Goal: Transaction & Acquisition: Purchase product/service

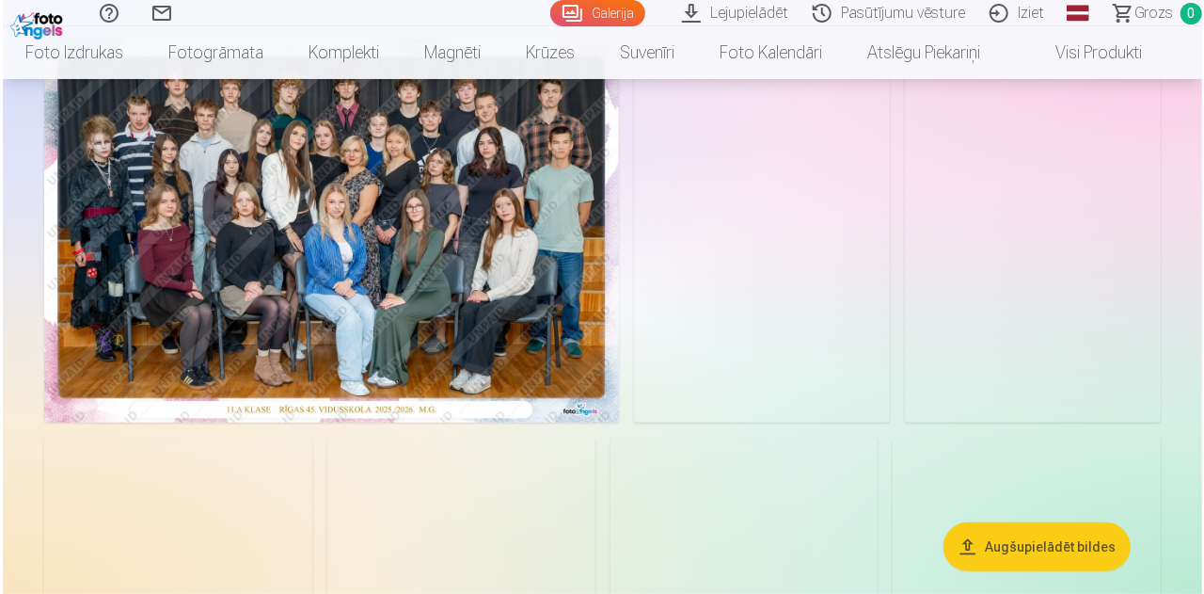
scroll to position [169, 0]
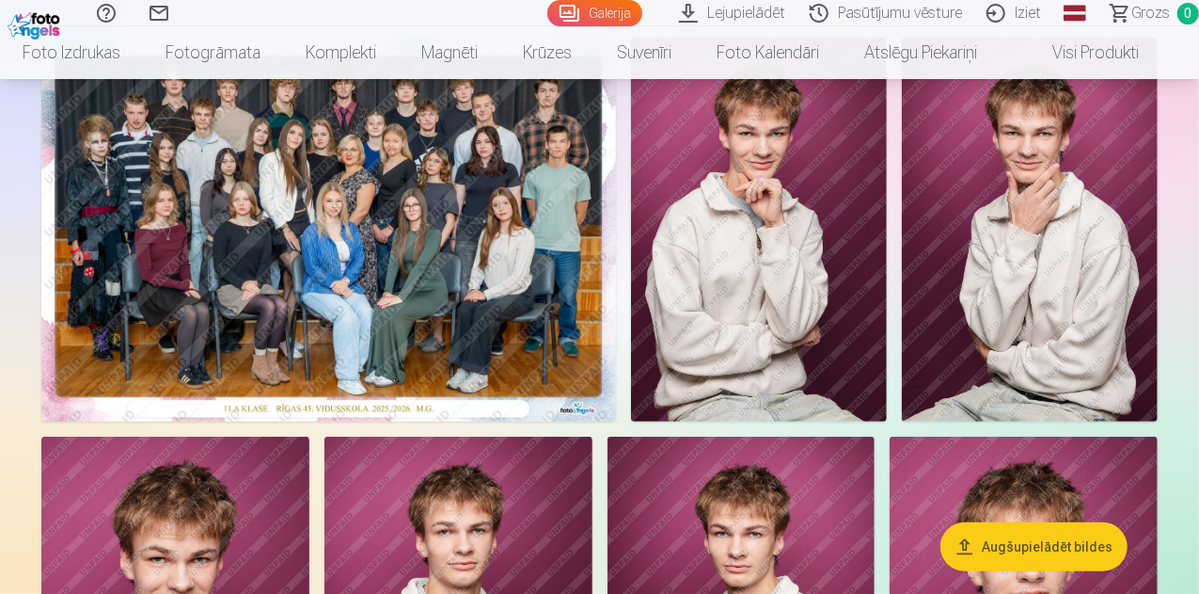
click at [616, 366] on img at bounding box center [328, 230] width 575 height 384
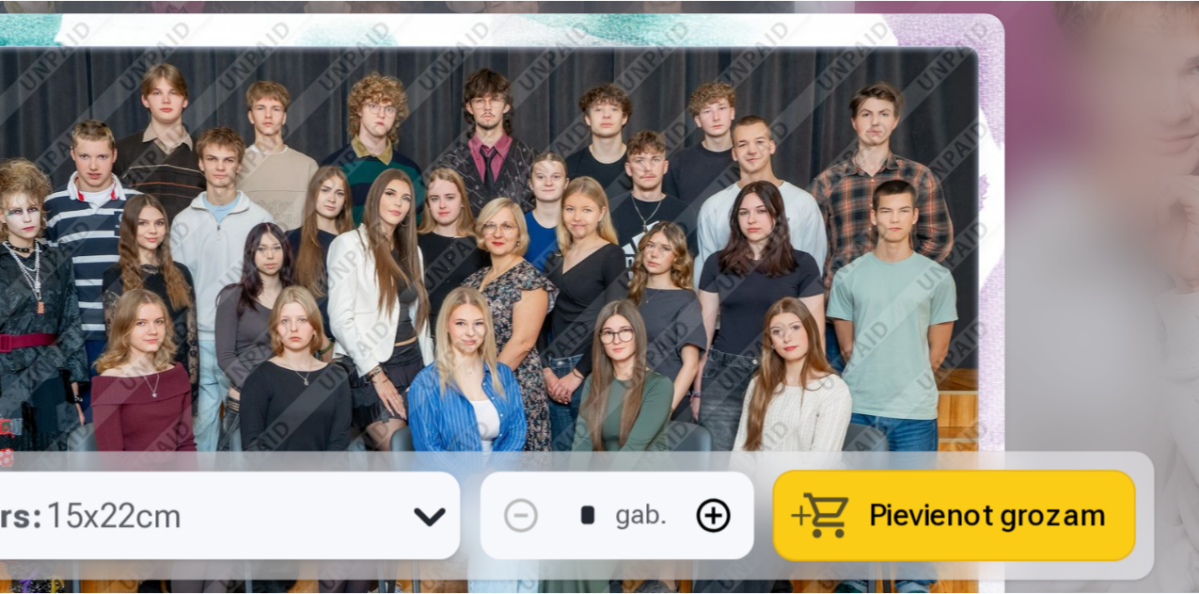
scroll to position [168, 0]
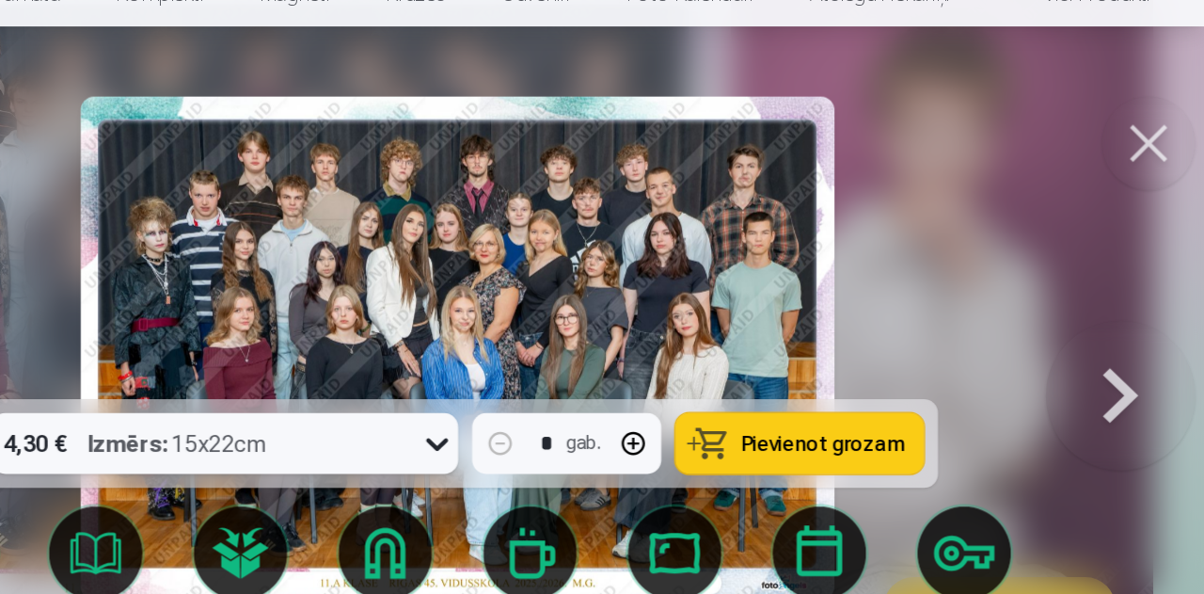
click at [1151, 360] on button at bounding box center [1136, 338] width 120 height 44
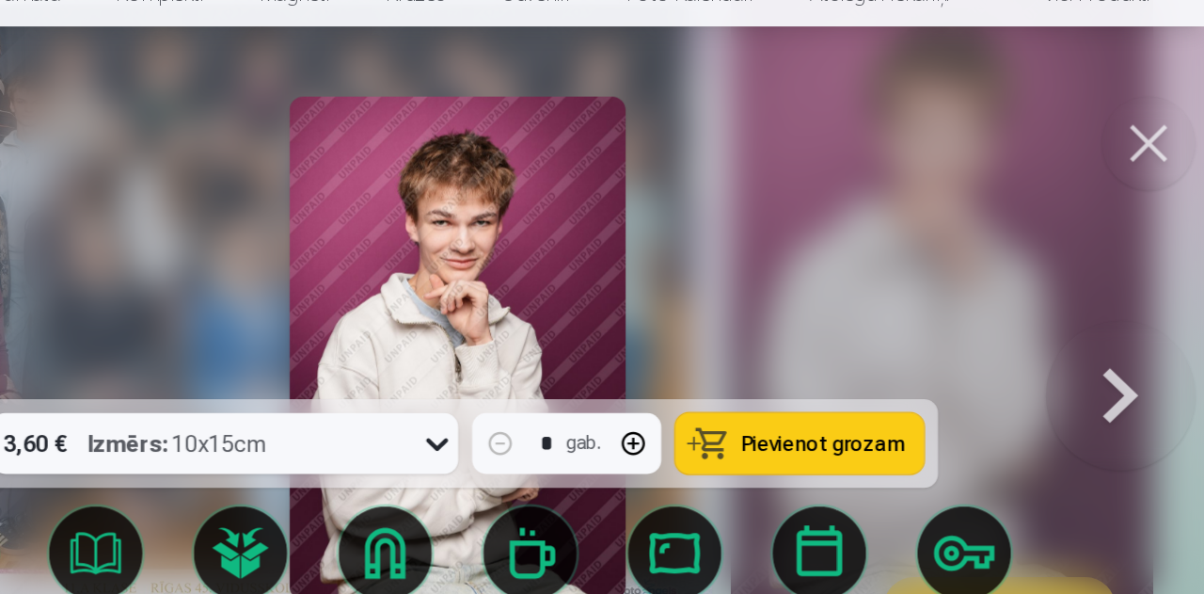
click at [1151, 360] on button at bounding box center [1136, 338] width 120 height 44
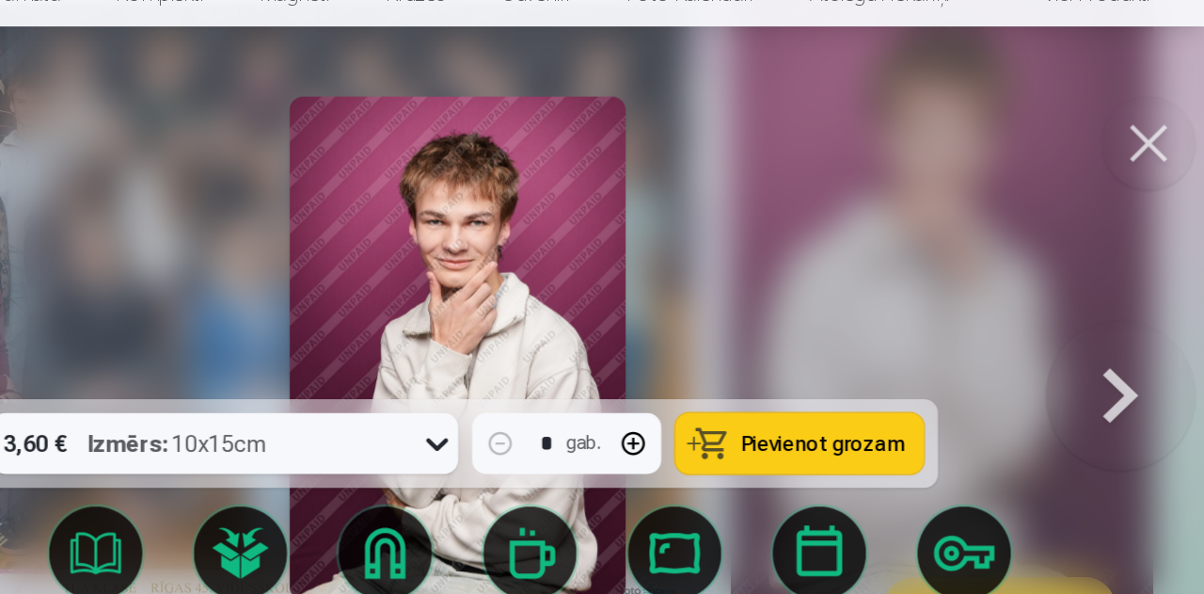
click at [1151, 360] on button at bounding box center [1136, 338] width 120 height 44
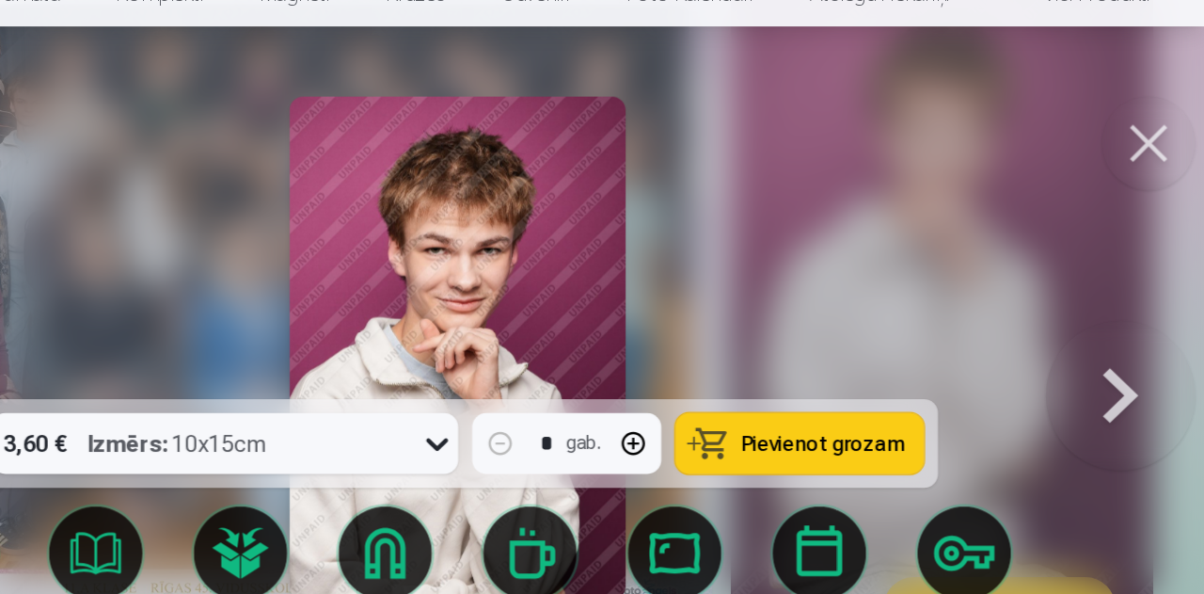
click at [1151, 360] on button at bounding box center [1136, 338] width 120 height 44
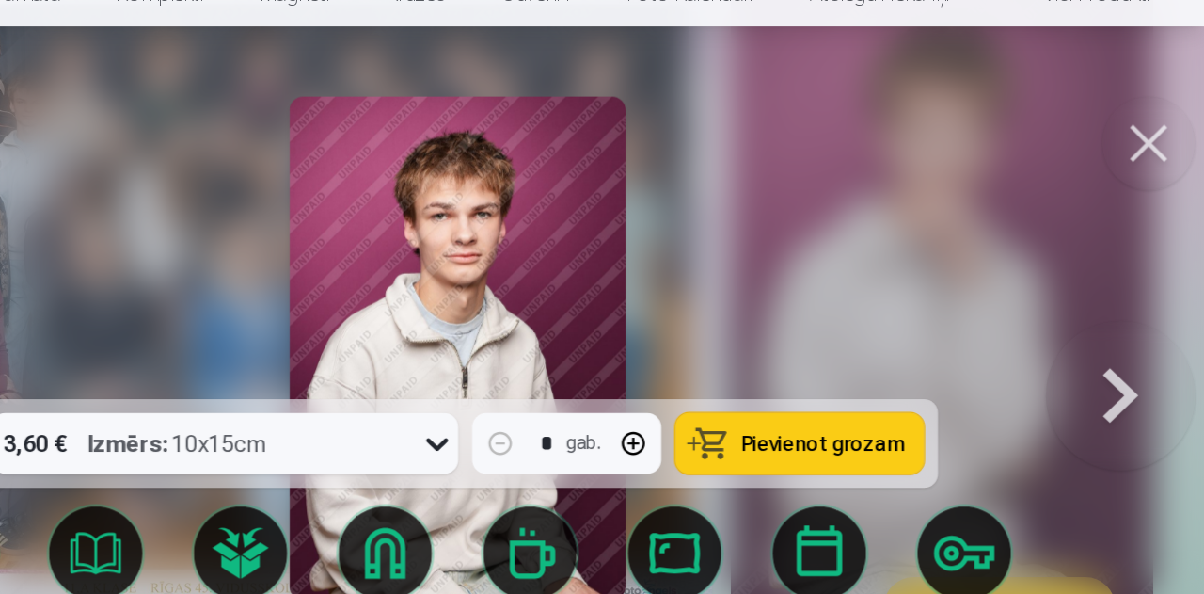
click at [1151, 360] on button at bounding box center [1136, 338] width 120 height 44
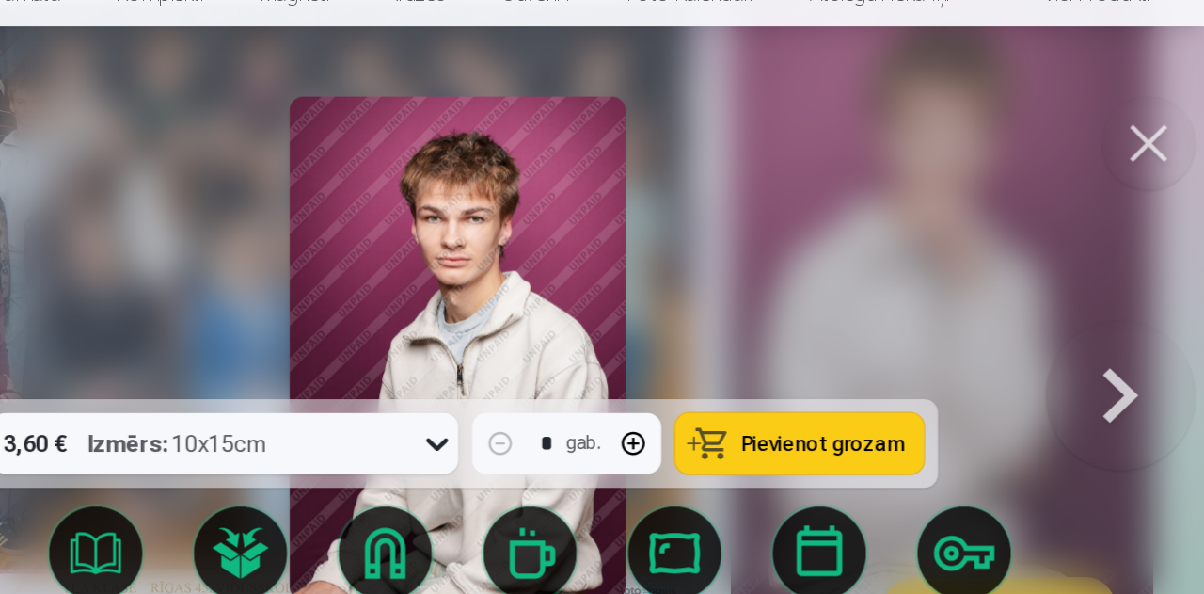
click at [1151, 360] on button at bounding box center [1136, 338] width 120 height 44
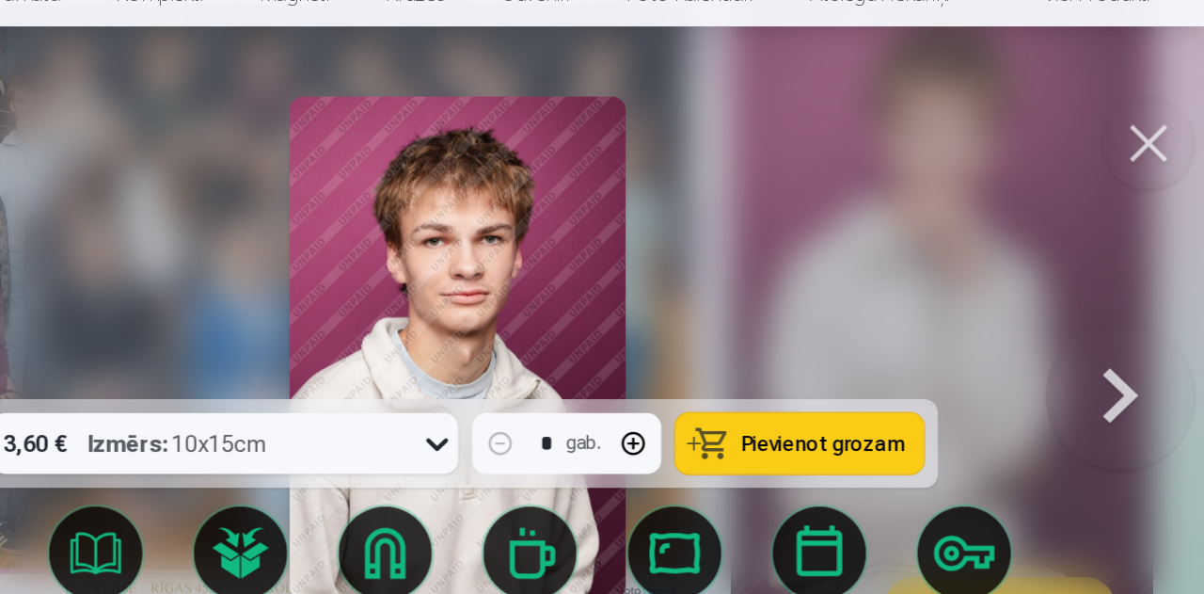
click at [1151, 360] on button at bounding box center [1136, 338] width 120 height 44
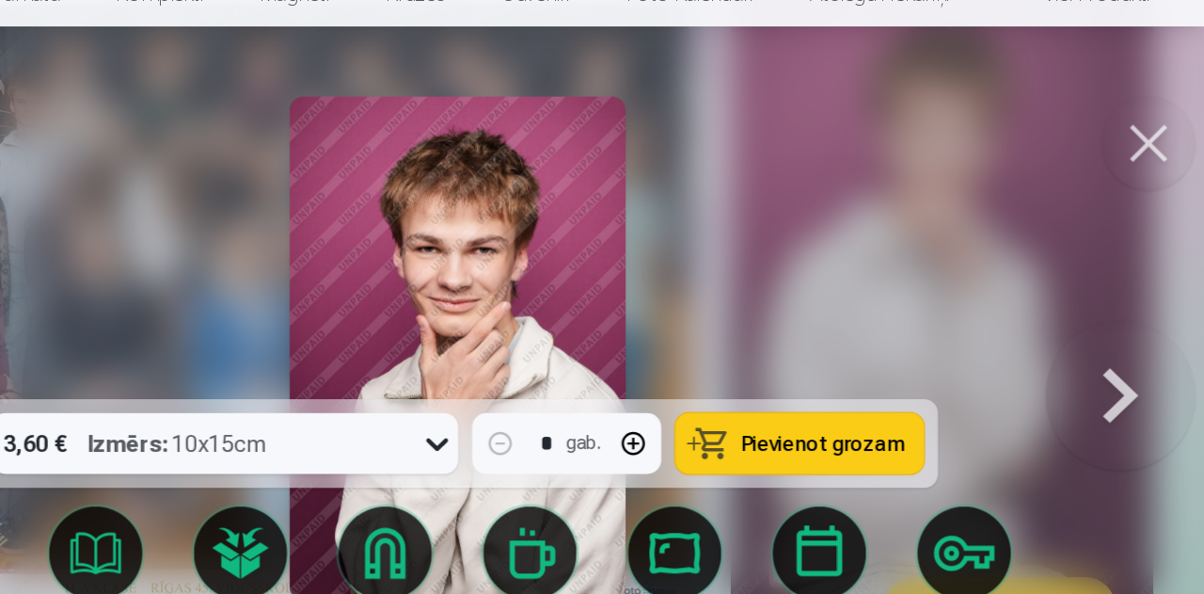
click at [1151, 360] on button at bounding box center [1136, 338] width 120 height 44
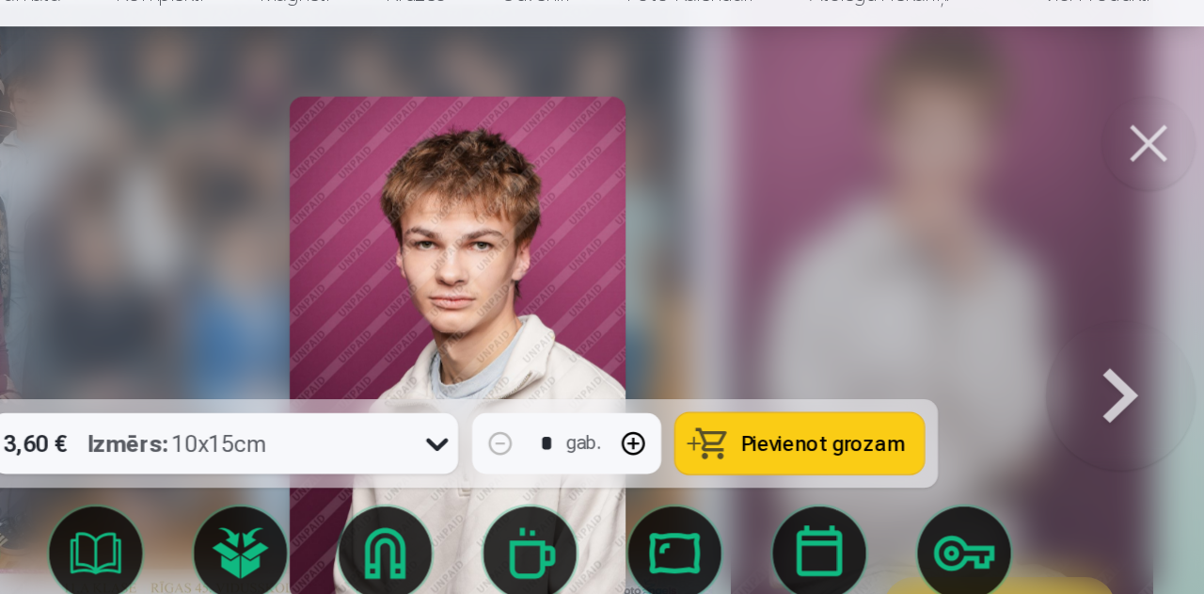
click at [1151, 360] on button at bounding box center [1136, 338] width 120 height 44
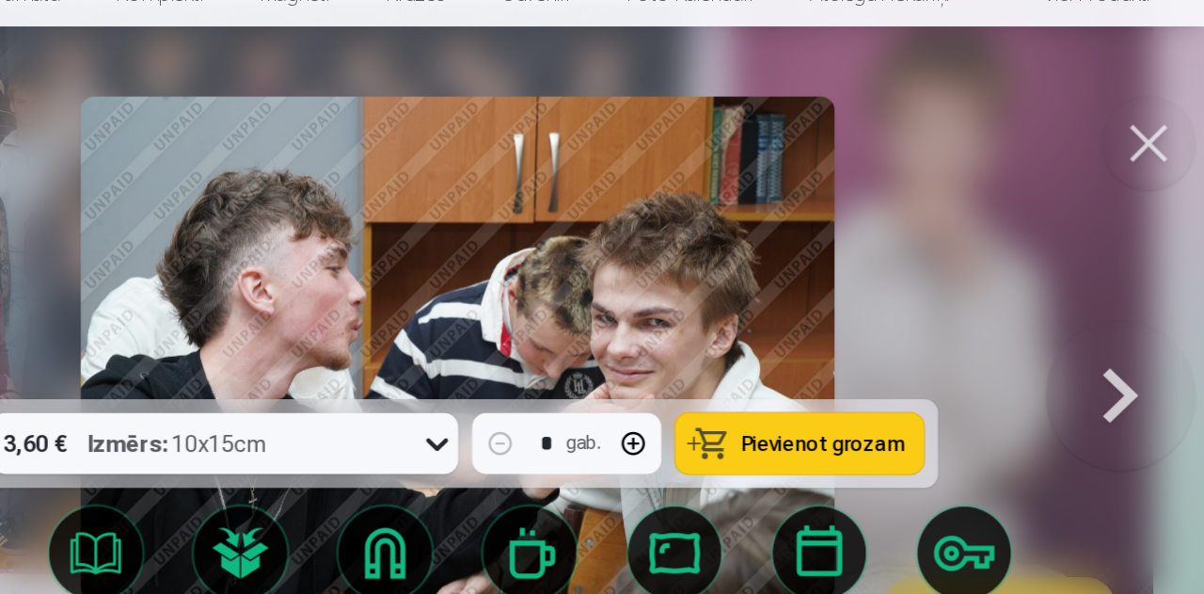
click at [1151, 360] on button at bounding box center [1136, 338] width 120 height 44
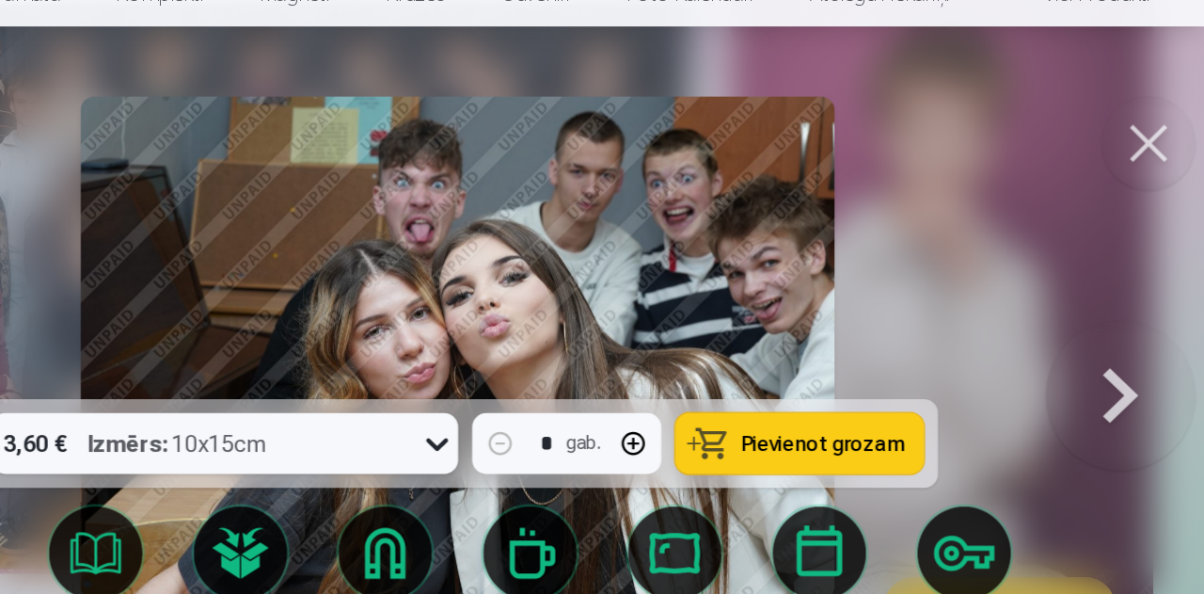
click at [1151, 360] on button at bounding box center [1136, 338] width 120 height 44
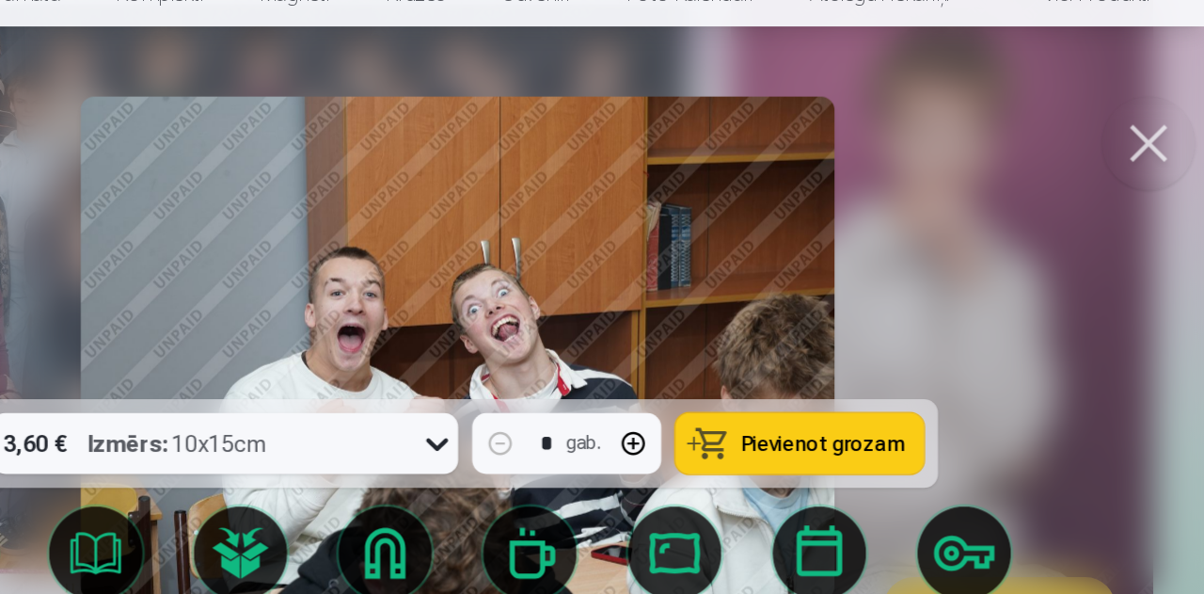
click at [1151, 417] on div at bounding box center [602, 297] width 1204 height 594
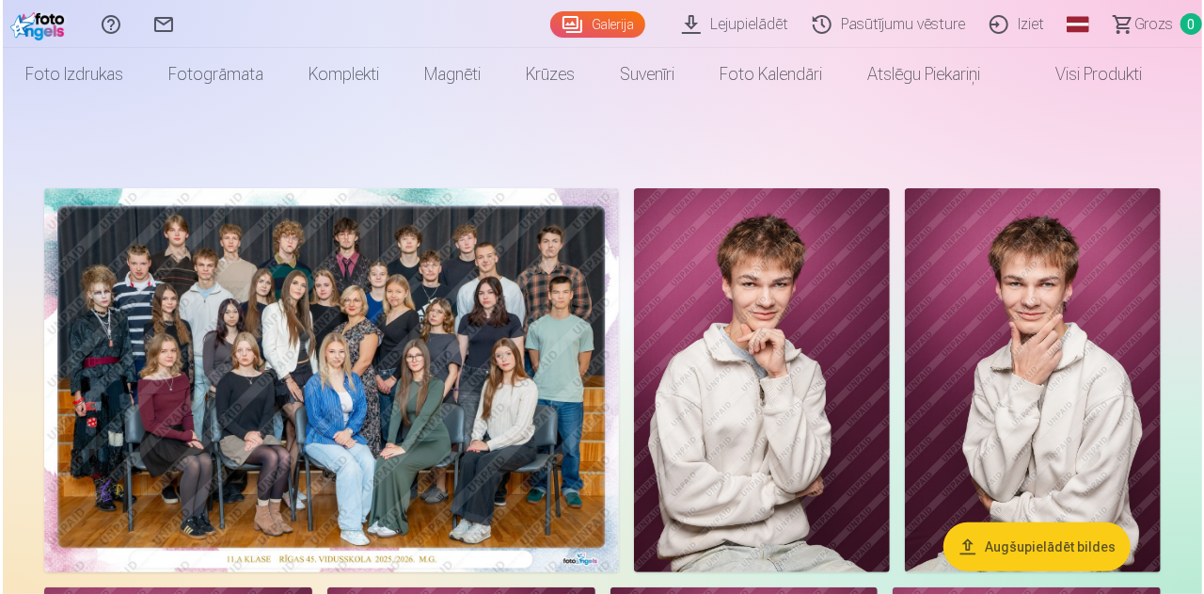
scroll to position [108, 0]
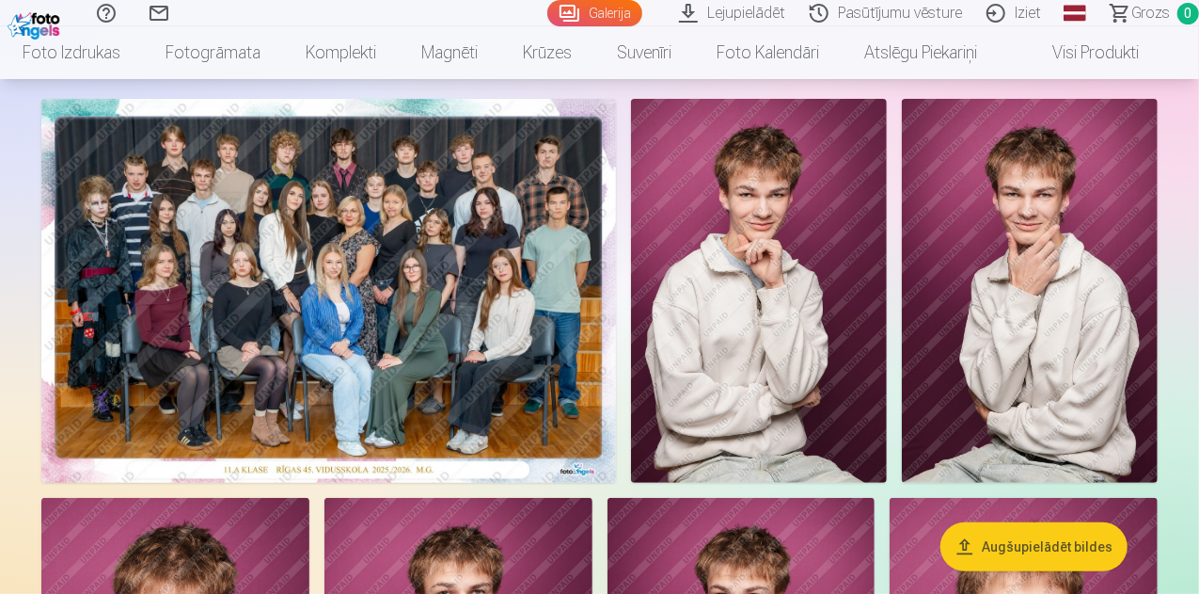
click at [453, 356] on img at bounding box center [328, 291] width 575 height 384
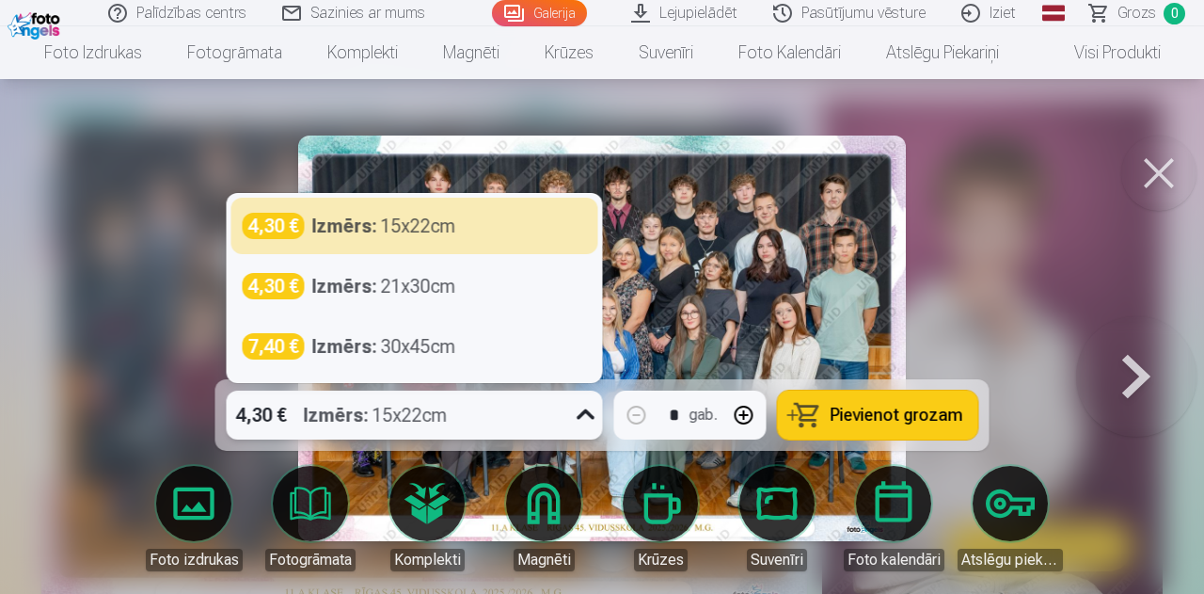
click at [578, 418] on icon at bounding box center [586, 415] width 30 height 30
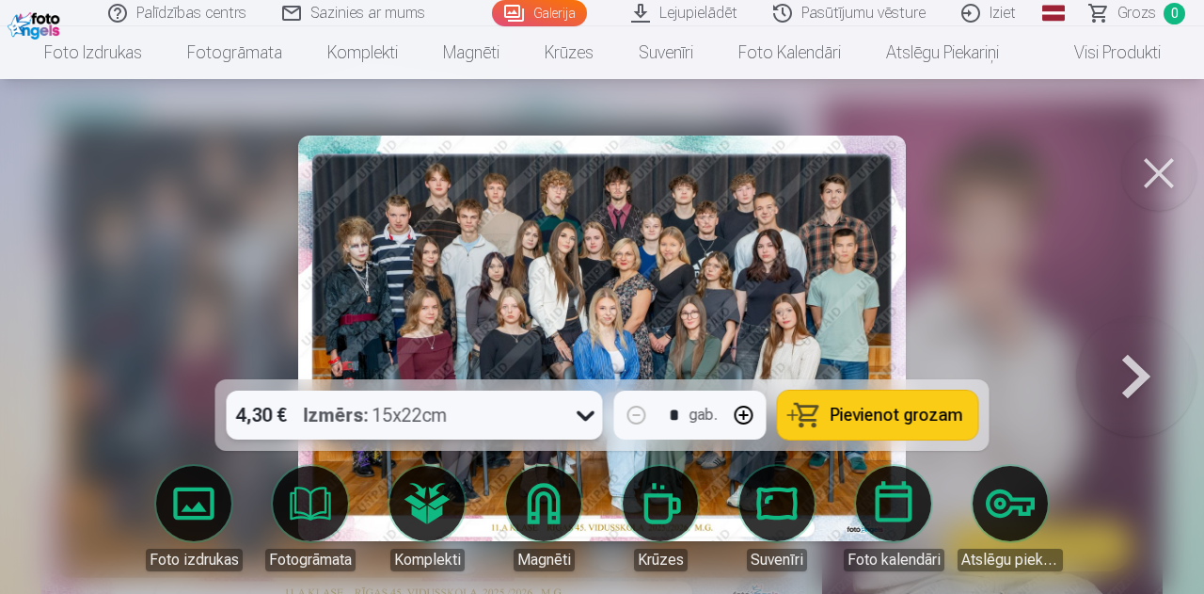
click at [578, 418] on icon at bounding box center [586, 415] width 30 height 30
click at [667, 12] on link "Lejupielādēt" at bounding box center [685, 13] width 142 height 26
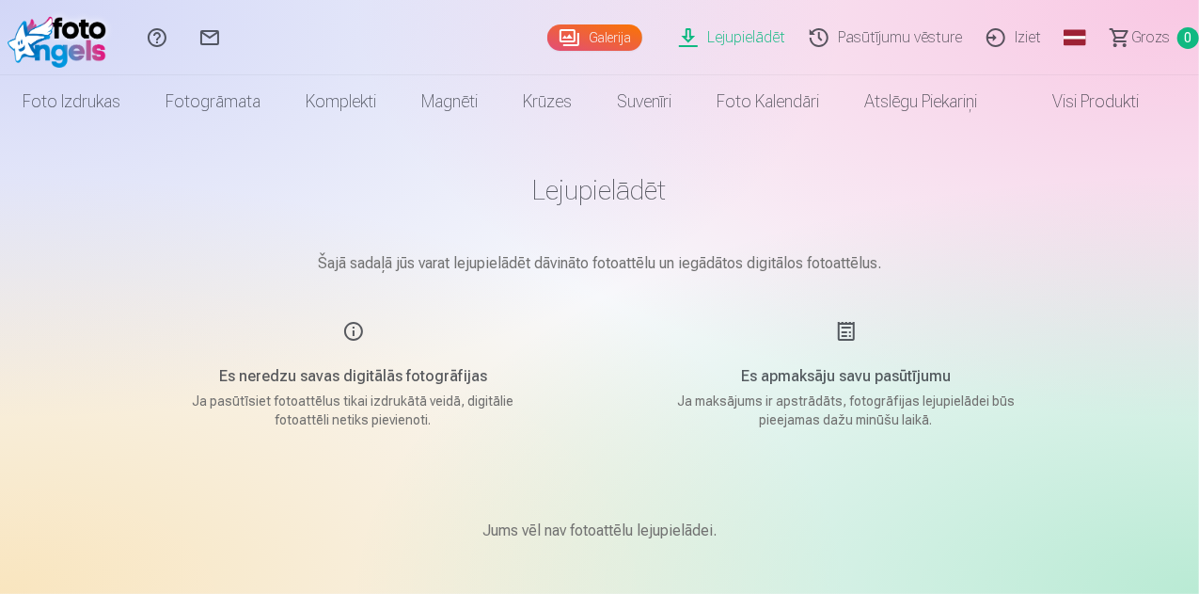
click at [531, 347] on div "Es neredzu savas digitālās fotogrāfijas Ja pasūtīsiet fotoattēlus tikai izdrukā…" at bounding box center [354, 374] width 448 height 109
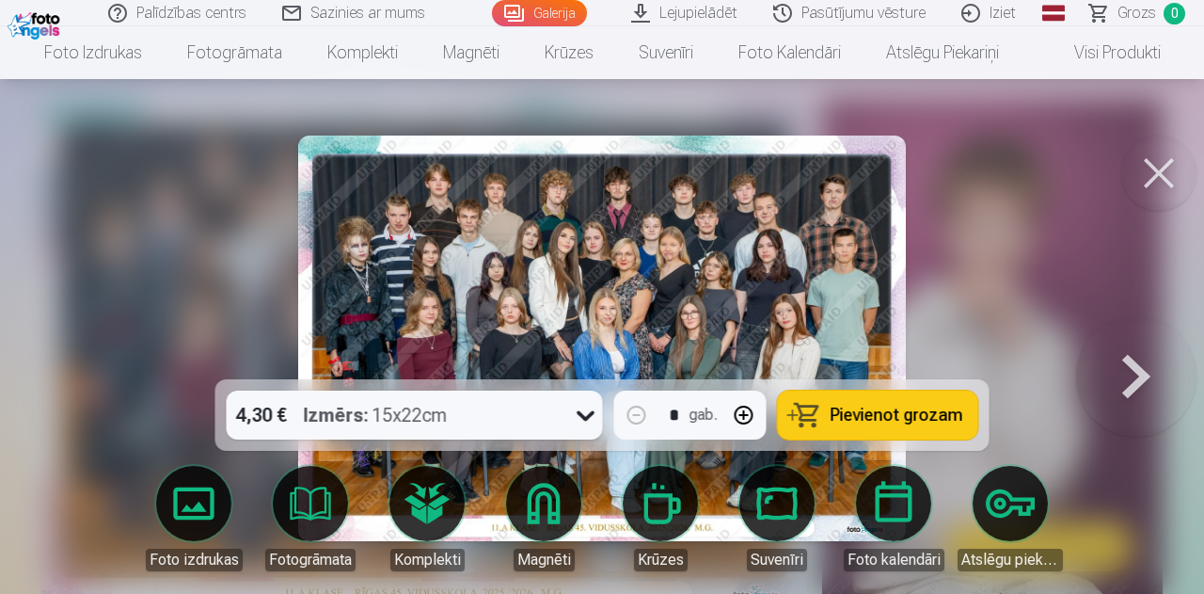
click at [120, 191] on div at bounding box center [602, 297] width 1204 height 594
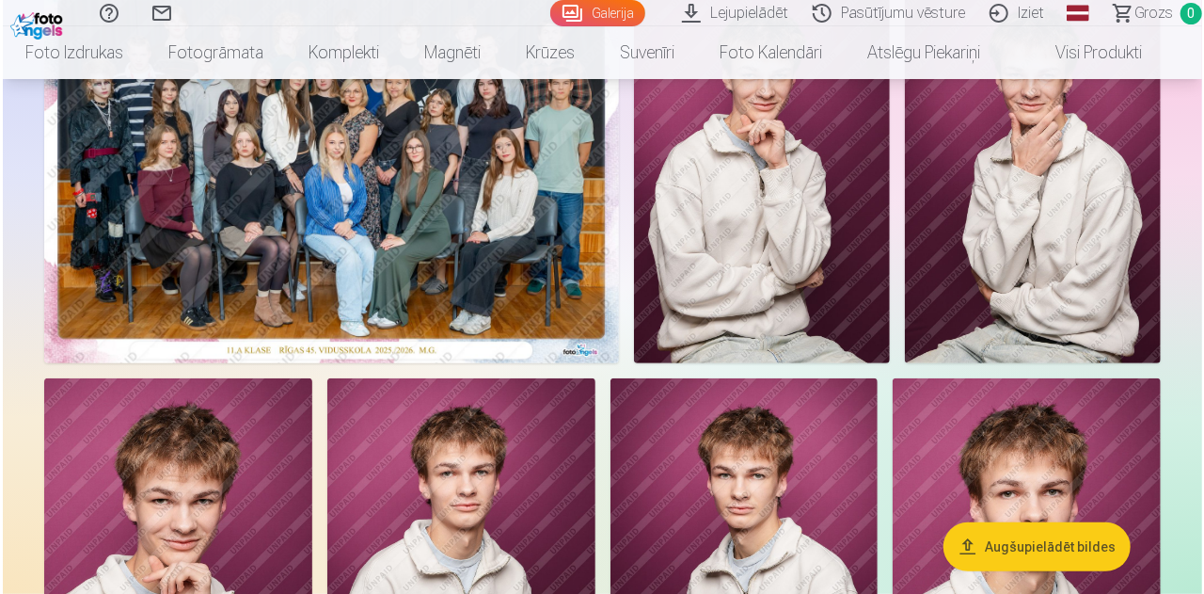
scroll to position [222, 0]
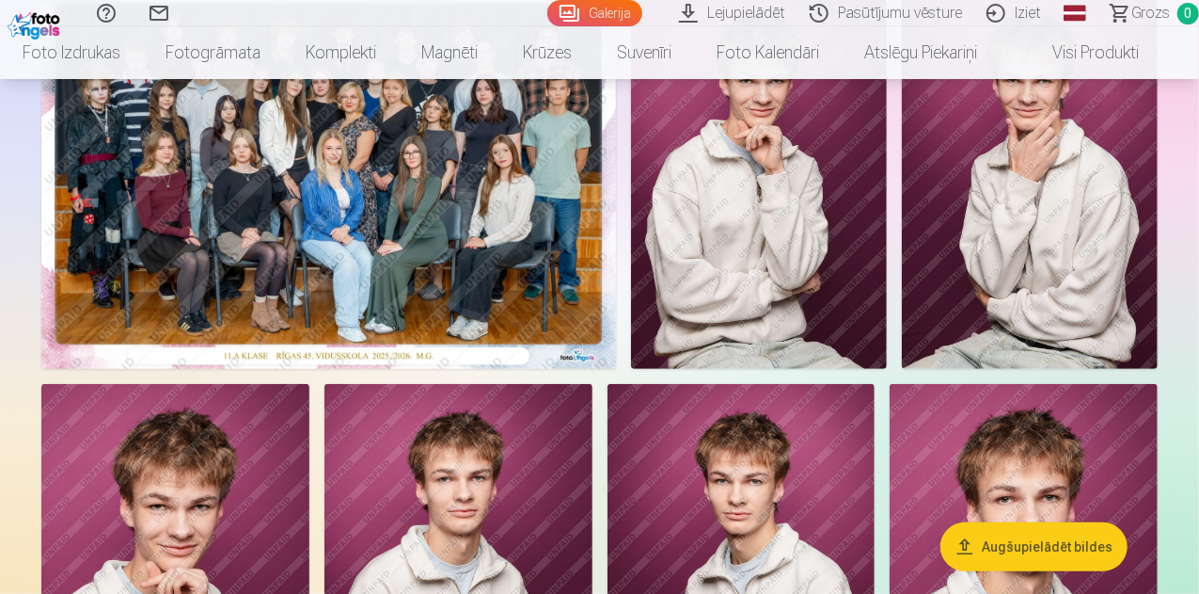
click at [438, 279] on img at bounding box center [328, 177] width 575 height 384
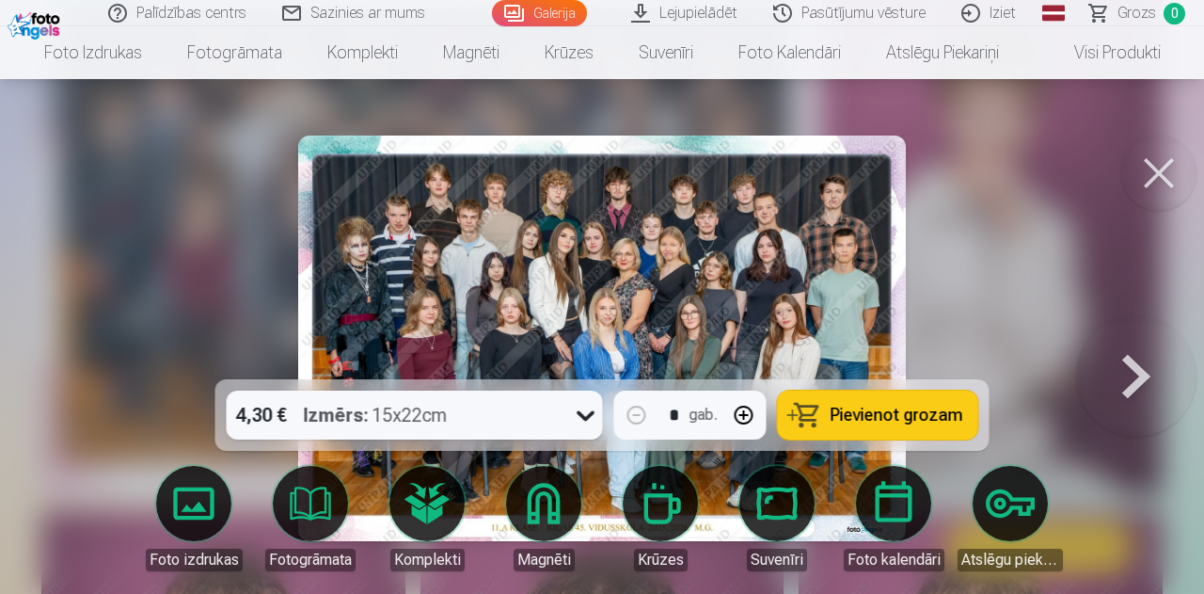
click at [1110, 360] on button at bounding box center [1136, 338] width 120 height 44
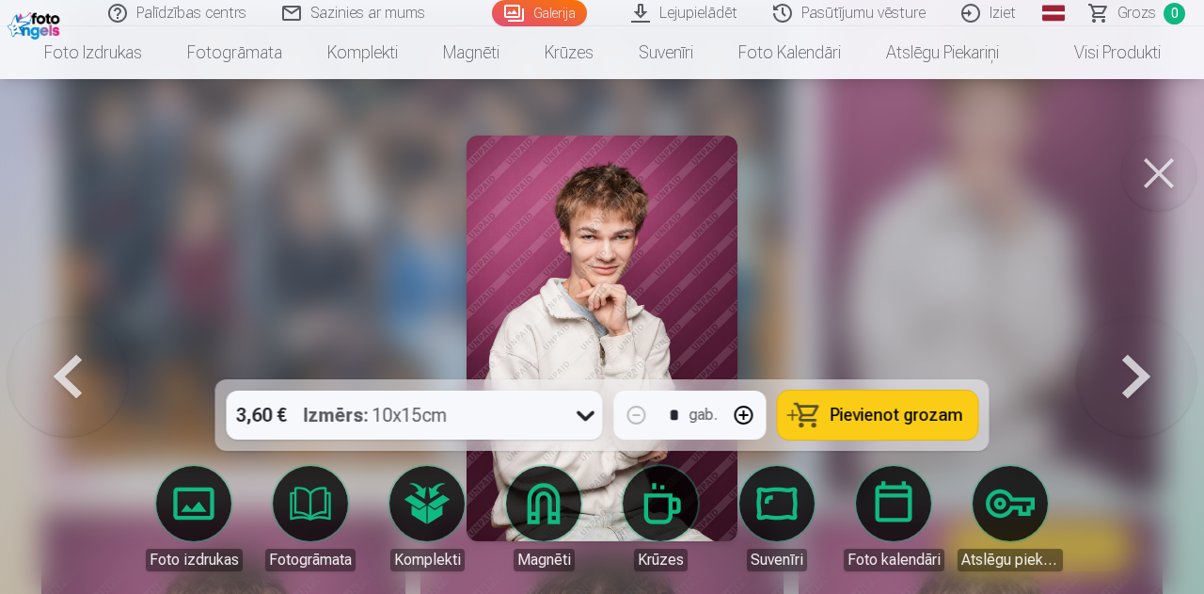
click at [680, 20] on link "Lejupielādēt" at bounding box center [685, 13] width 142 height 26
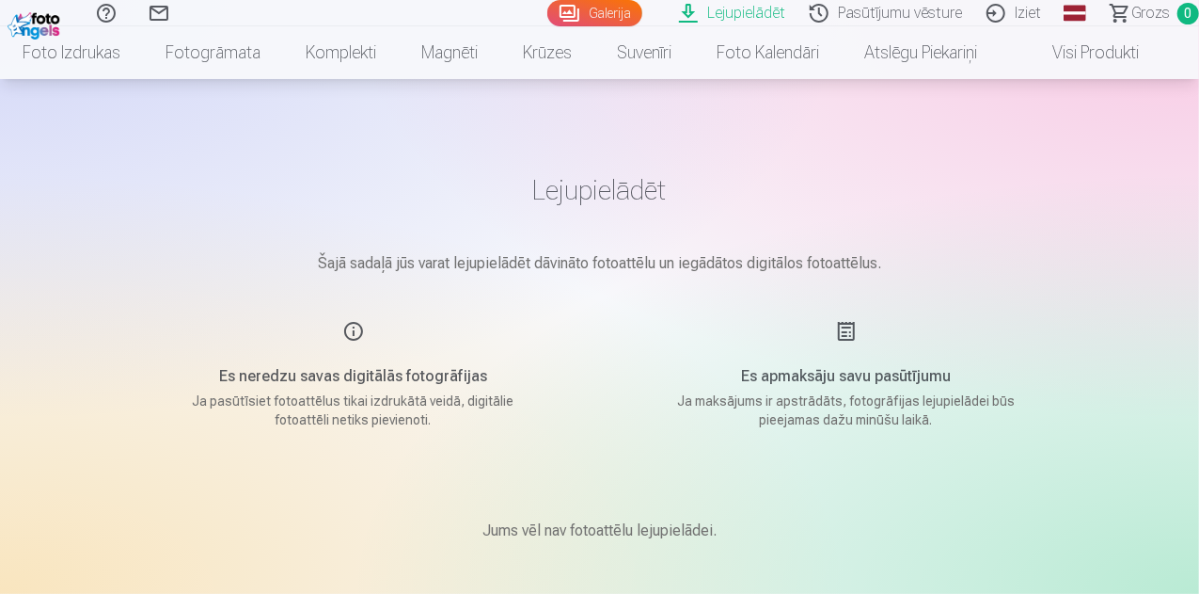
scroll to position [222, 0]
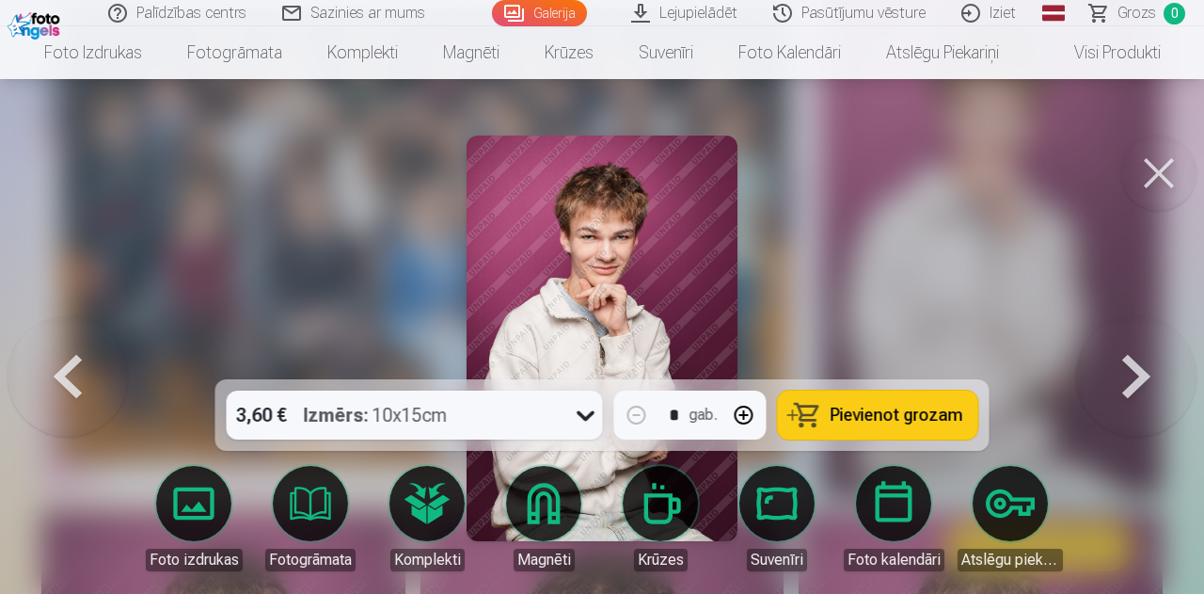
click at [84, 360] on button at bounding box center [68, 338] width 120 height 44
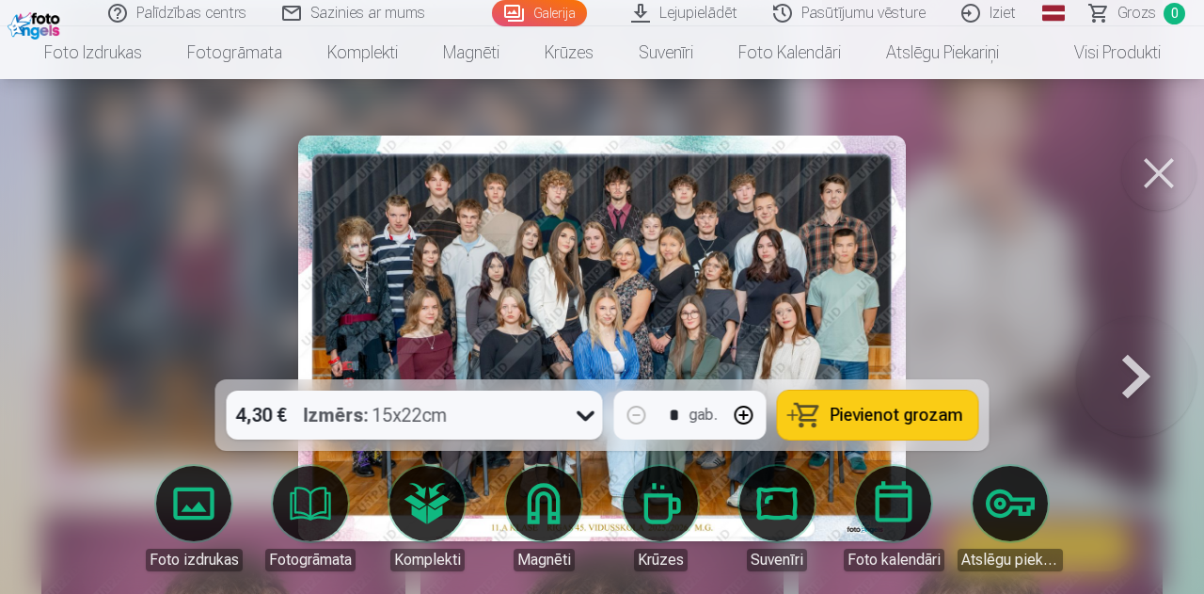
click at [864, 426] on button "Pievienot grozam" at bounding box center [878, 414] width 200 height 49
click at [1150, 360] on button at bounding box center [1136, 338] width 120 height 44
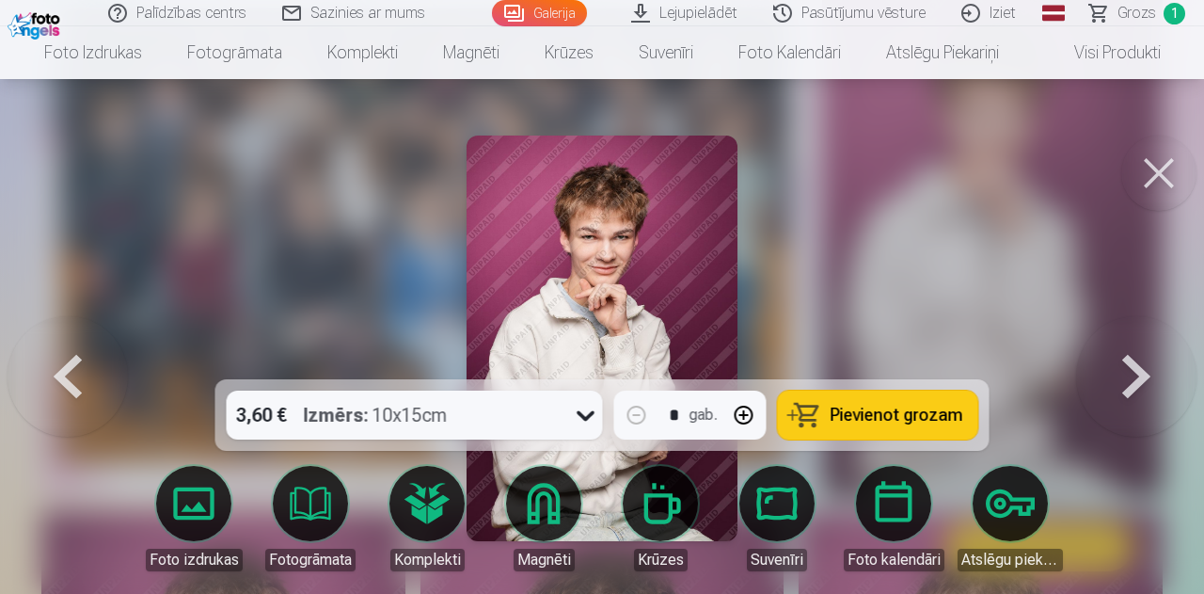
click at [1150, 360] on button at bounding box center [1136, 338] width 120 height 44
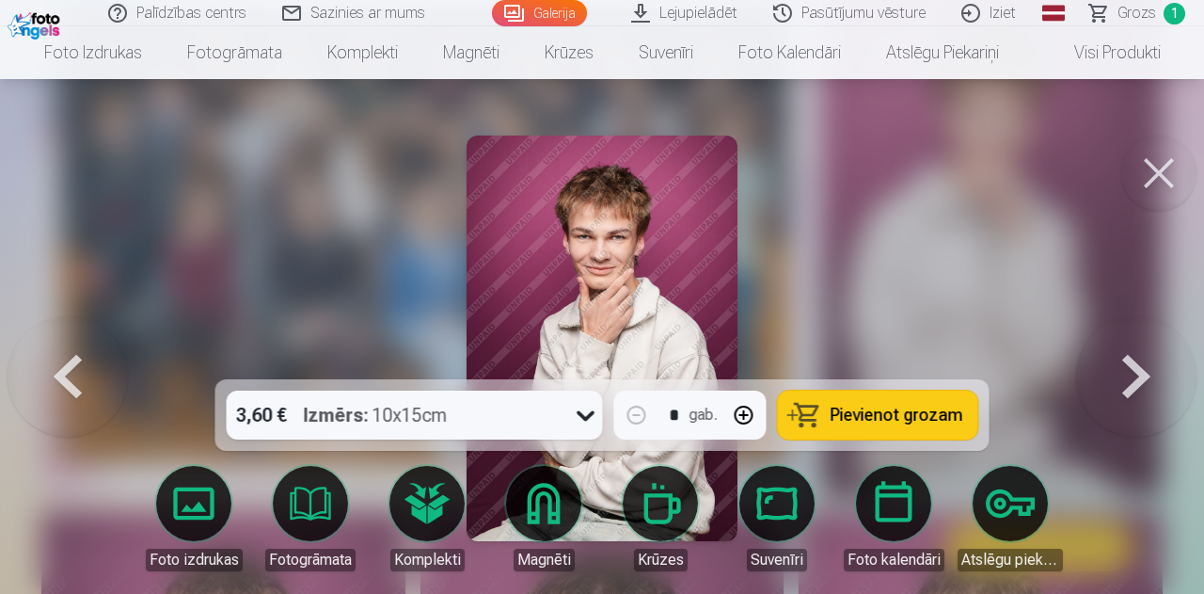
click at [86, 360] on button at bounding box center [68, 338] width 120 height 44
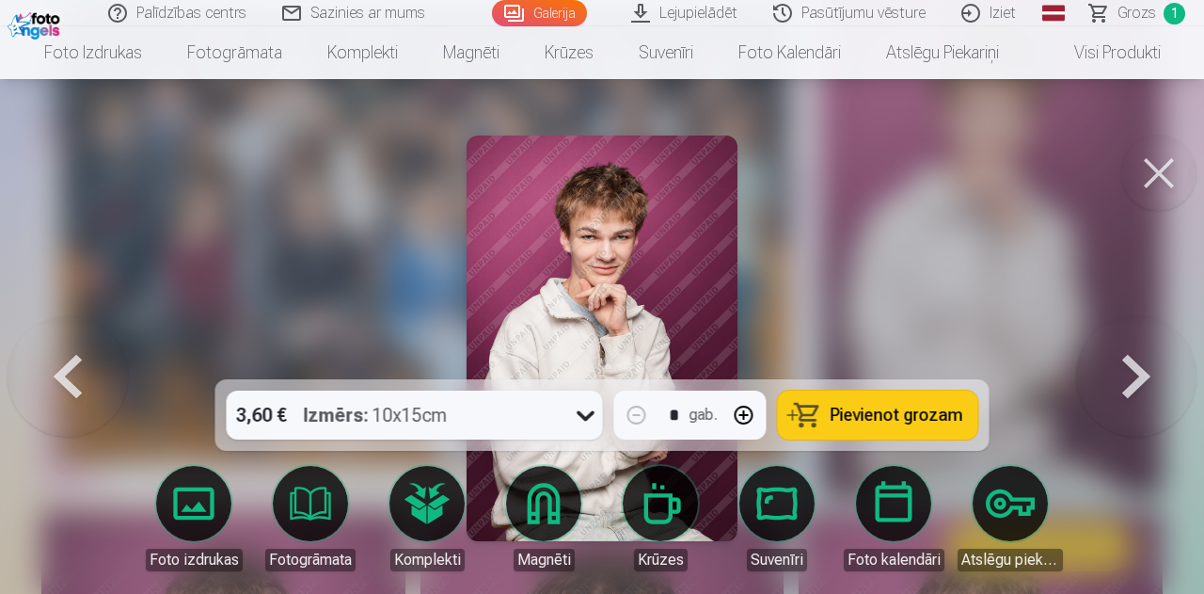
click at [734, 410] on button "button" at bounding box center [743, 414] width 45 height 45
click at [848, 406] on span "Pievienot grozam" at bounding box center [897, 414] width 133 height 17
type input "*"
click at [1127, 360] on button at bounding box center [1136, 338] width 120 height 44
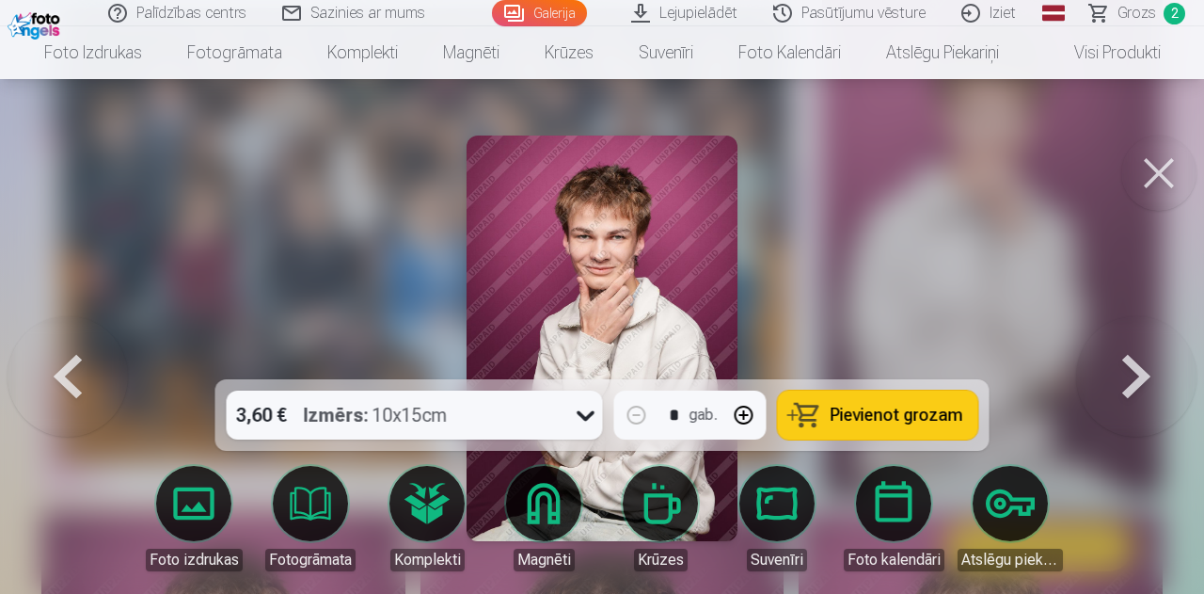
click at [1127, 360] on button at bounding box center [1136, 338] width 120 height 44
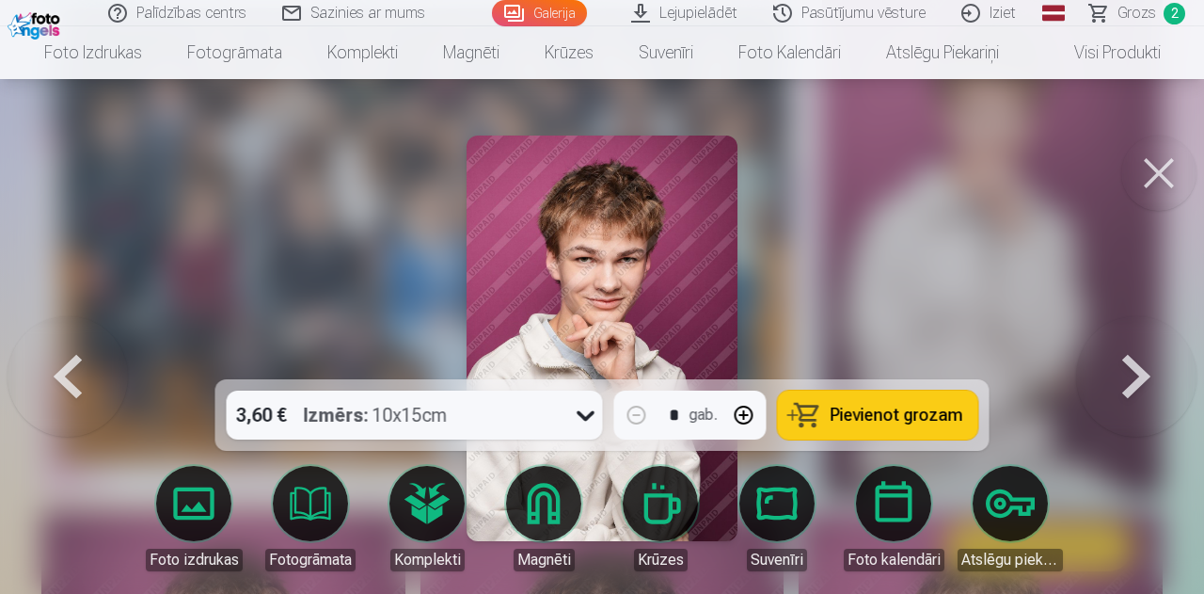
click at [1127, 360] on button at bounding box center [1136, 338] width 120 height 44
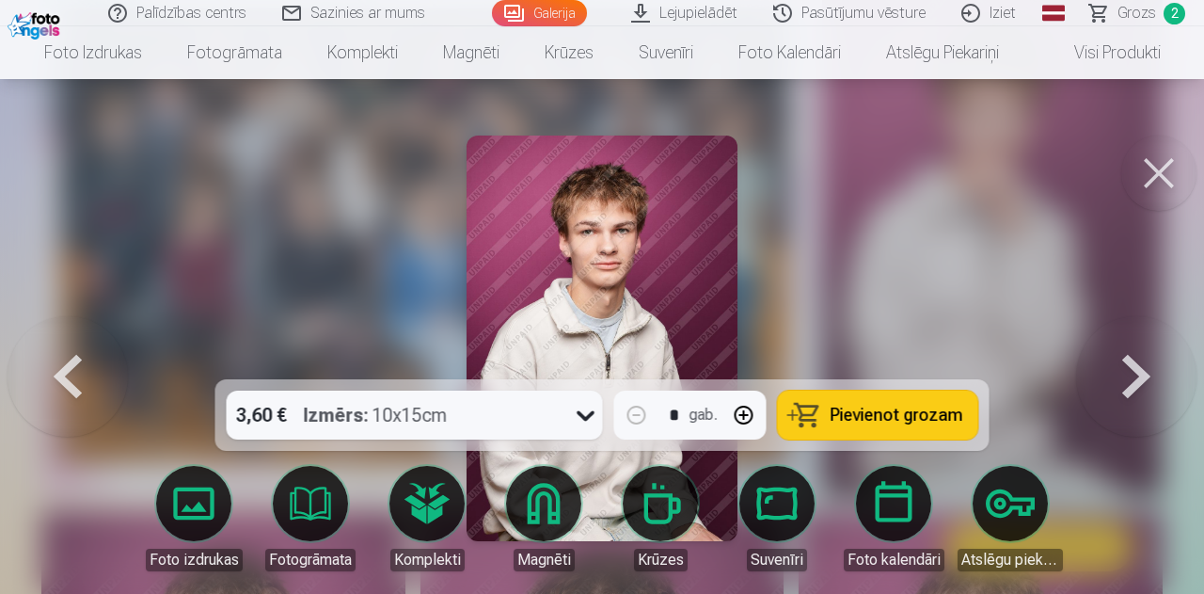
click at [1127, 360] on button at bounding box center [1136, 338] width 120 height 44
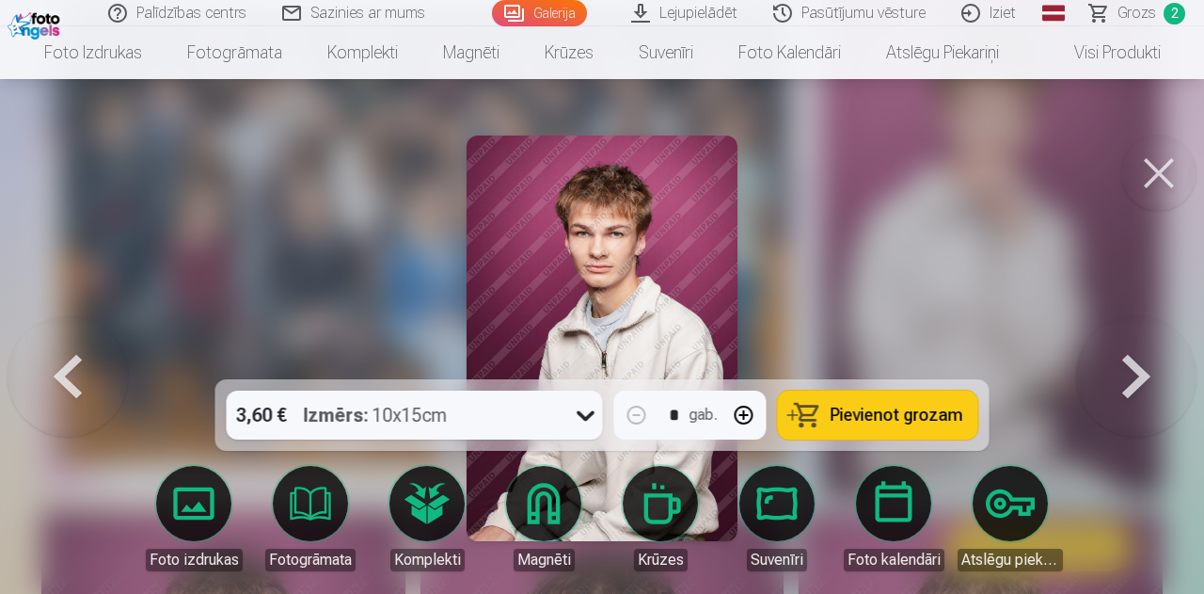
click at [880, 406] on span "Pievienot grozam" at bounding box center [897, 414] width 133 height 17
click at [1131, 360] on button at bounding box center [1136, 338] width 120 height 44
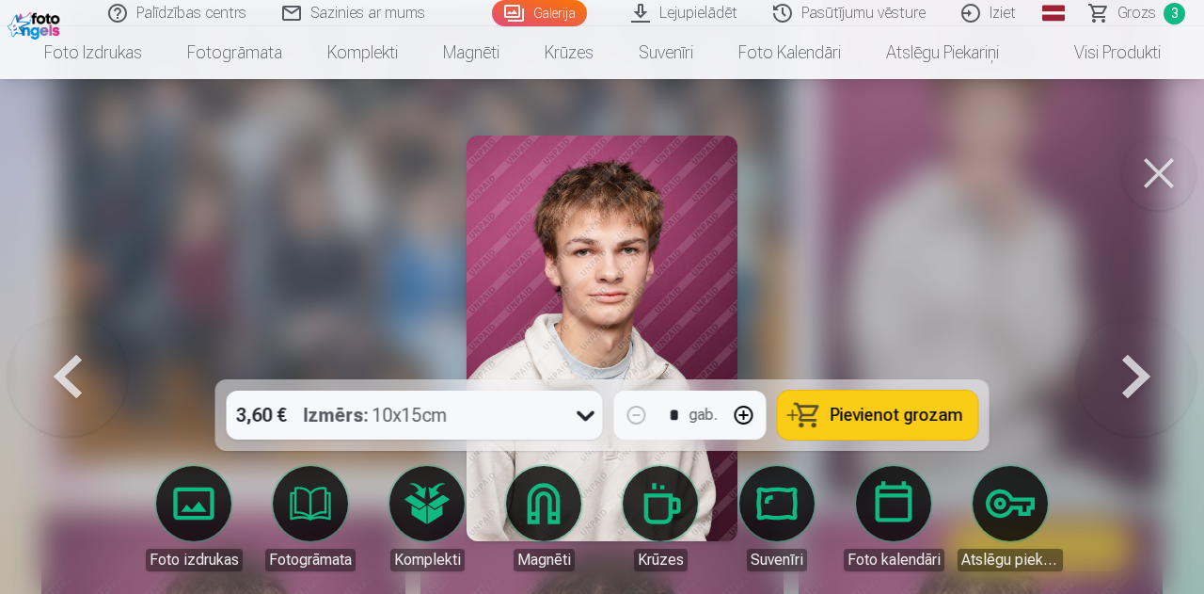
click at [1127, 360] on button at bounding box center [1136, 338] width 120 height 44
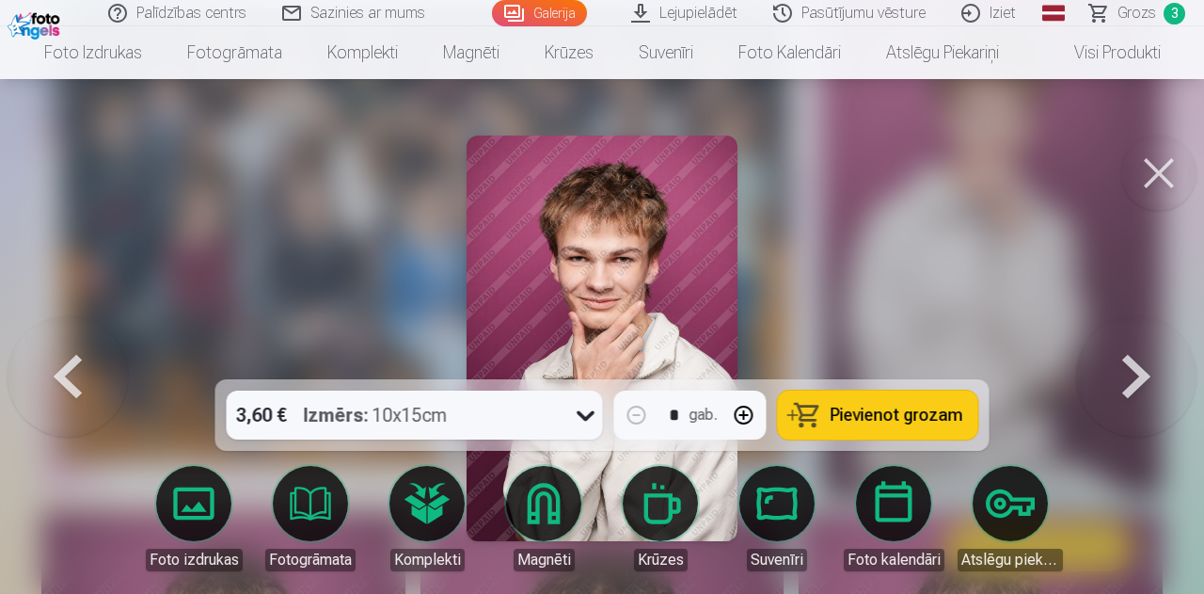
click at [1127, 360] on button at bounding box center [1136, 338] width 120 height 44
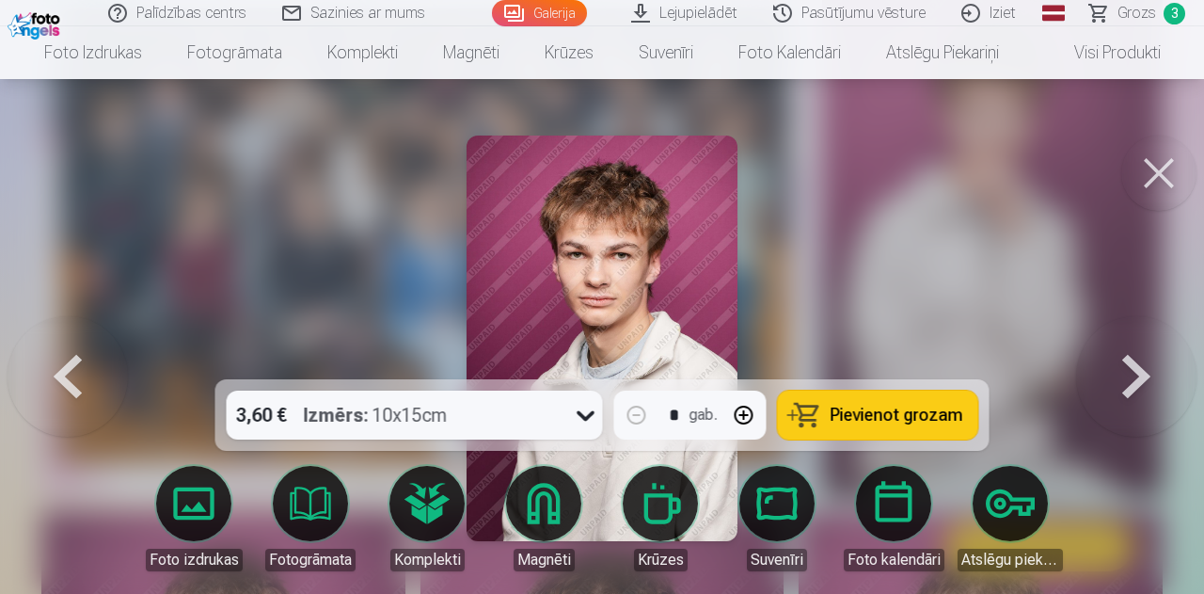
click at [958, 400] on button "Pievienot grozam" at bounding box center [878, 414] width 200 height 49
click at [1121, 360] on button at bounding box center [1136, 338] width 120 height 44
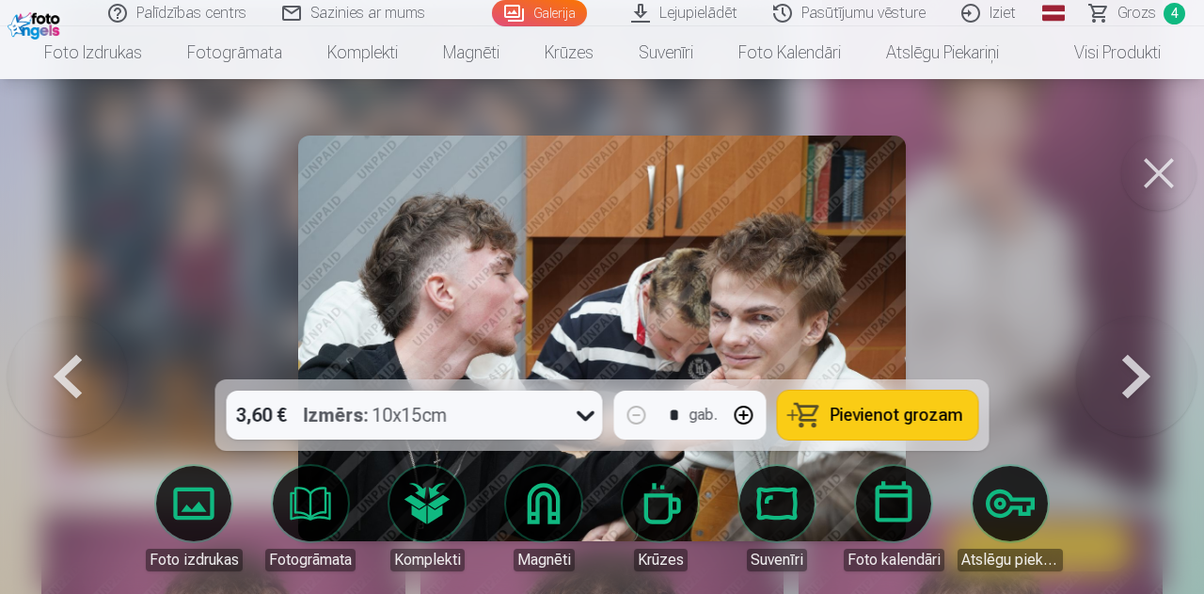
click at [1125, 360] on button at bounding box center [1136, 338] width 120 height 44
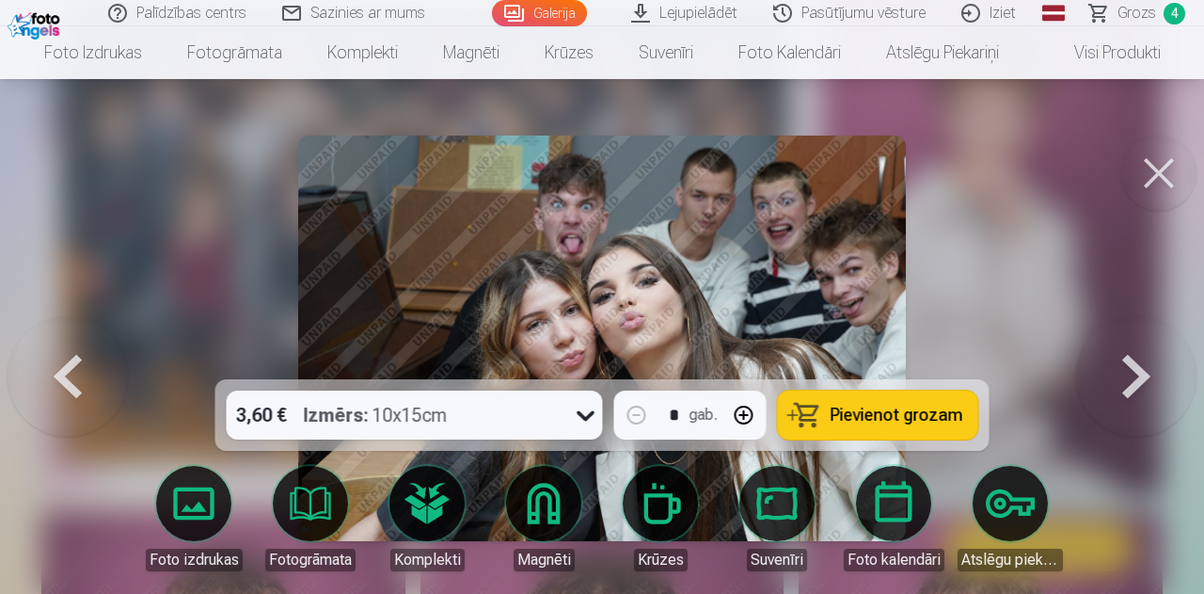
click at [1128, 360] on button at bounding box center [1136, 338] width 120 height 44
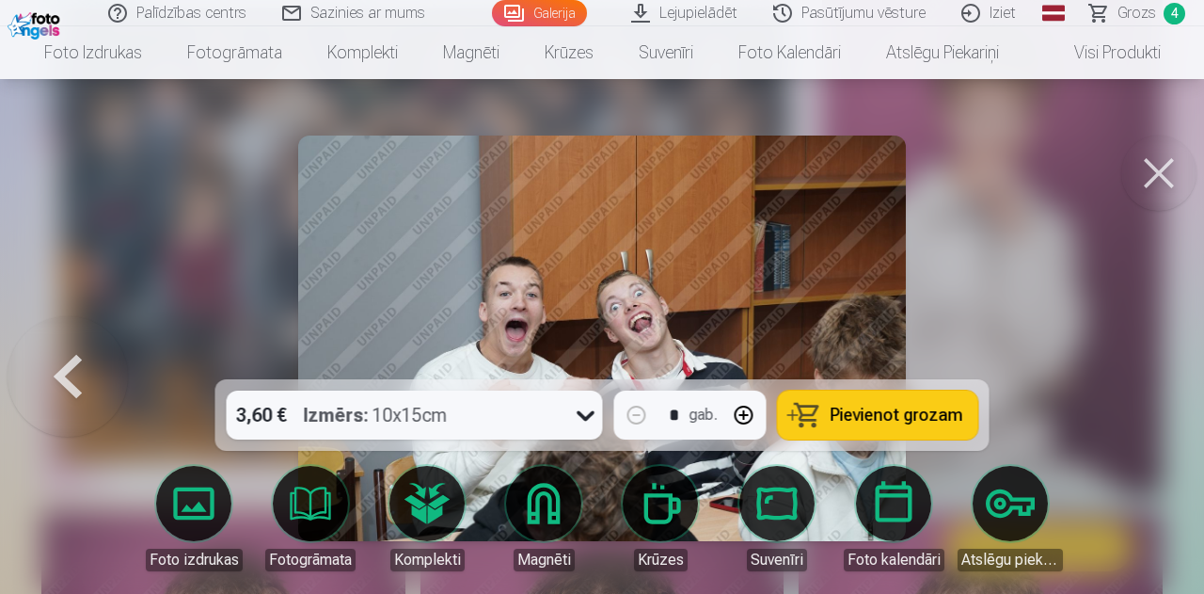
click at [1128, 377] on div at bounding box center [602, 297] width 1204 height 594
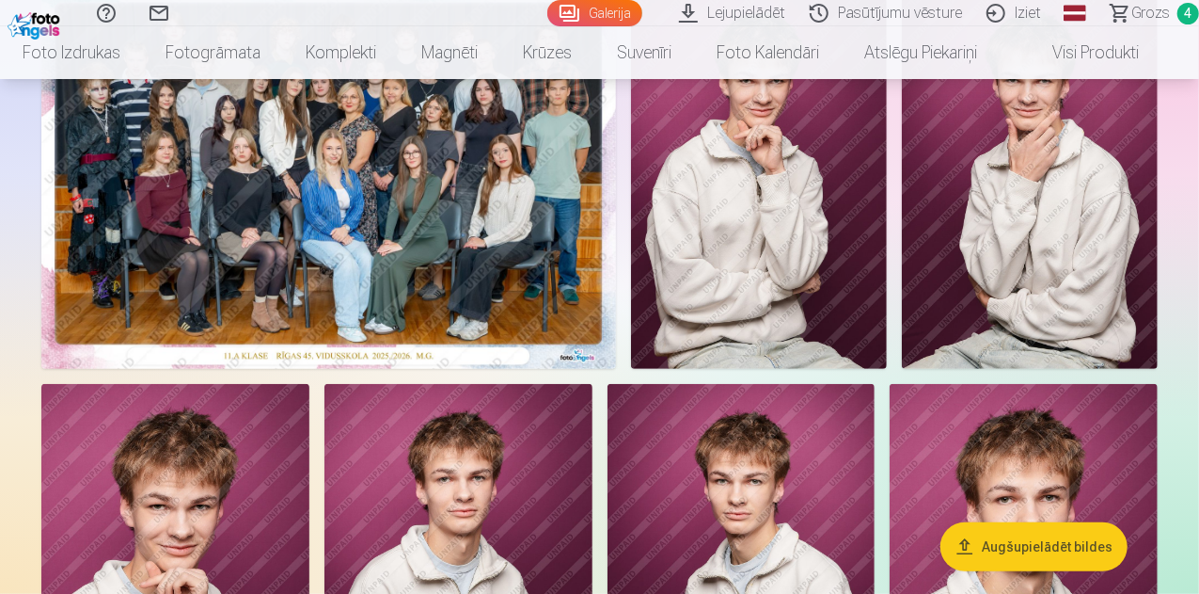
click at [1132, 12] on span "Grozs" at bounding box center [1151, 13] width 39 height 23
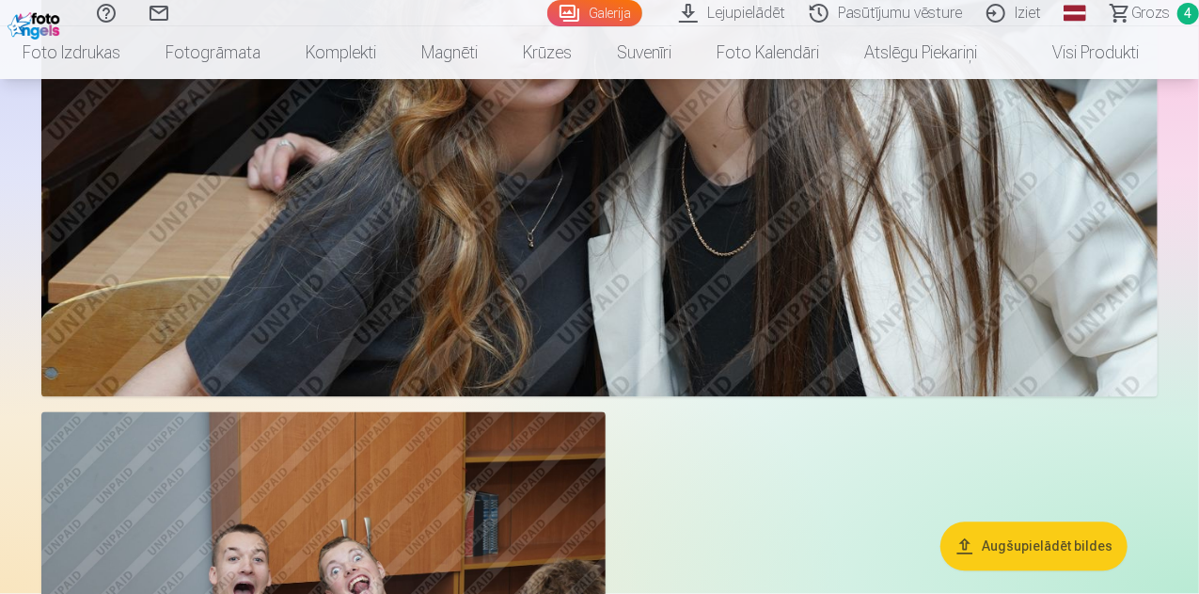
scroll to position [1768, 0]
click at [1141, 14] on span "Grozs" at bounding box center [1151, 13] width 39 height 23
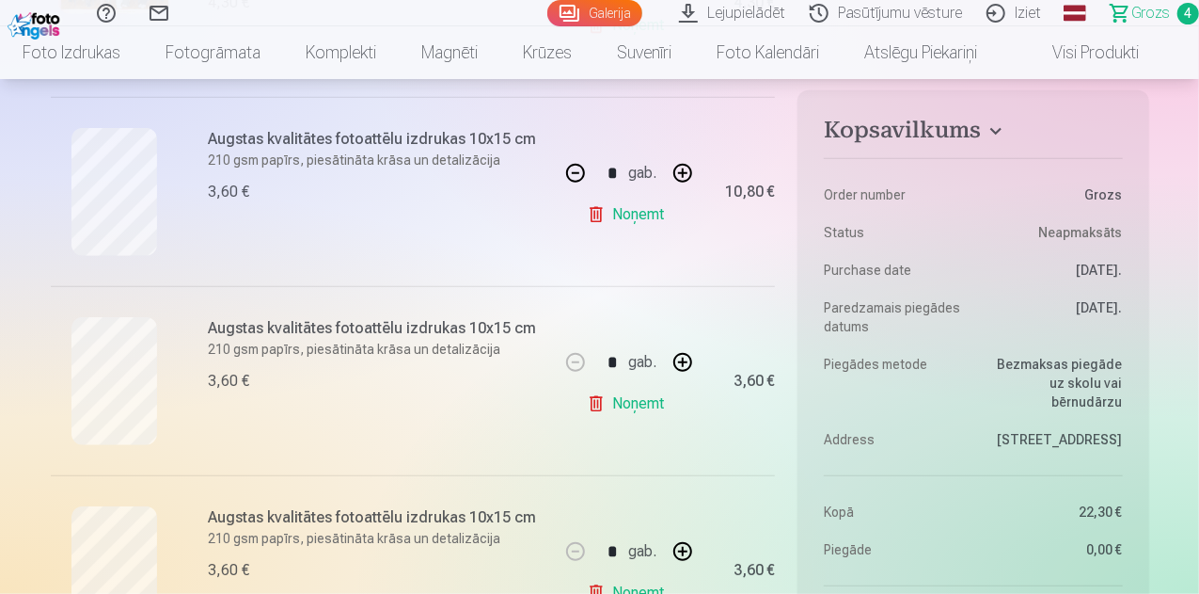
scroll to position [607, 0]
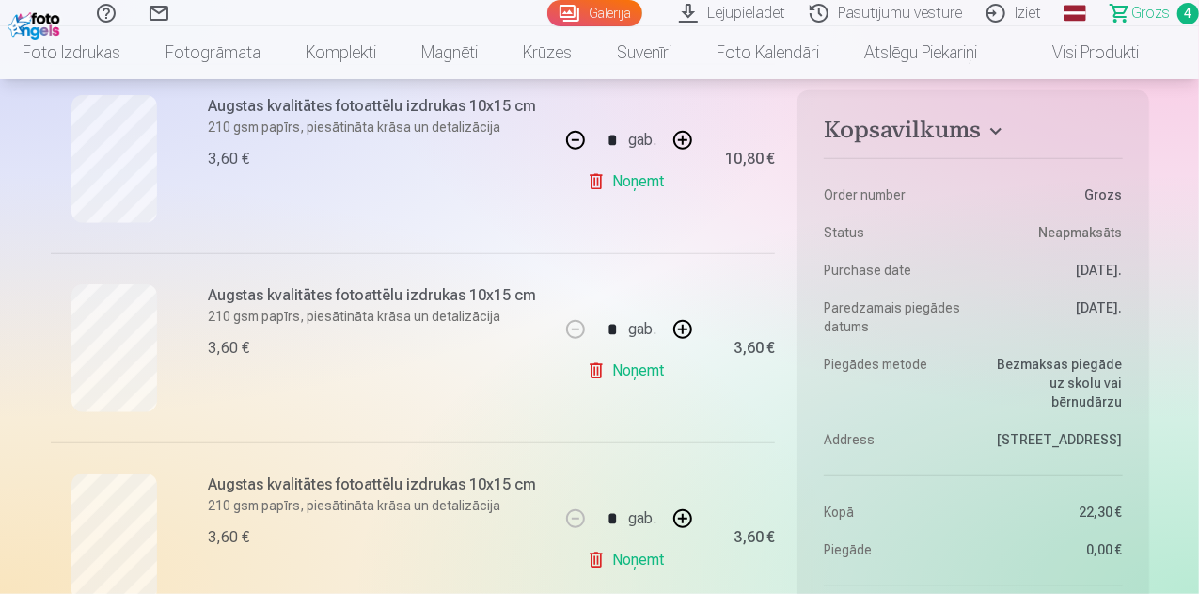
scroll to position [1768, 0]
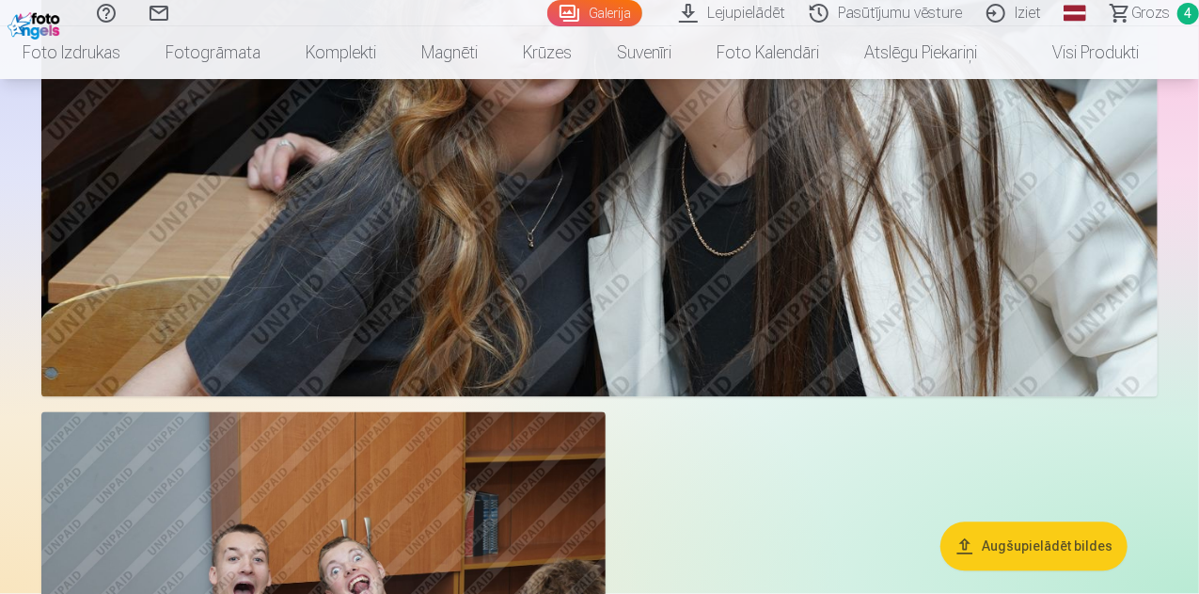
click at [1140, 20] on span "Grozs" at bounding box center [1151, 13] width 39 height 23
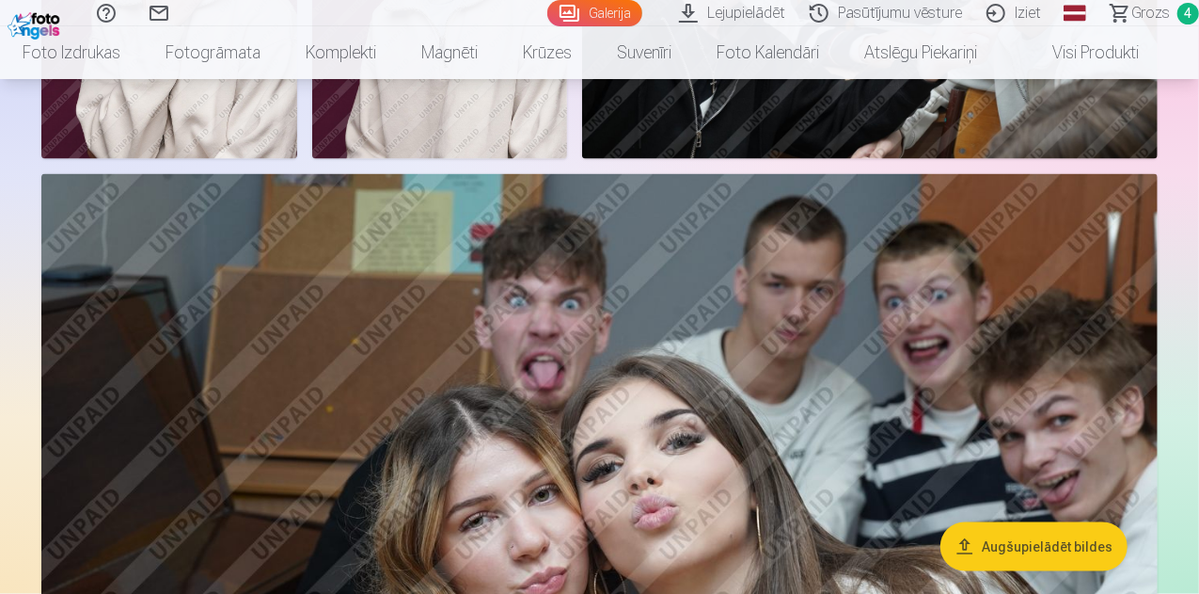
scroll to position [1245, 0]
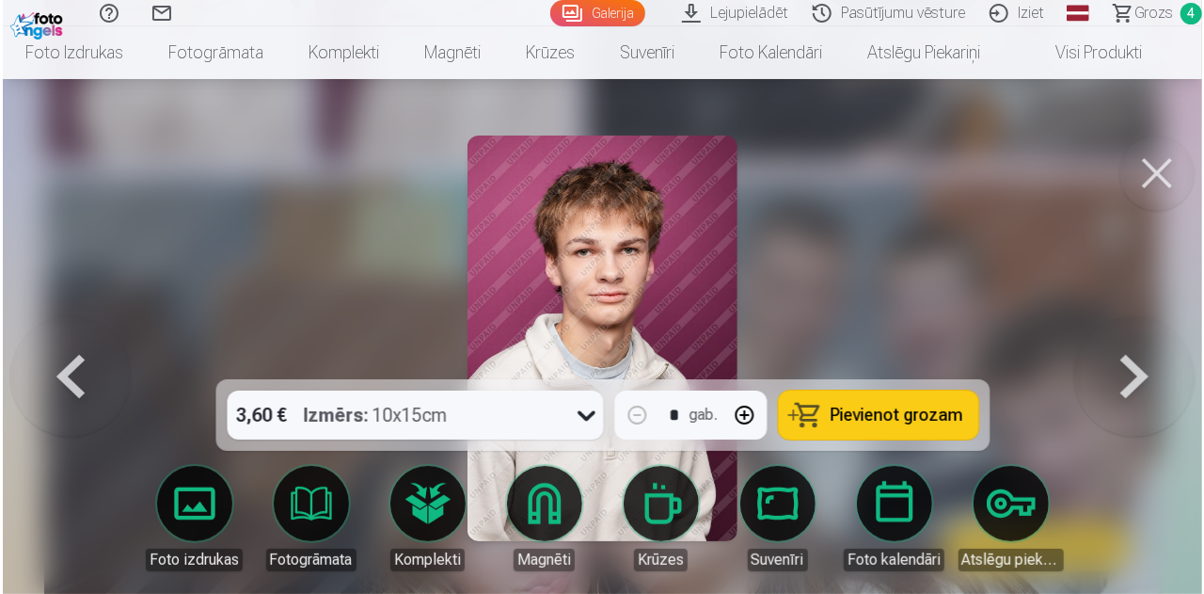
scroll to position [1247, 0]
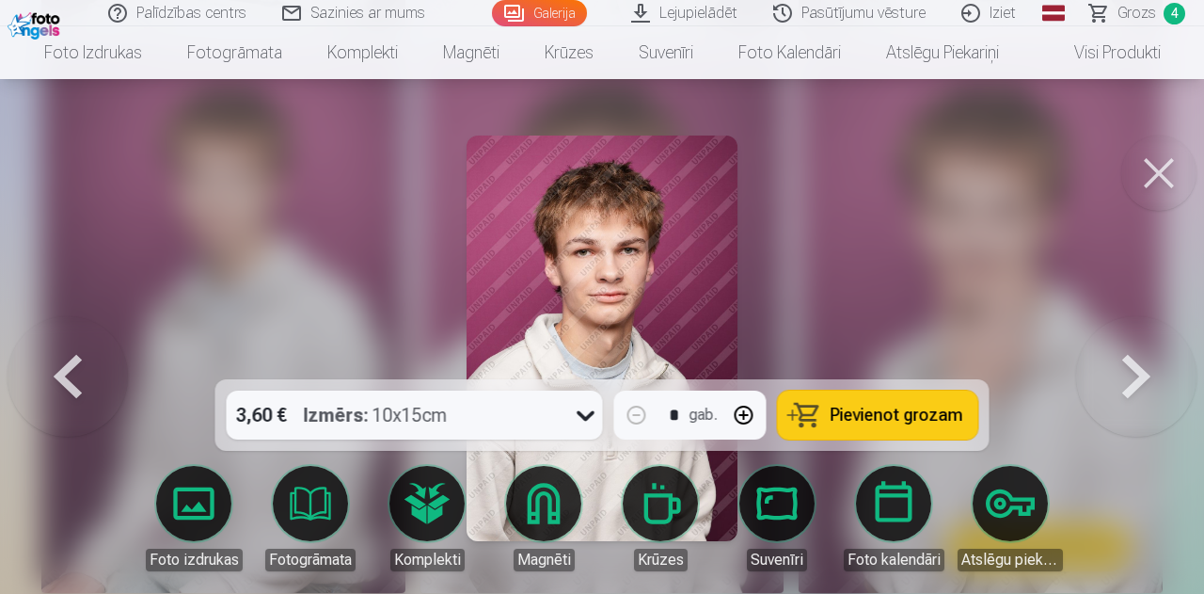
click at [916, 416] on span "Pievienot grozam" at bounding box center [897, 414] width 133 height 17
click at [1125, 16] on span "Grozs" at bounding box center [1136, 13] width 39 height 23
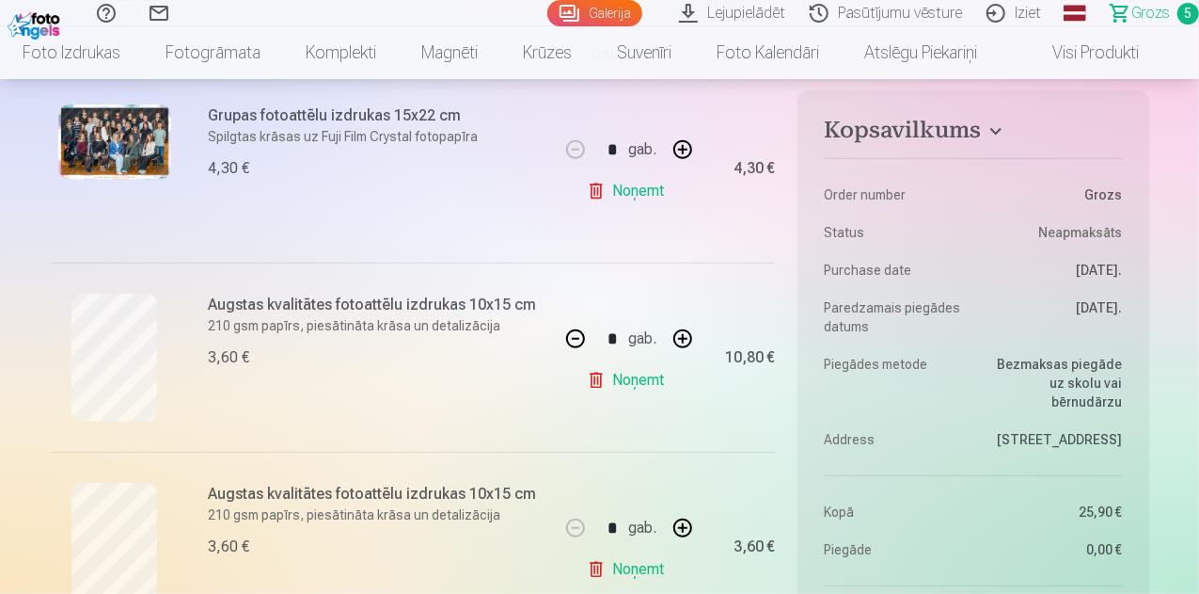
scroll to position [357, 0]
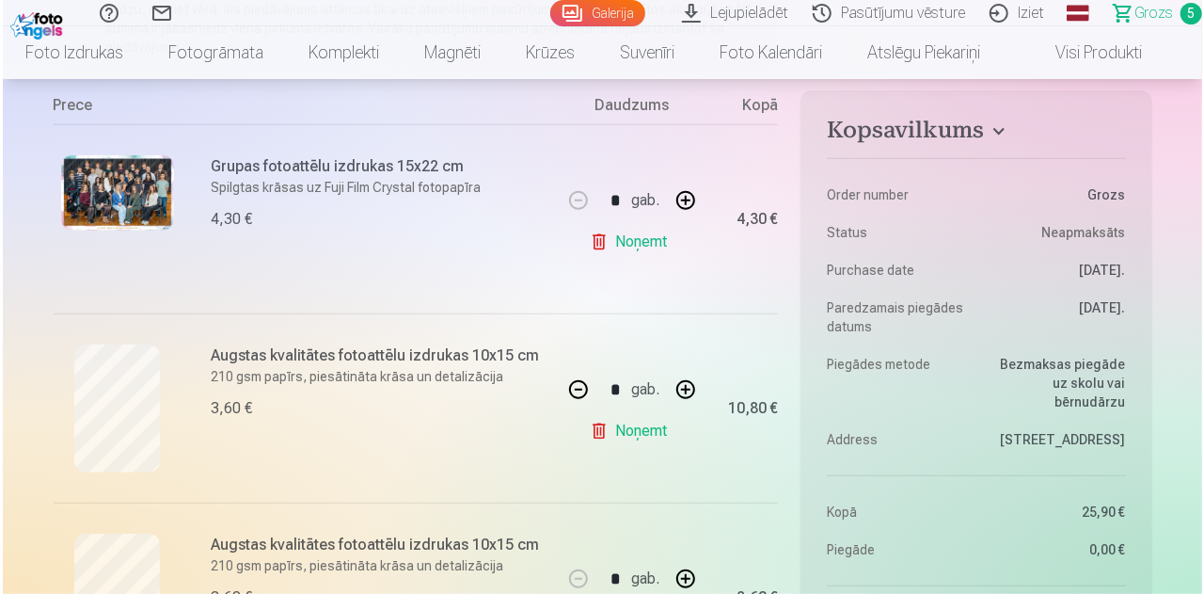
scroll to position [1247, 0]
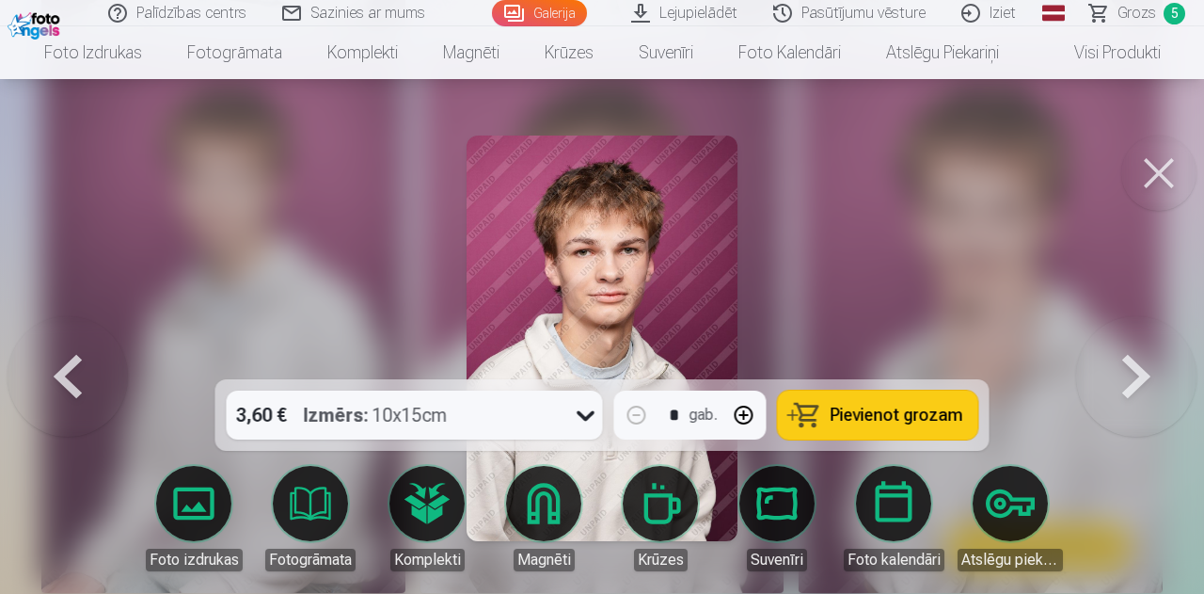
click at [1138, 360] on button at bounding box center [1136, 338] width 120 height 44
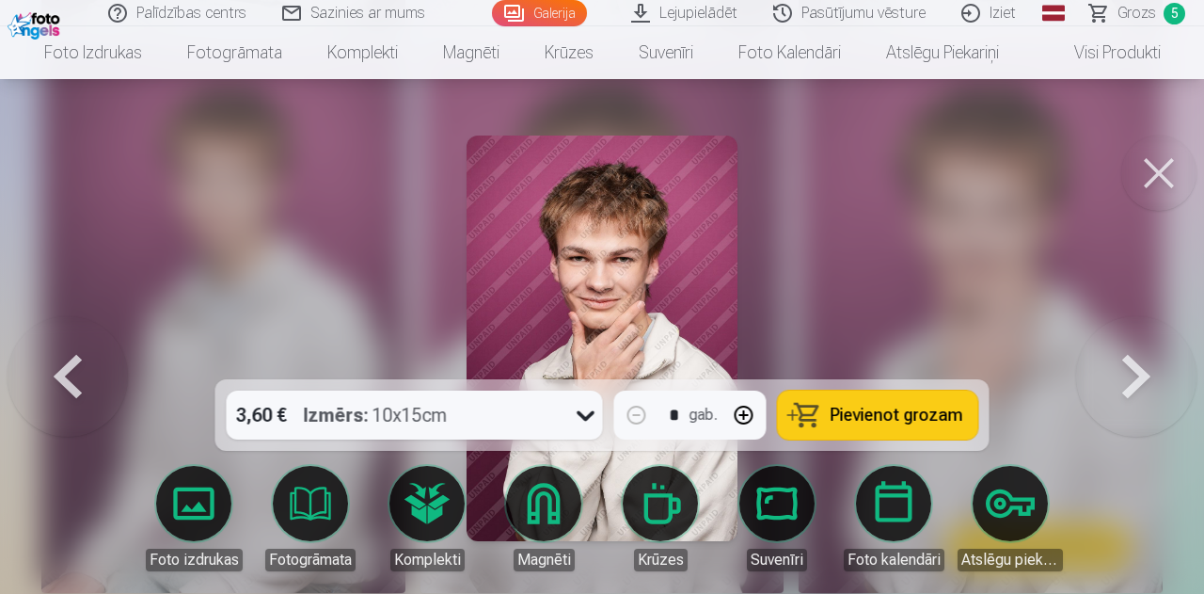
click at [1138, 360] on button at bounding box center [1136, 338] width 120 height 44
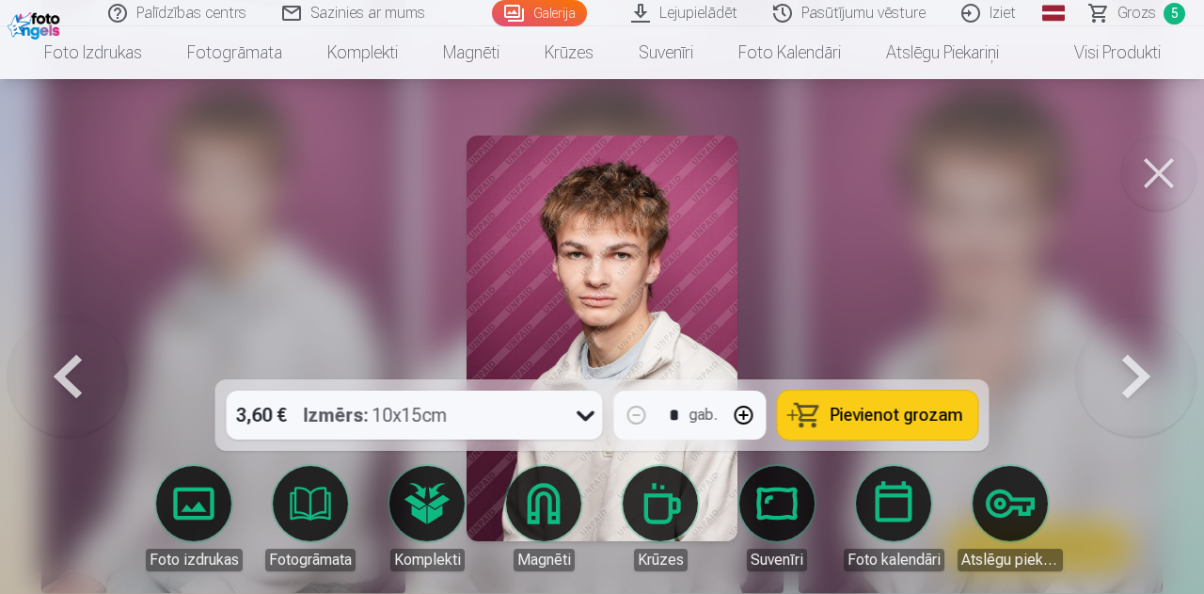
click at [1138, 360] on button at bounding box center [1136, 338] width 120 height 44
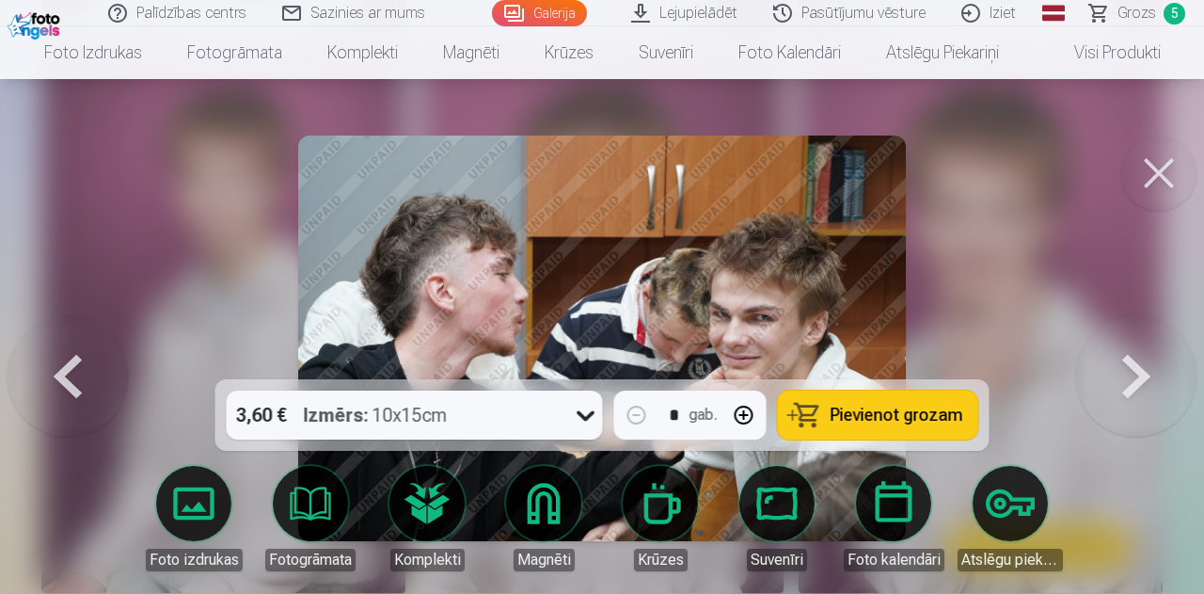
click at [1138, 360] on button at bounding box center [1136, 338] width 120 height 44
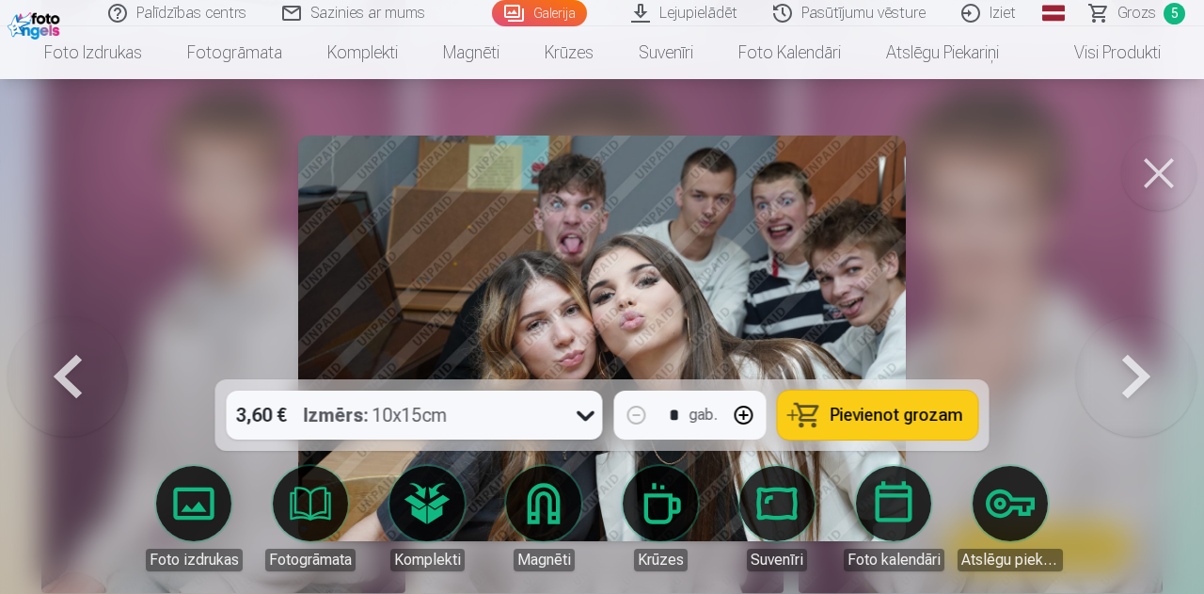
click at [1125, 16] on span "Grozs" at bounding box center [1136, 13] width 39 height 23
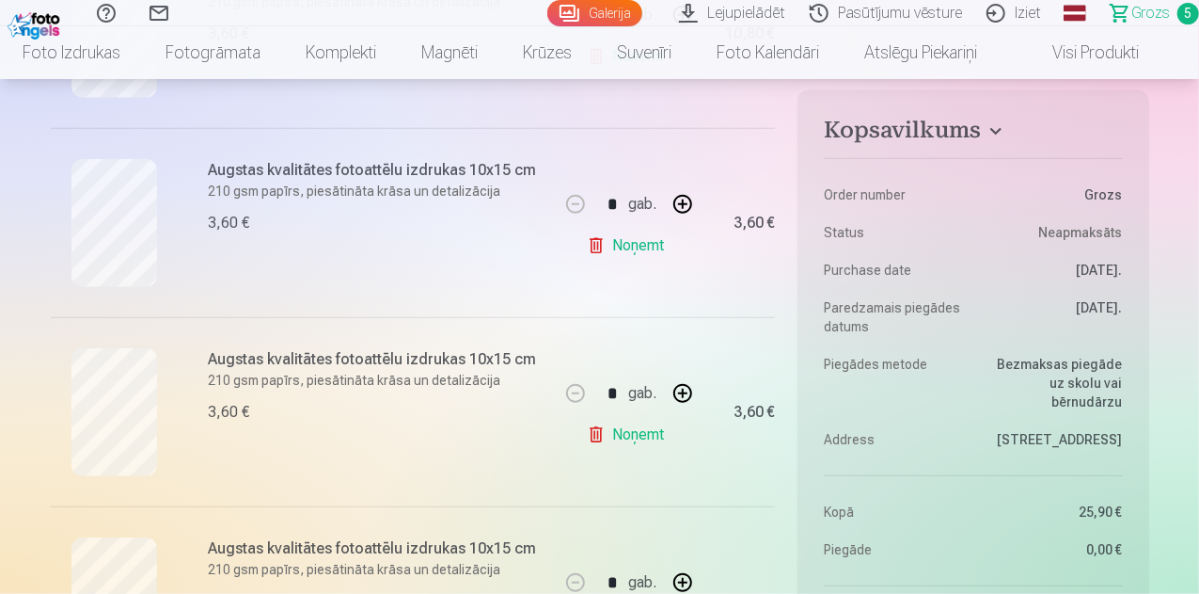
scroll to position [731, 0]
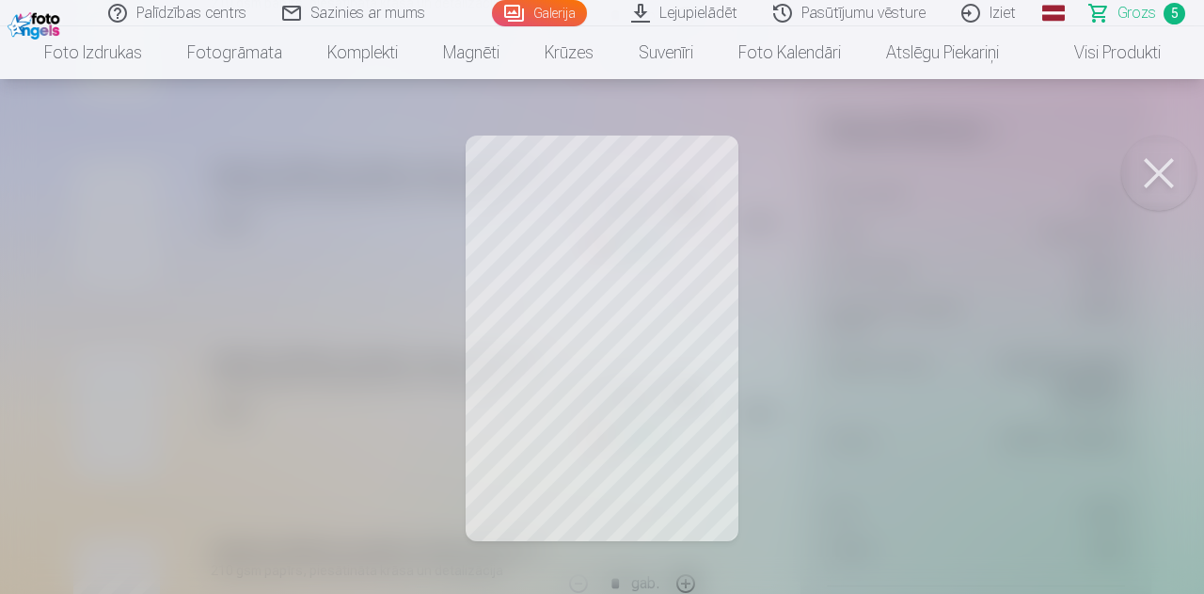
click at [1159, 168] on button at bounding box center [1158, 172] width 75 height 75
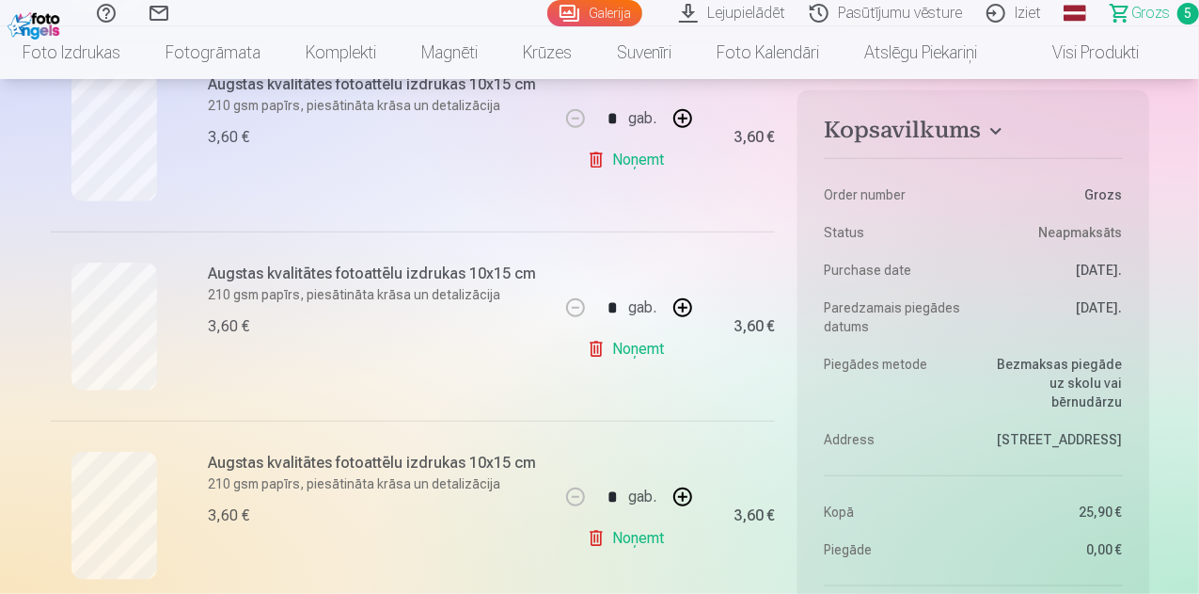
scroll to position [892, 0]
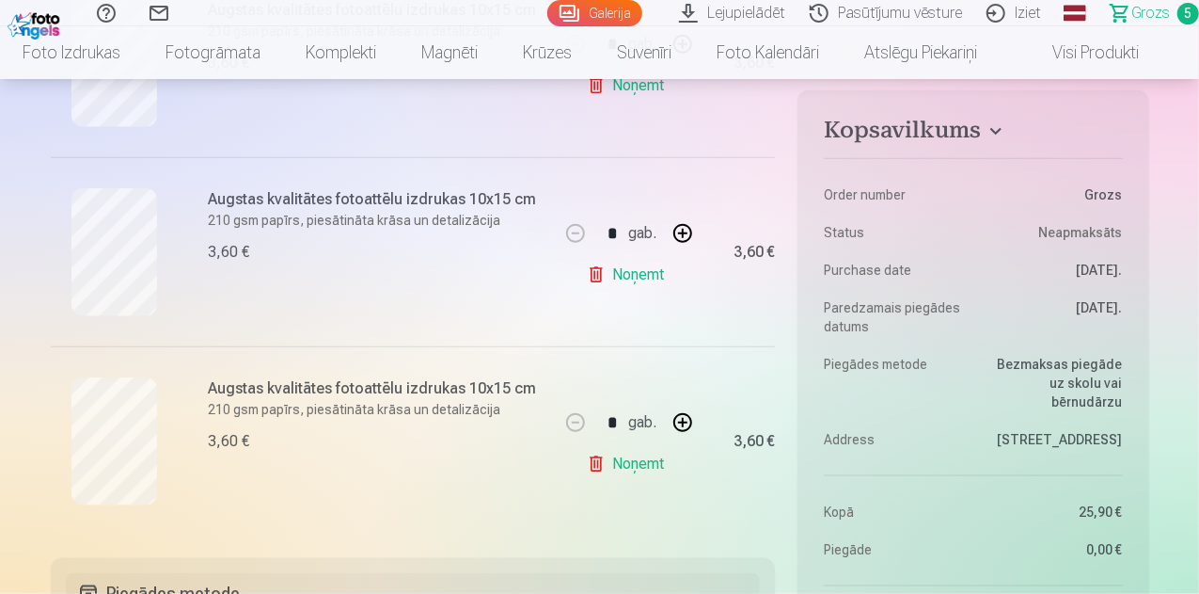
click at [636, 457] on link "Noņemt" at bounding box center [630, 464] width 86 height 38
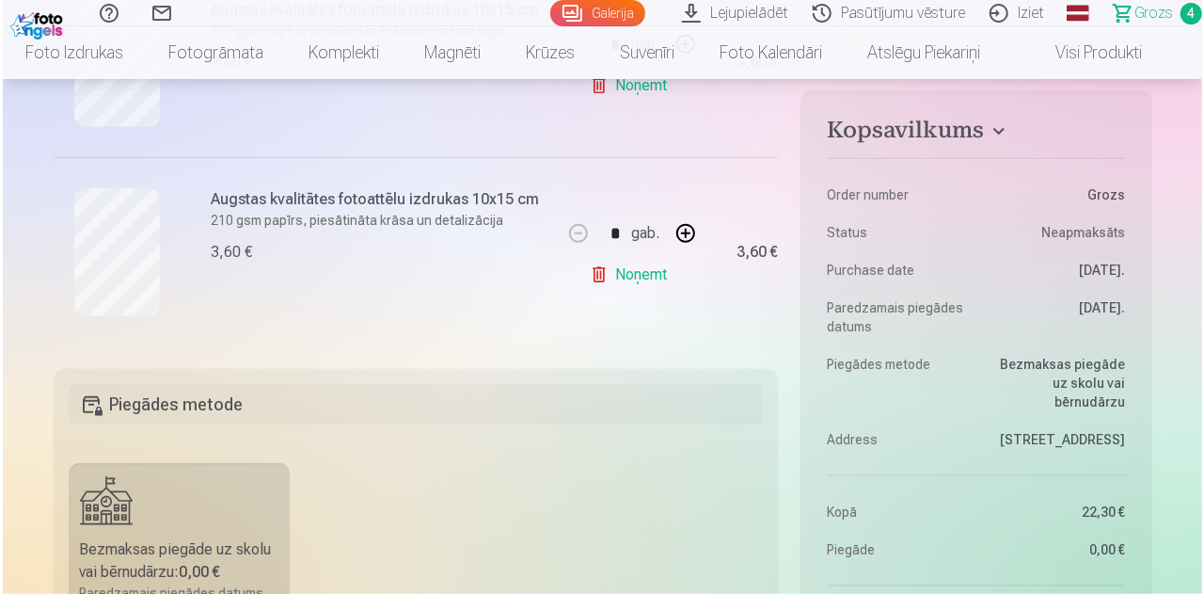
scroll to position [1247, 0]
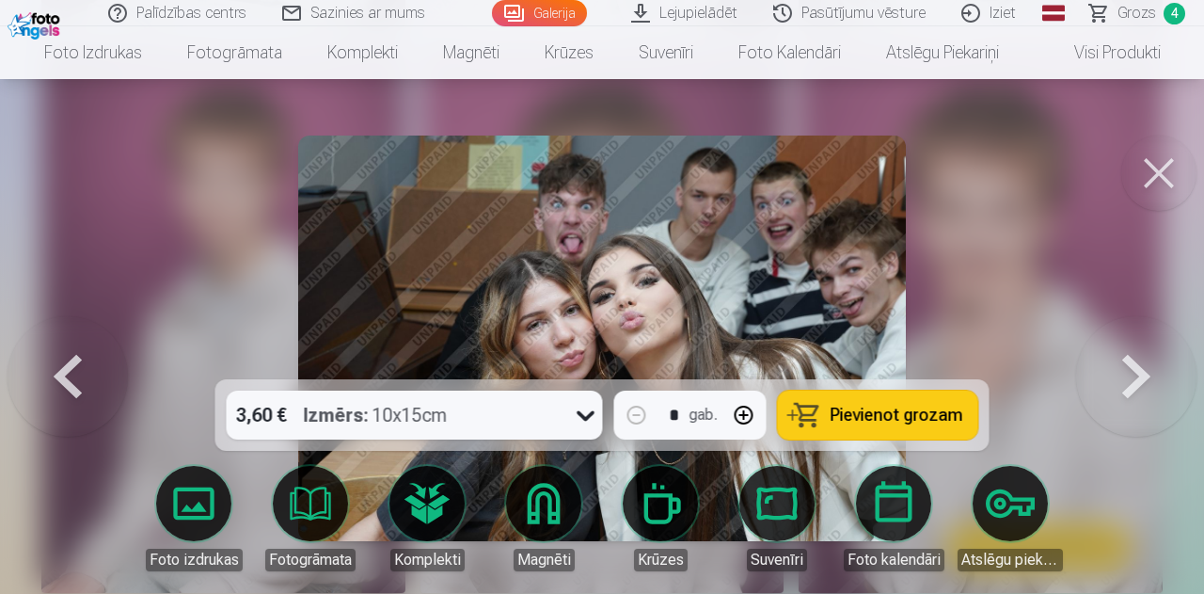
click at [68, 358] on button at bounding box center [68, 338] width 120 height 44
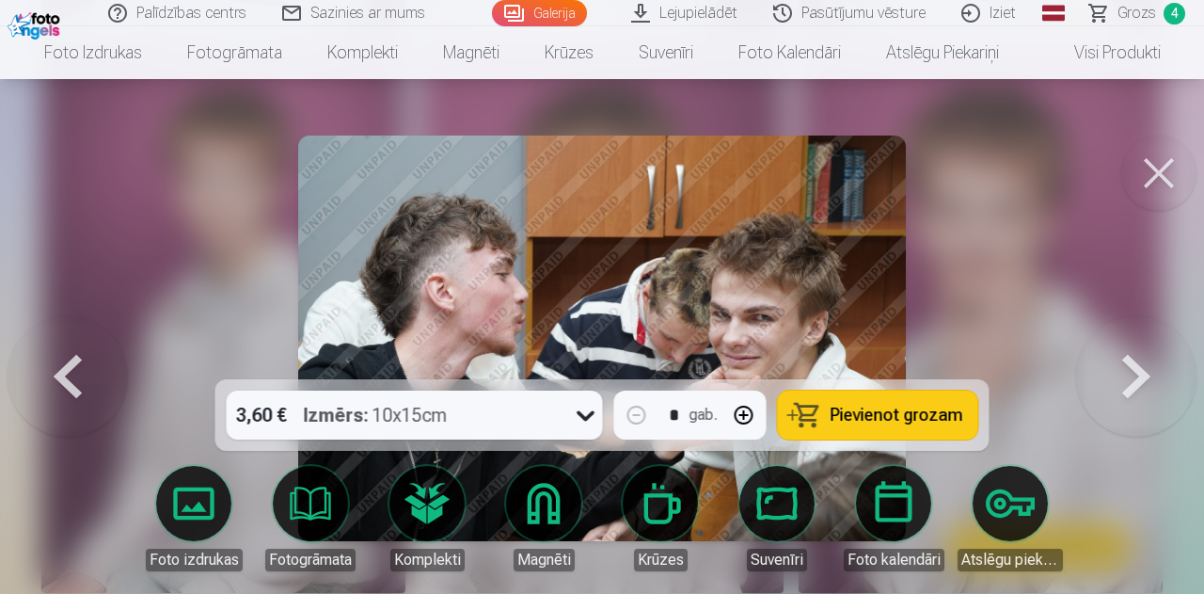
click at [68, 358] on button at bounding box center [68, 338] width 120 height 44
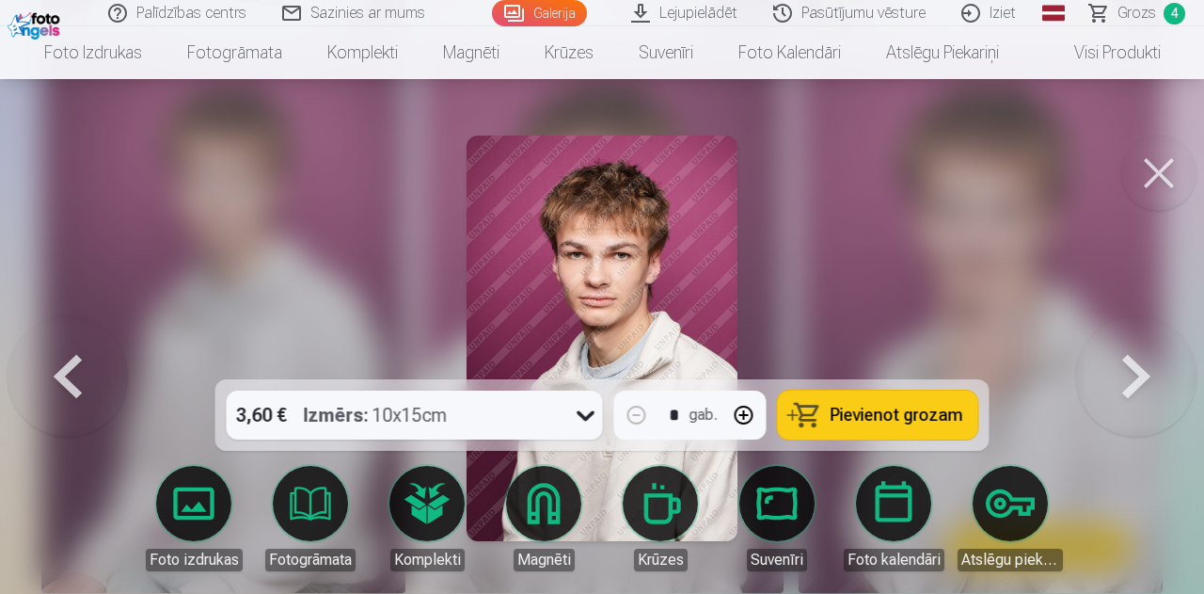
click at [68, 358] on button at bounding box center [68, 338] width 120 height 44
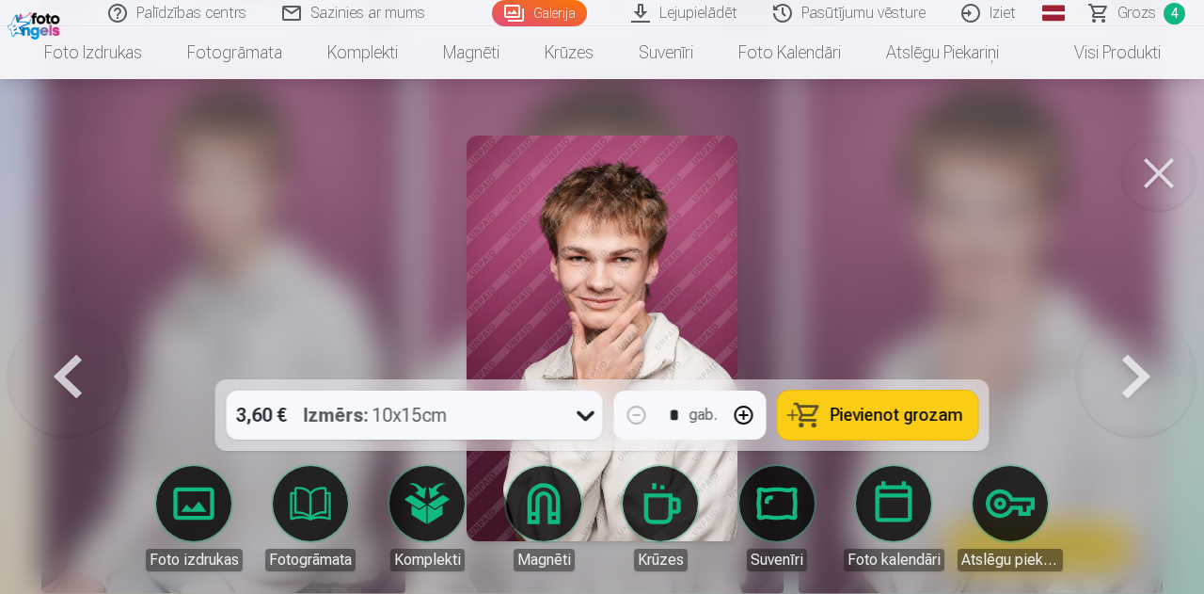
click at [68, 358] on button at bounding box center [68, 338] width 120 height 44
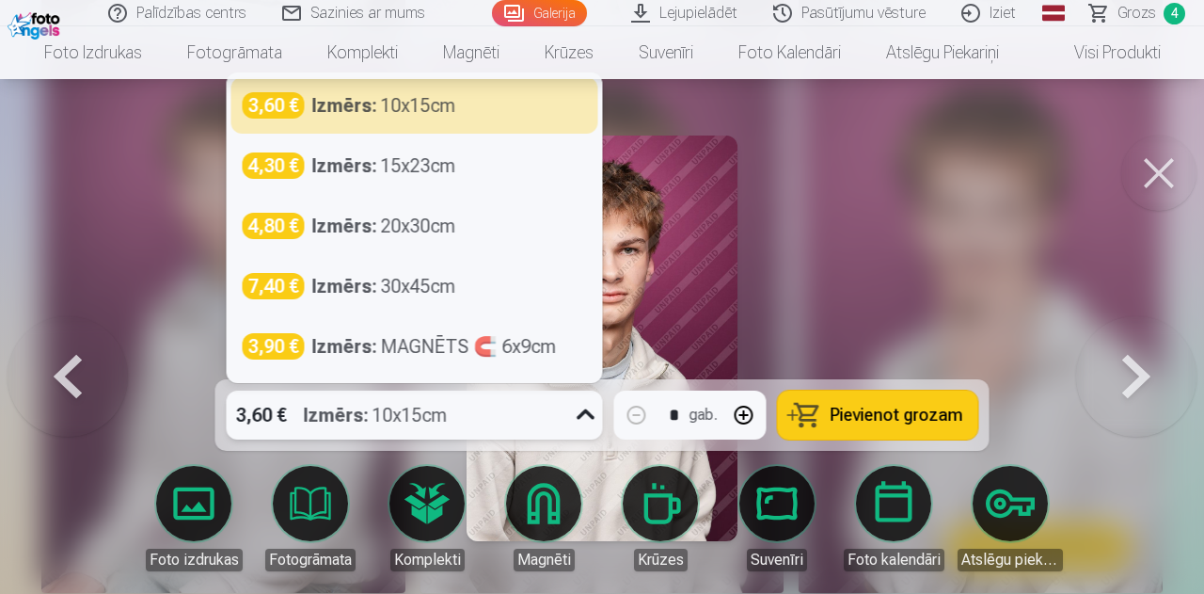
click at [413, 430] on div "Izmērs : 10x15cm" at bounding box center [376, 414] width 144 height 49
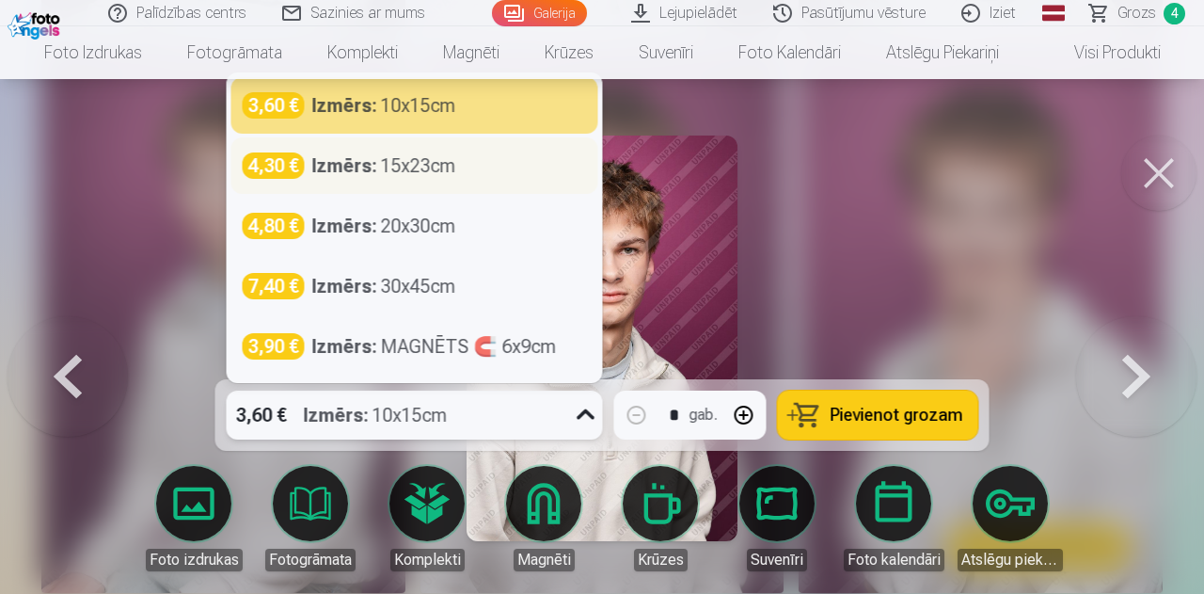
click at [410, 166] on div "Izmērs : 15x23cm" at bounding box center [384, 165] width 144 height 26
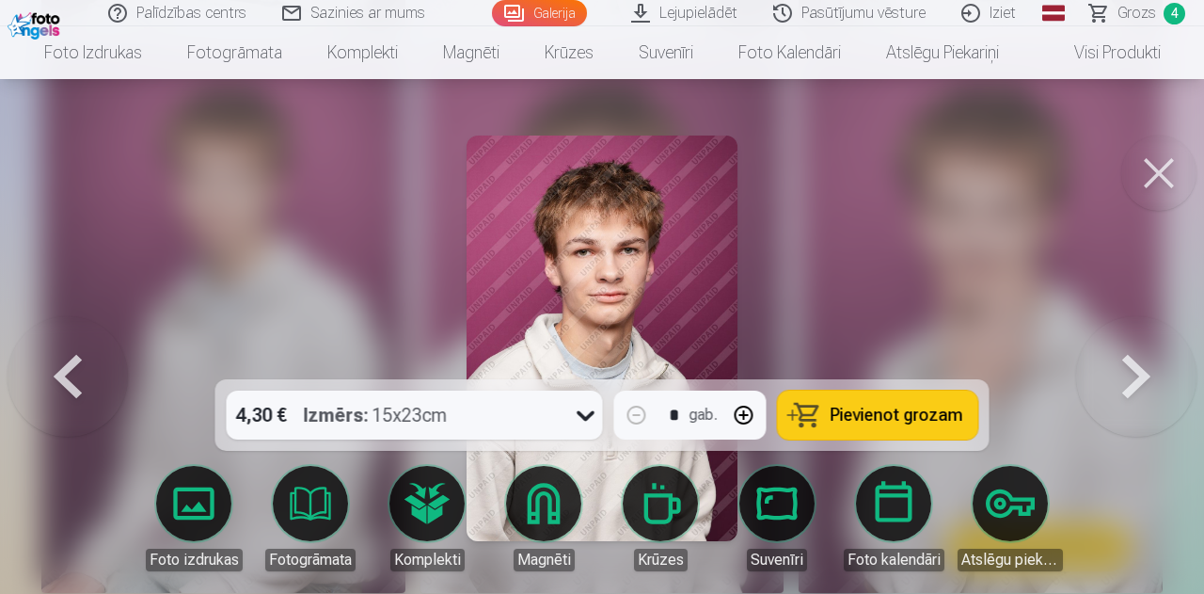
click at [857, 409] on span "Pievienot grozam" at bounding box center [897, 414] width 133 height 17
click at [1146, 20] on span "Grozs" at bounding box center [1136, 13] width 39 height 23
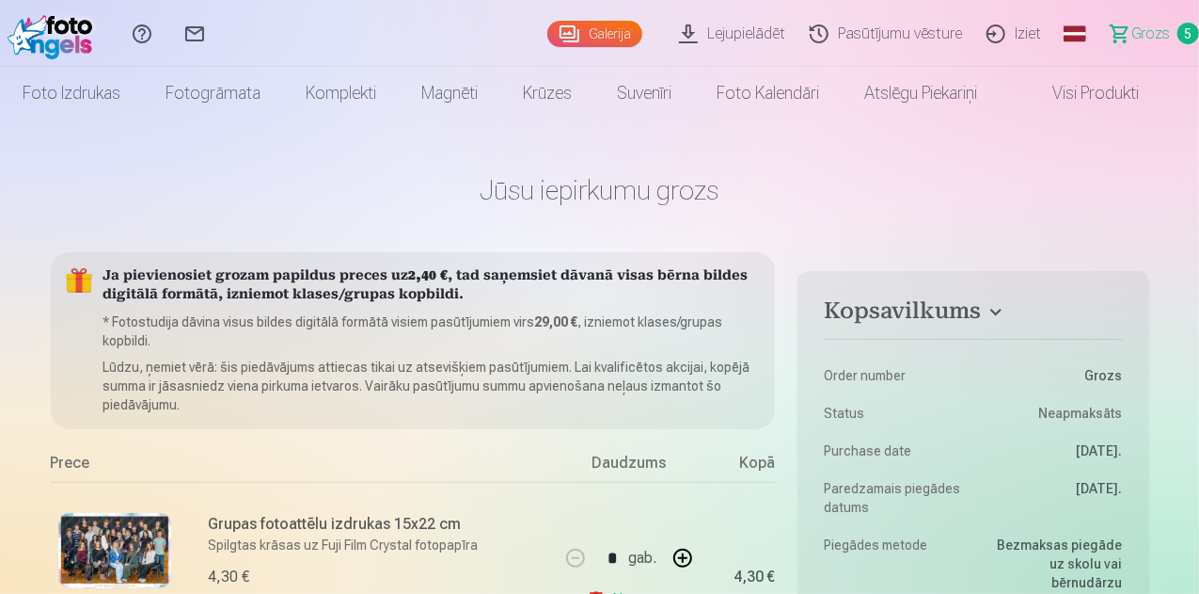
scroll to position [26, 0]
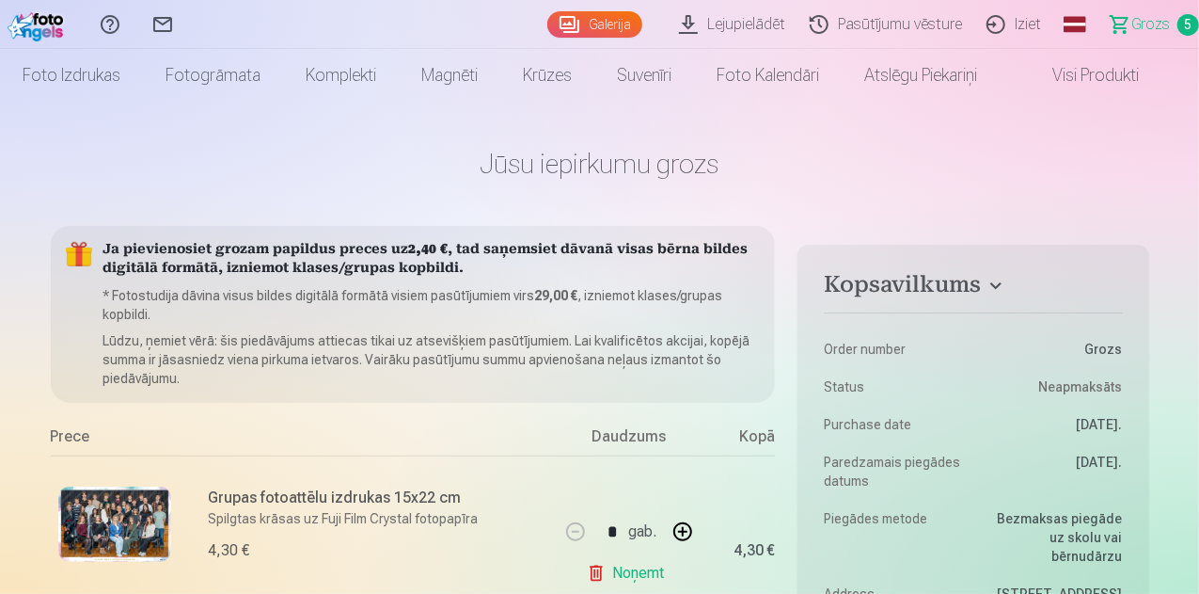
click at [559, 30] on link "Galerija" at bounding box center [594, 24] width 95 height 26
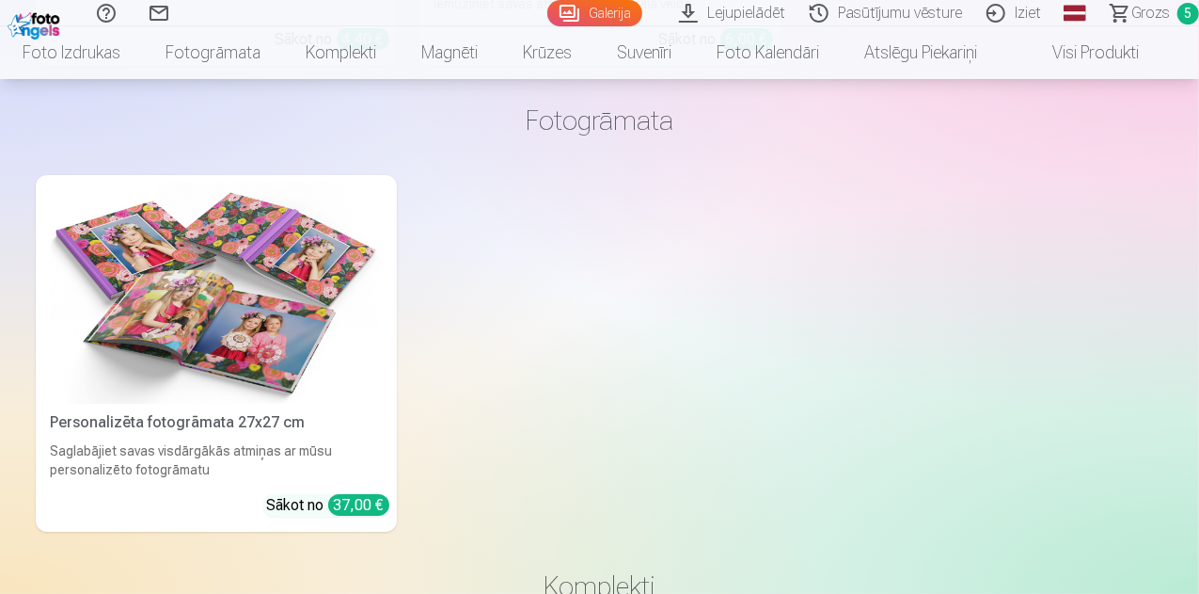
scroll to position [3429, 0]
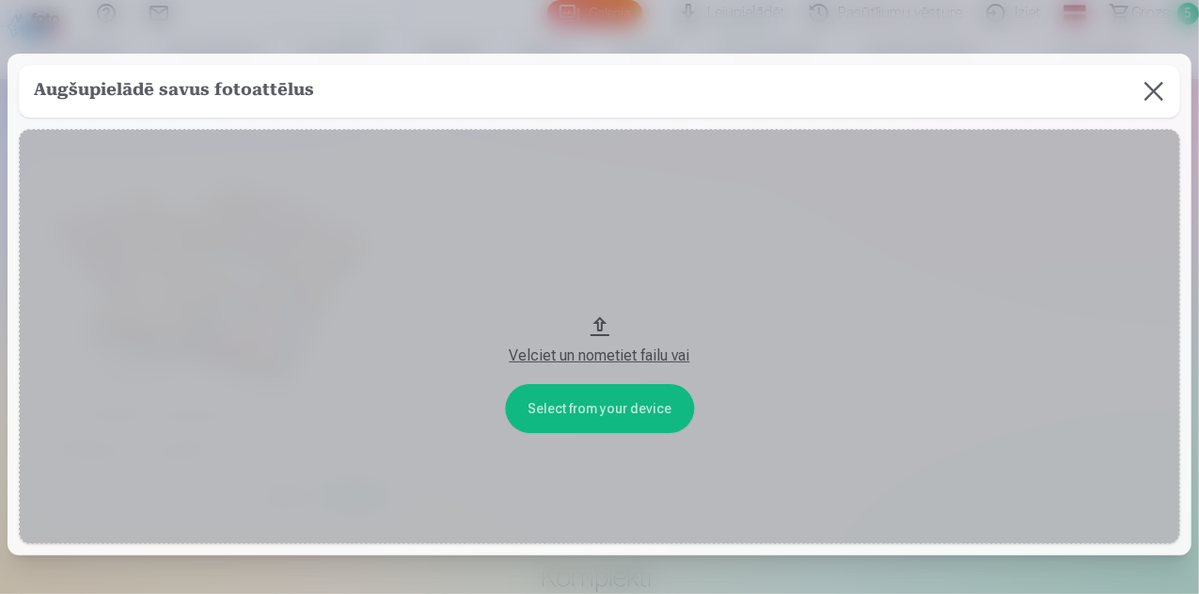
scroll to position [3441, 0]
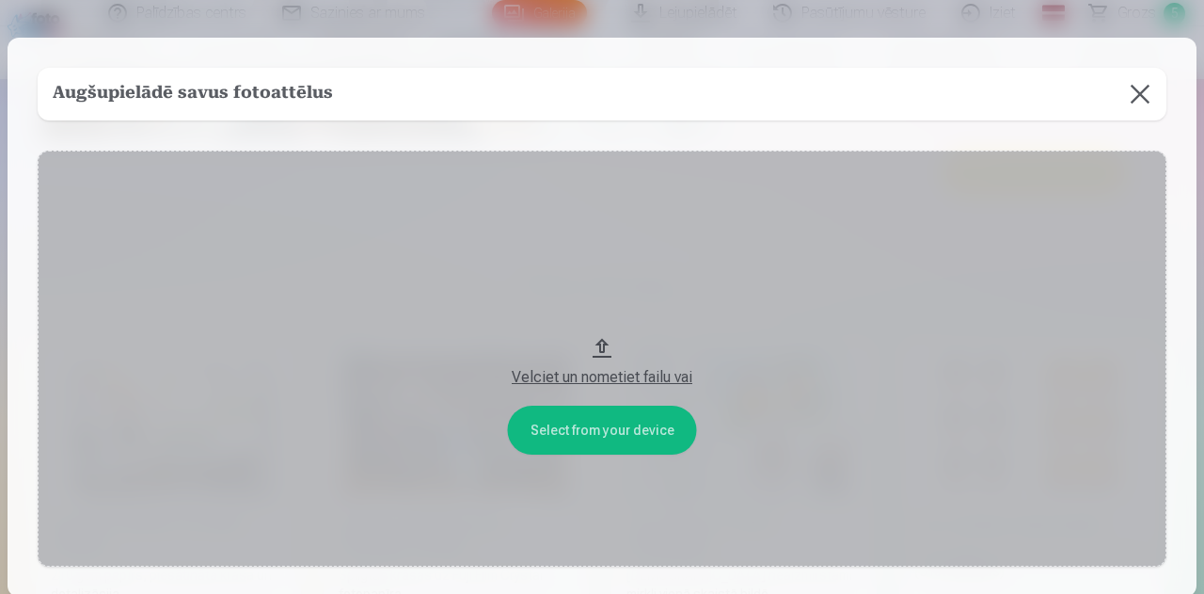
click at [1132, 101] on button at bounding box center [1140, 94] width 53 height 53
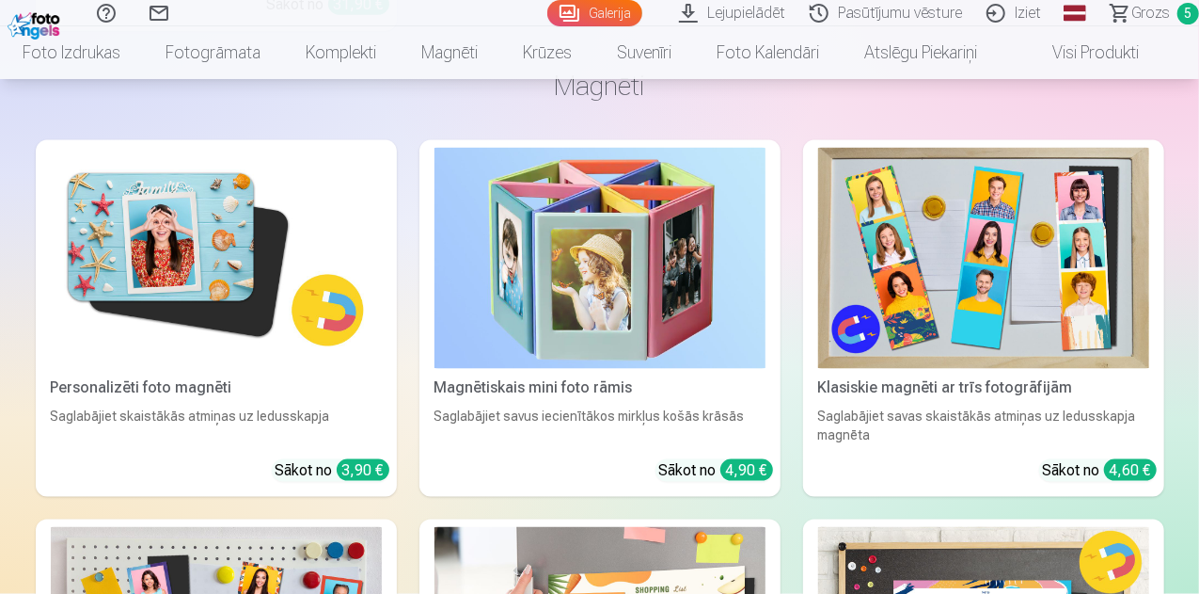
scroll to position [4827, 0]
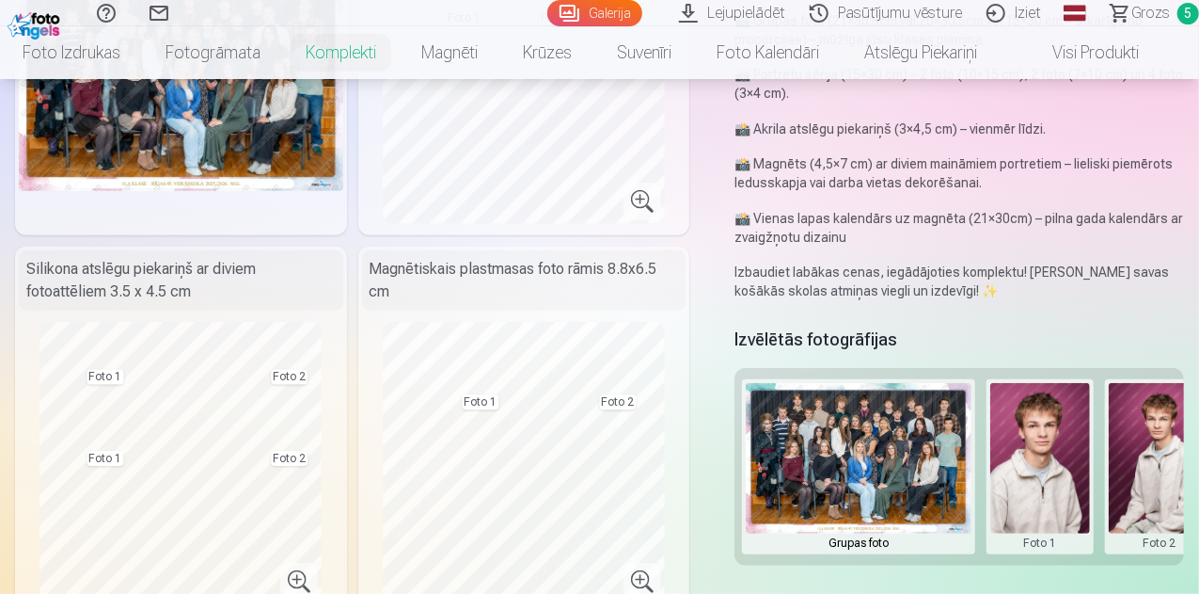
scroll to position [282, 0]
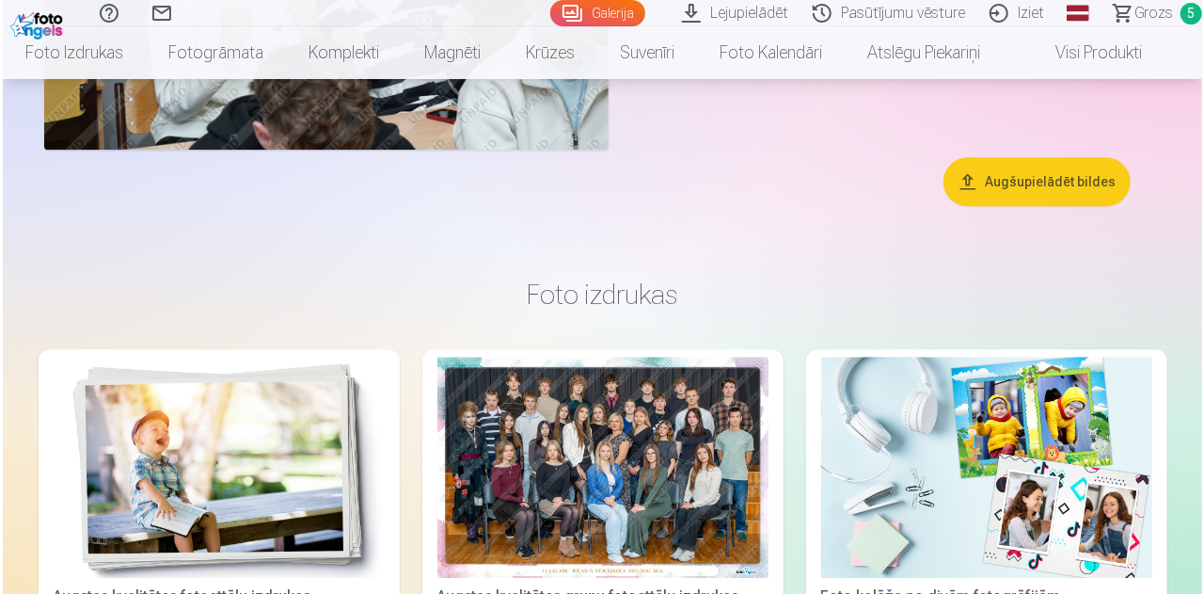
scroll to position [2409, 0]
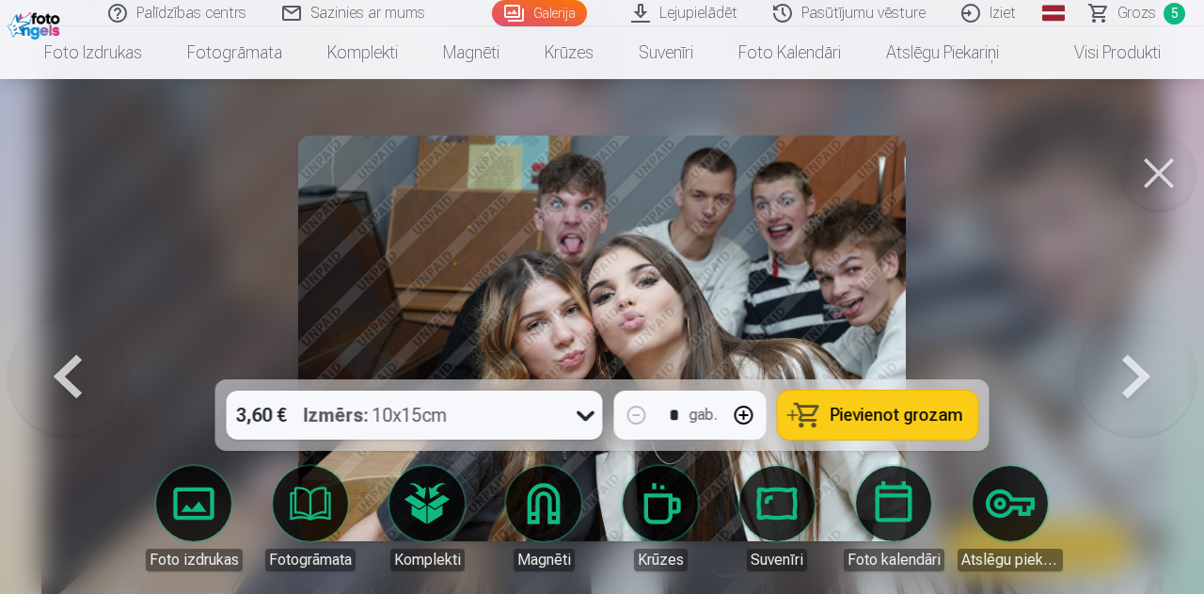
click at [876, 411] on span "Pievienot grozam" at bounding box center [897, 414] width 133 height 17
click at [1100, 4] on link "Grozs 6" at bounding box center [1138, 13] width 132 height 26
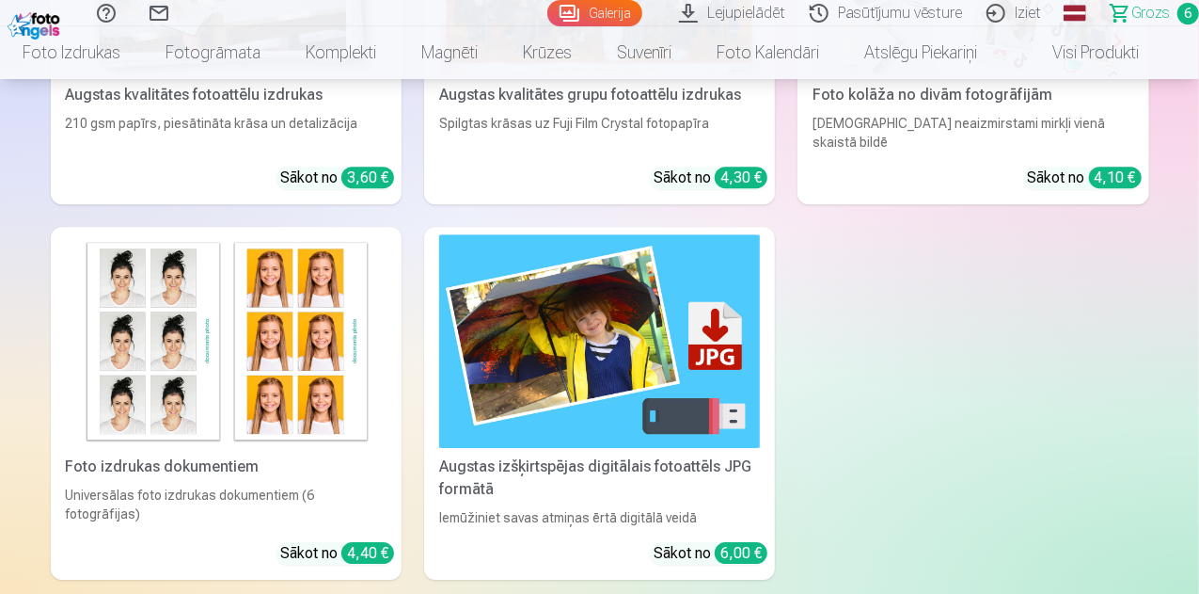
scroll to position [2802, 0]
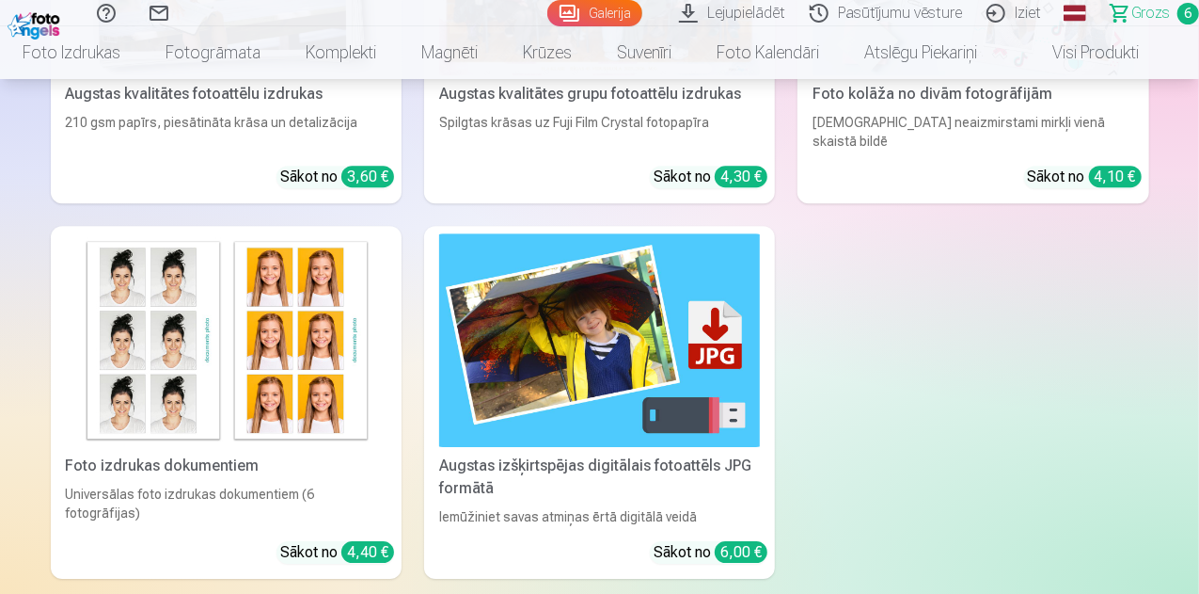
click at [432, 454] on div "Augstas izšķirtspējas digitālais fotoattēls JPG formātā" at bounding box center [600, 476] width 336 height 45
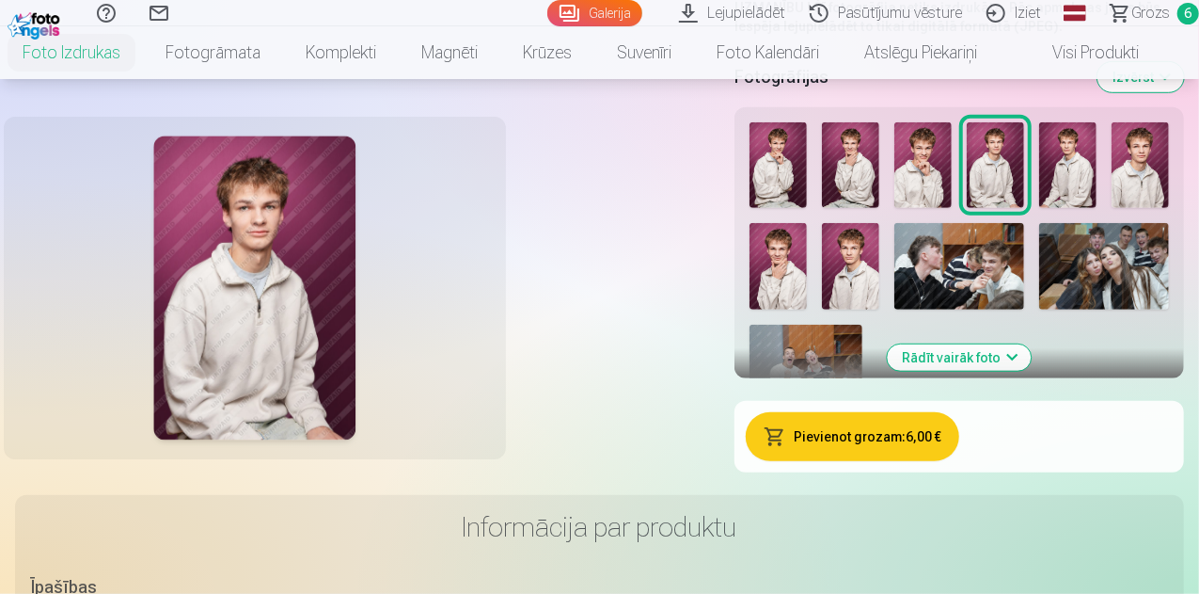
scroll to position [462, 0]
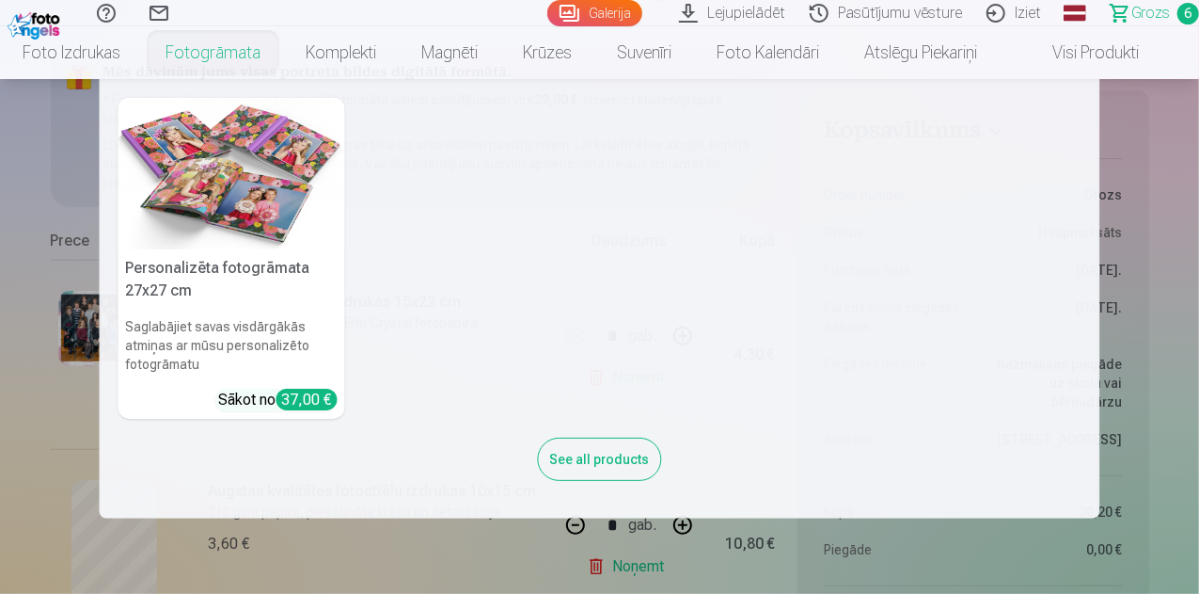
scroll to position [204, 0]
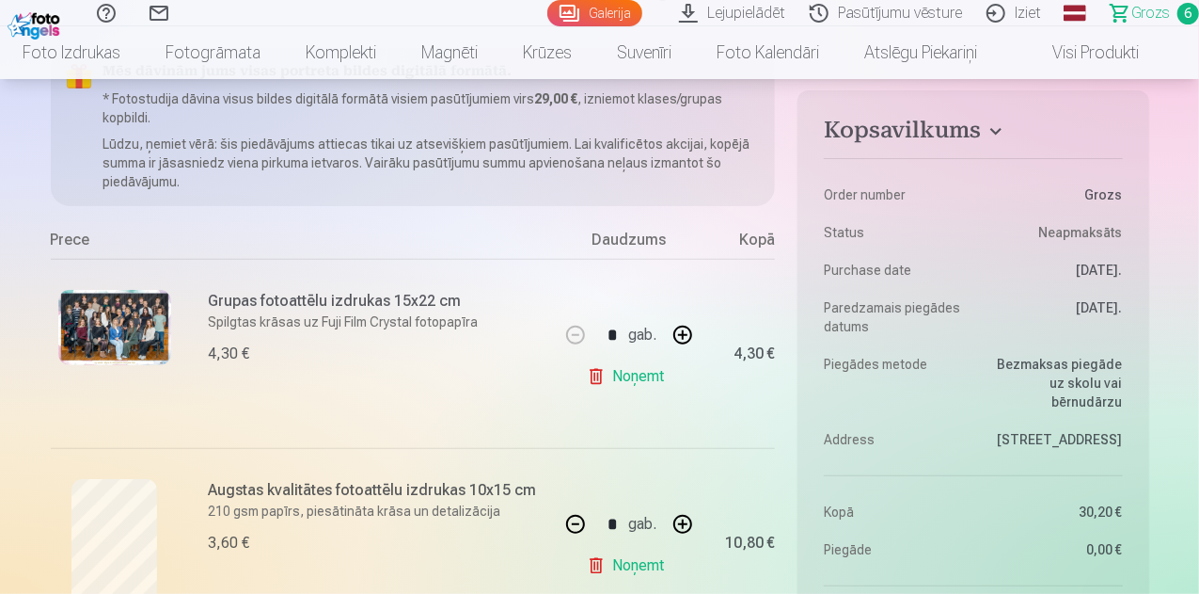
click at [568, 18] on link "Galerija" at bounding box center [594, 13] width 95 height 26
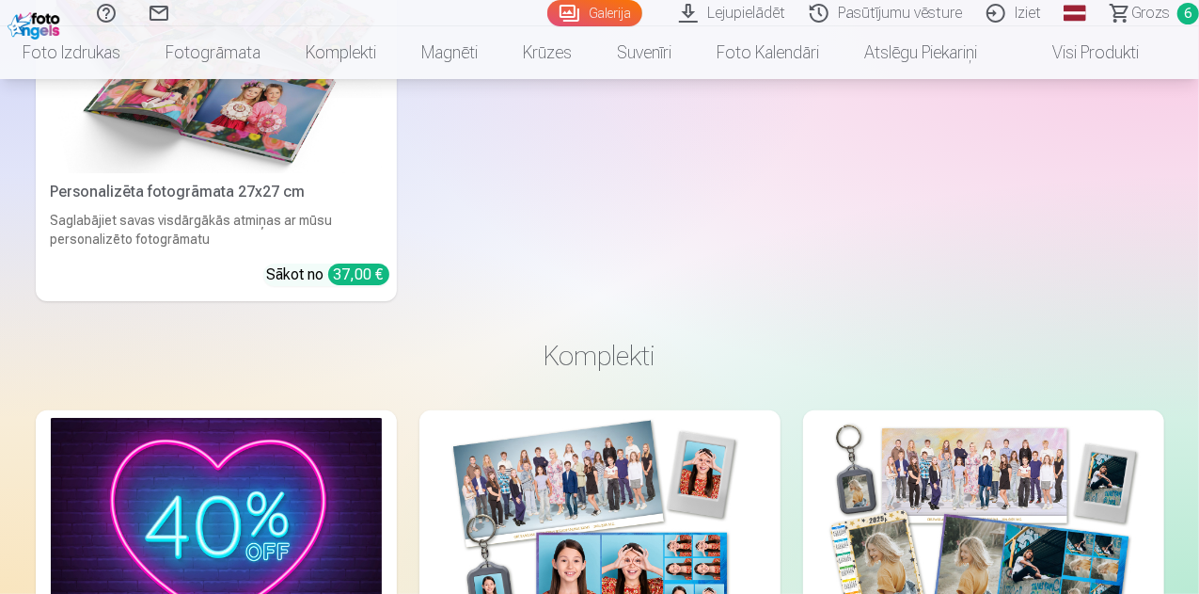
scroll to position [3644, 0]
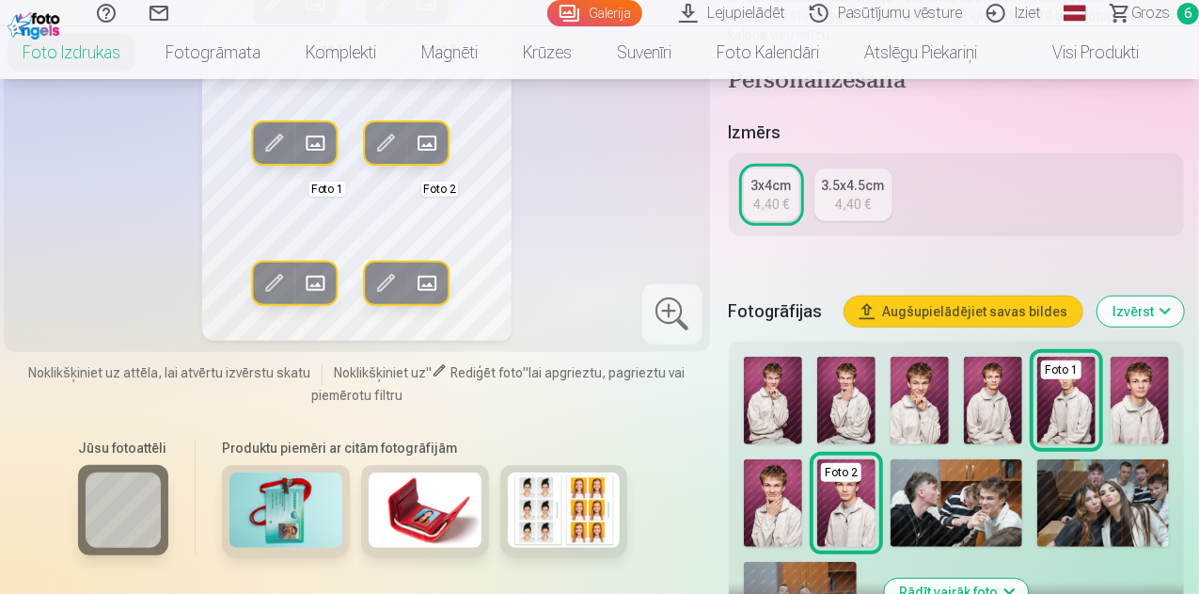
scroll to position [295, 0]
click at [762, 363] on img at bounding box center [773, 399] width 58 height 87
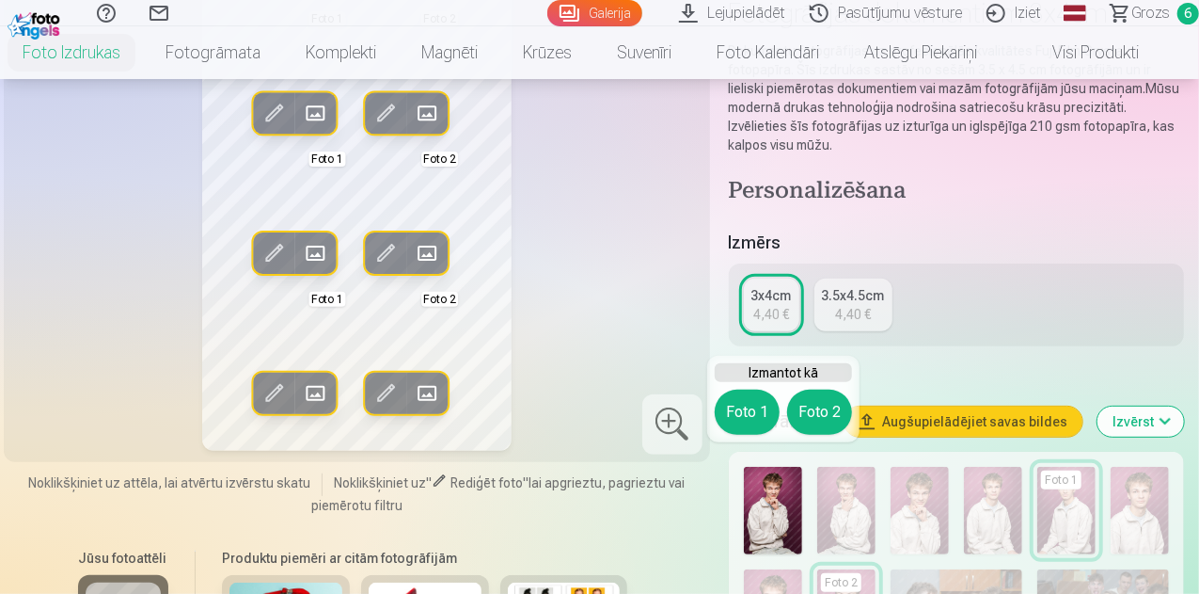
scroll to position [185, 0]
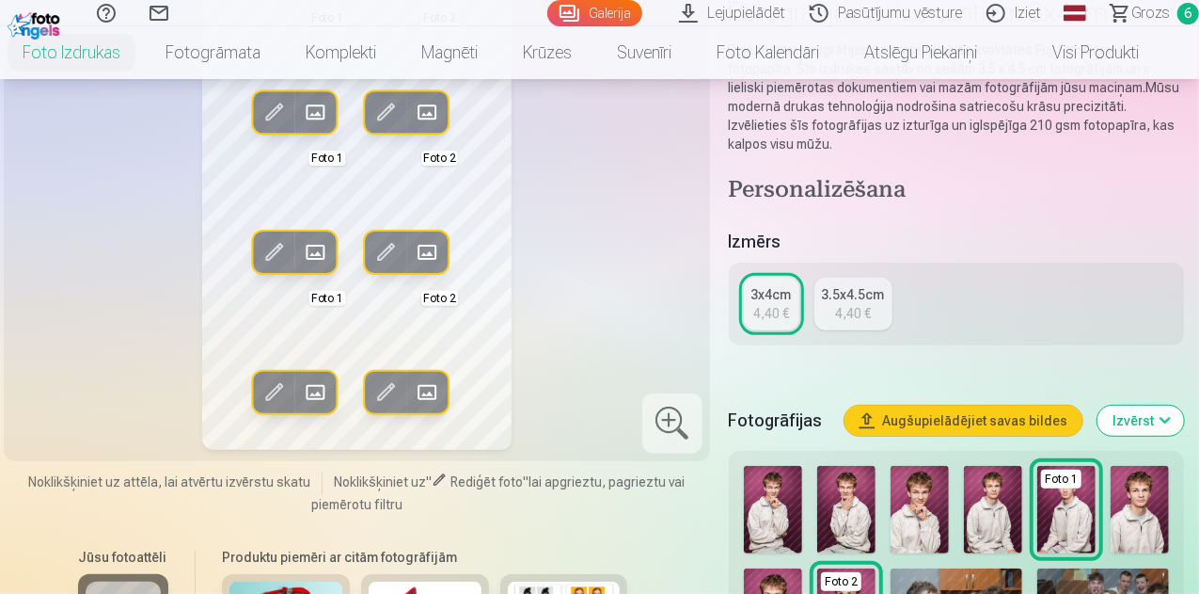
click at [1144, 507] on img at bounding box center [1140, 509] width 58 height 87
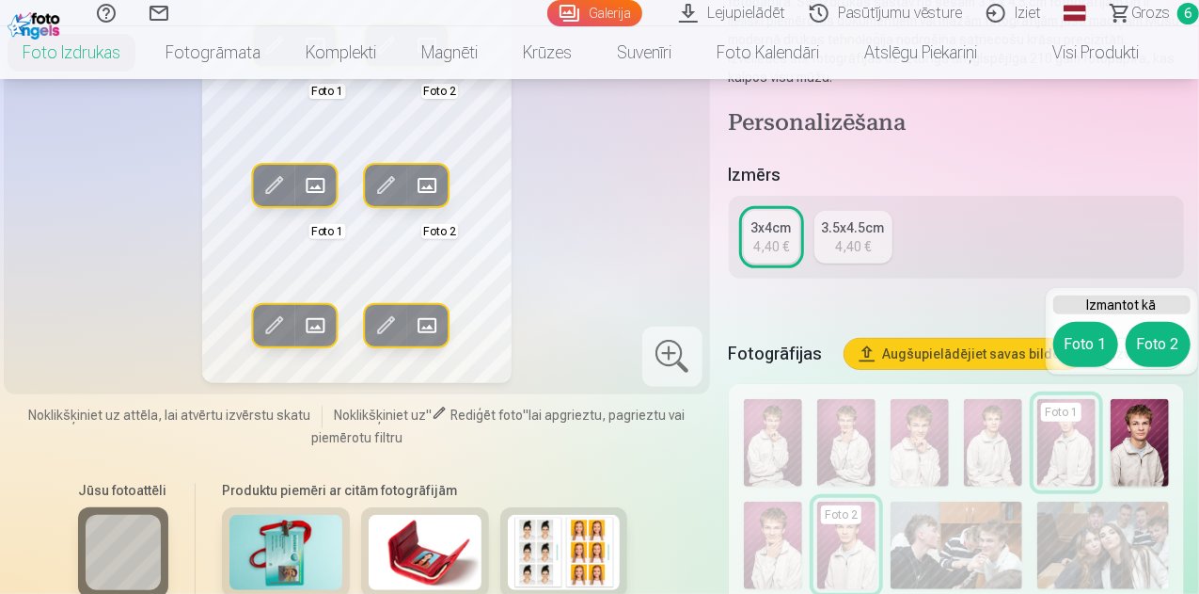
scroll to position [253, 0]
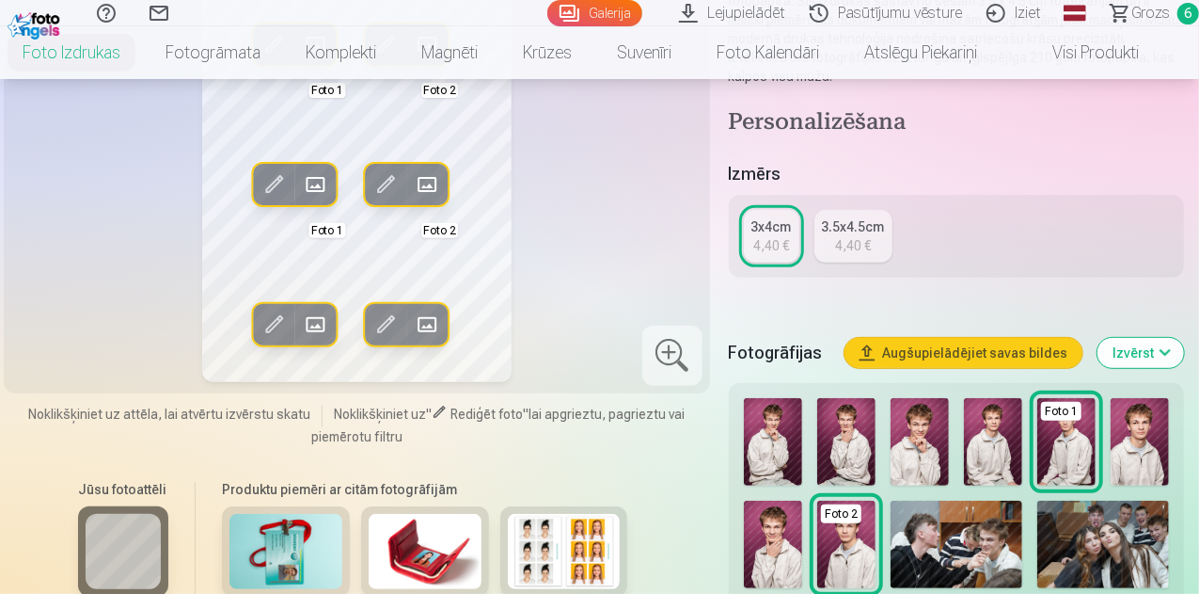
click at [1165, 422] on img at bounding box center [1140, 441] width 58 height 87
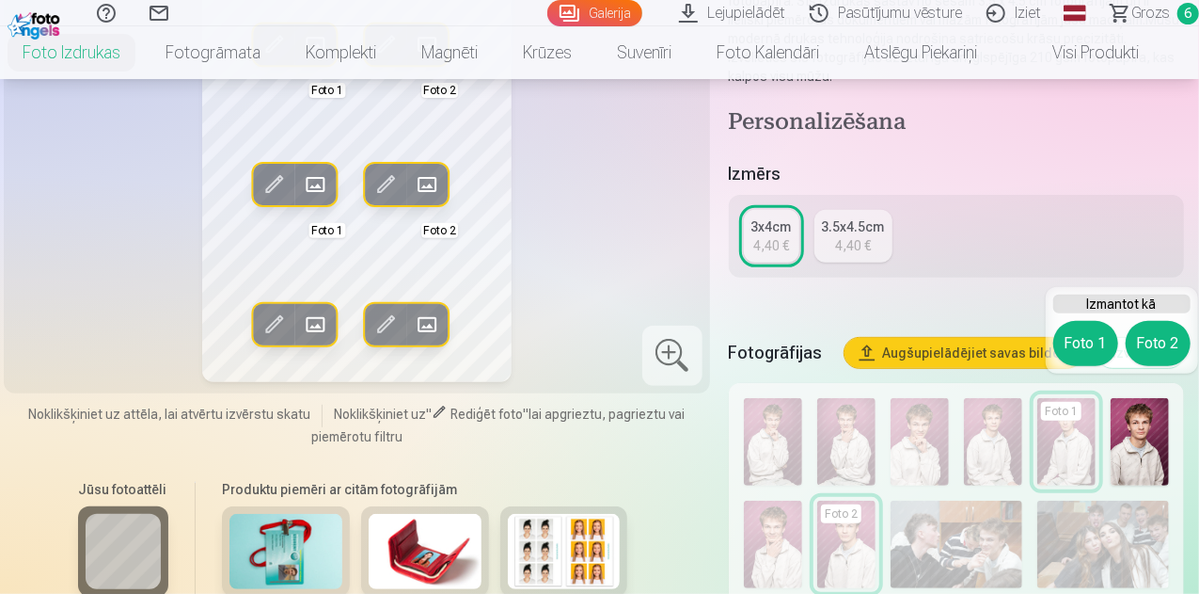
click at [988, 169] on div "Izmērs 3x4cm 4,40 € 3.5x4.5cm 4,40 €" at bounding box center [956, 230] width 455 height 139
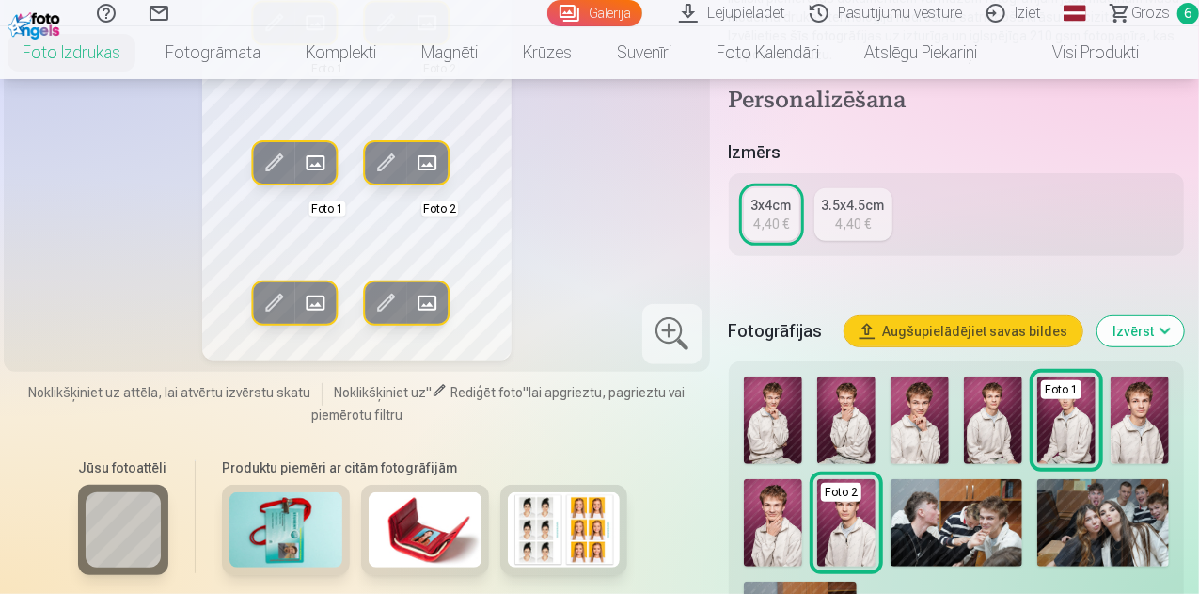
scroll to position [276, 0]
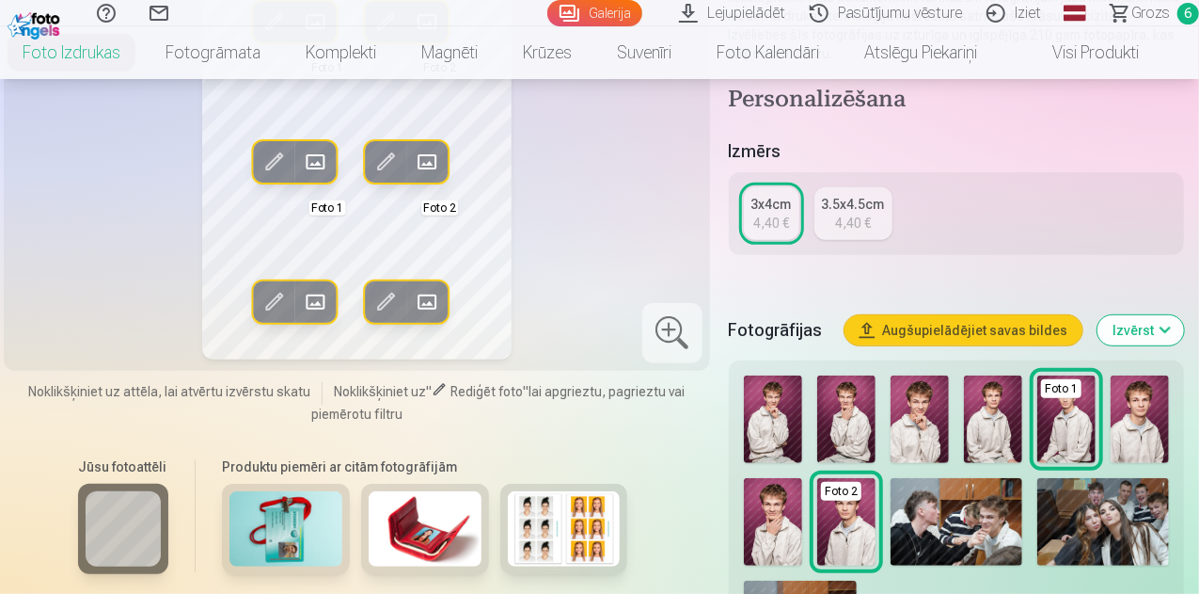
click at [863, 504] on img at bounding box center [846, 521] width 58 height 87
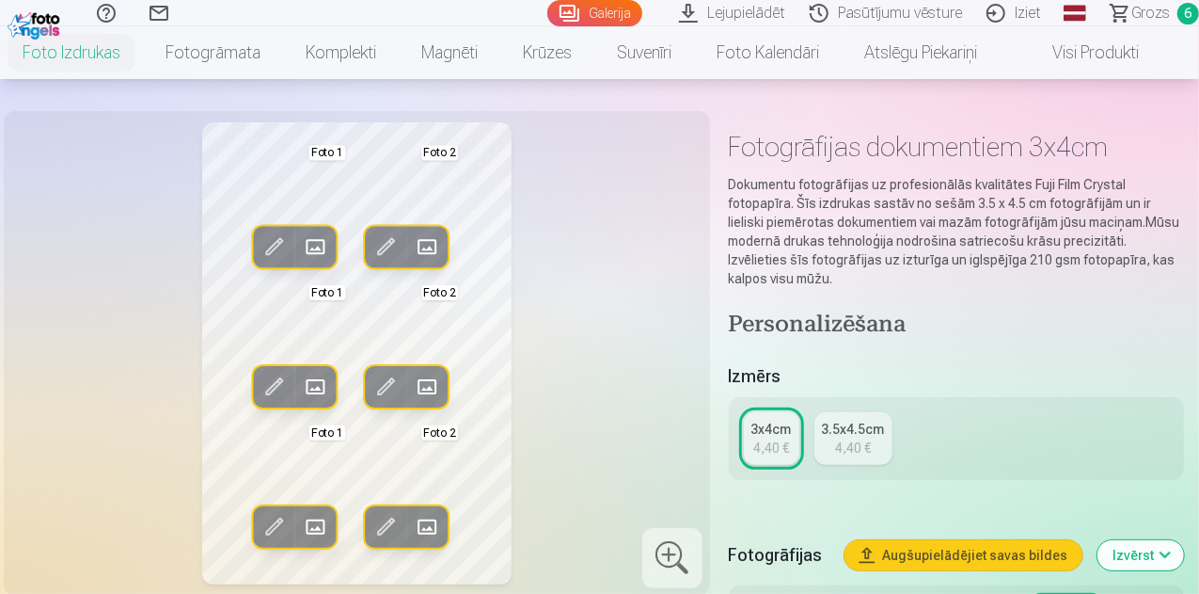
scroll to position [50, 0]
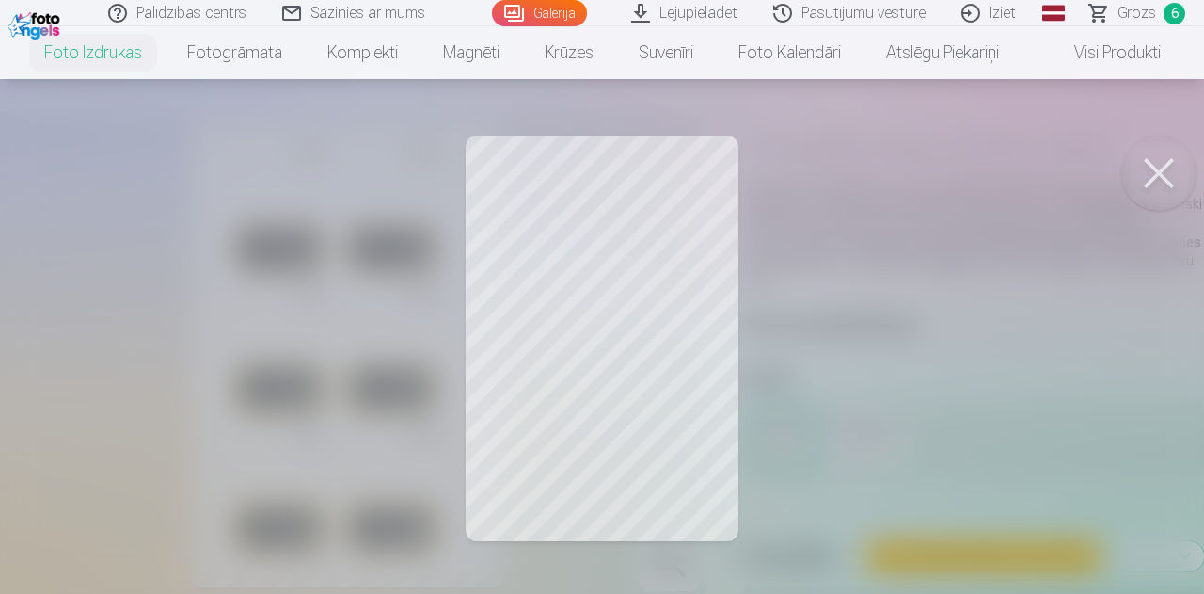
click at [498, 272] on div at bounding box center [602, 297] width 1204 height 594
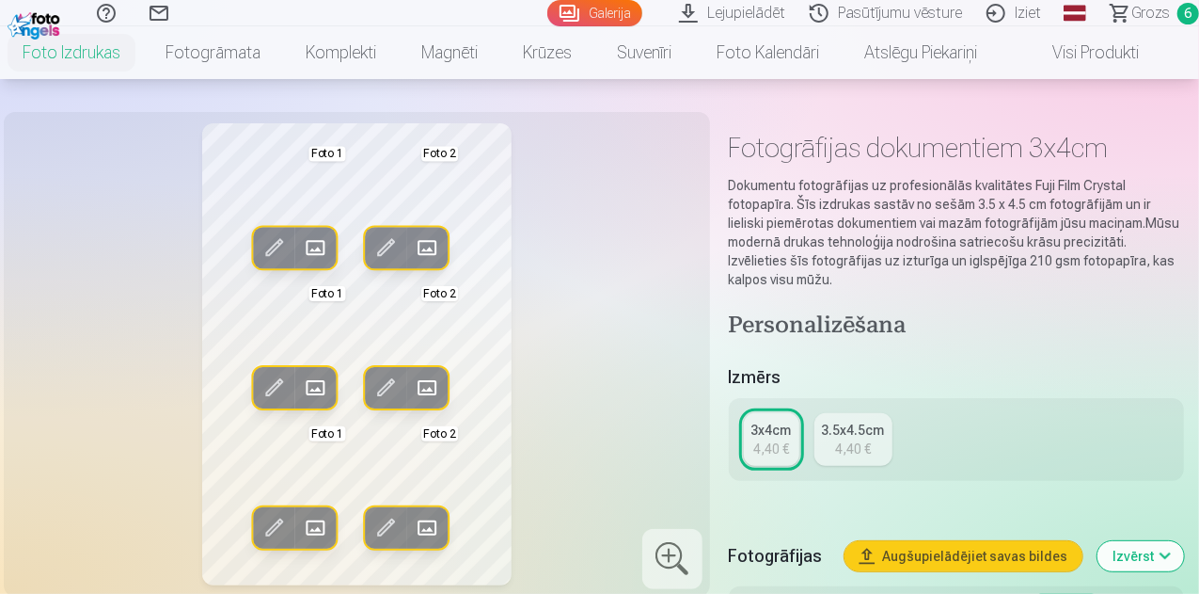
click at [307, 242] on span at bounding box center [315, 247] width 30 height 30
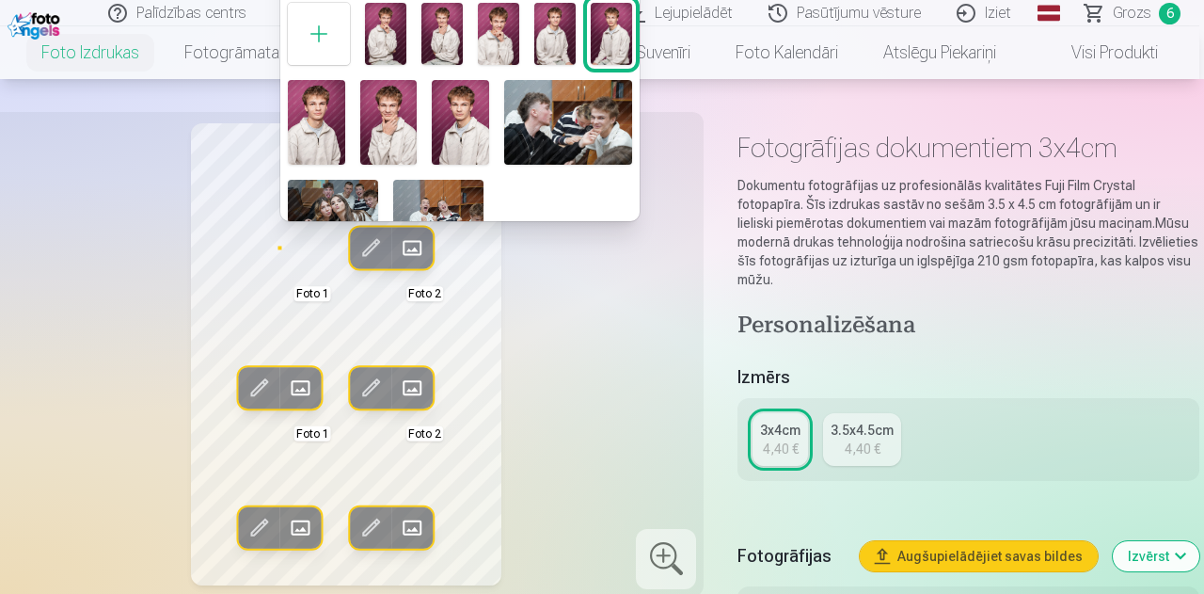
click at [313, 131] on img at bounding box center [316, 123] width 57 height 86
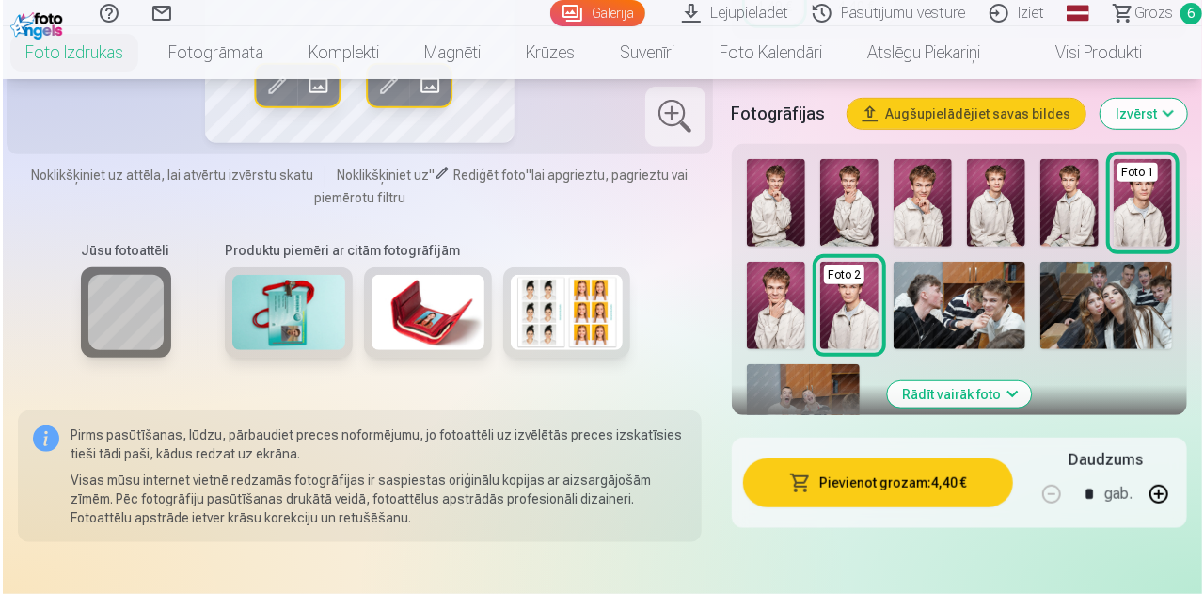
scroll to position [503, 0]
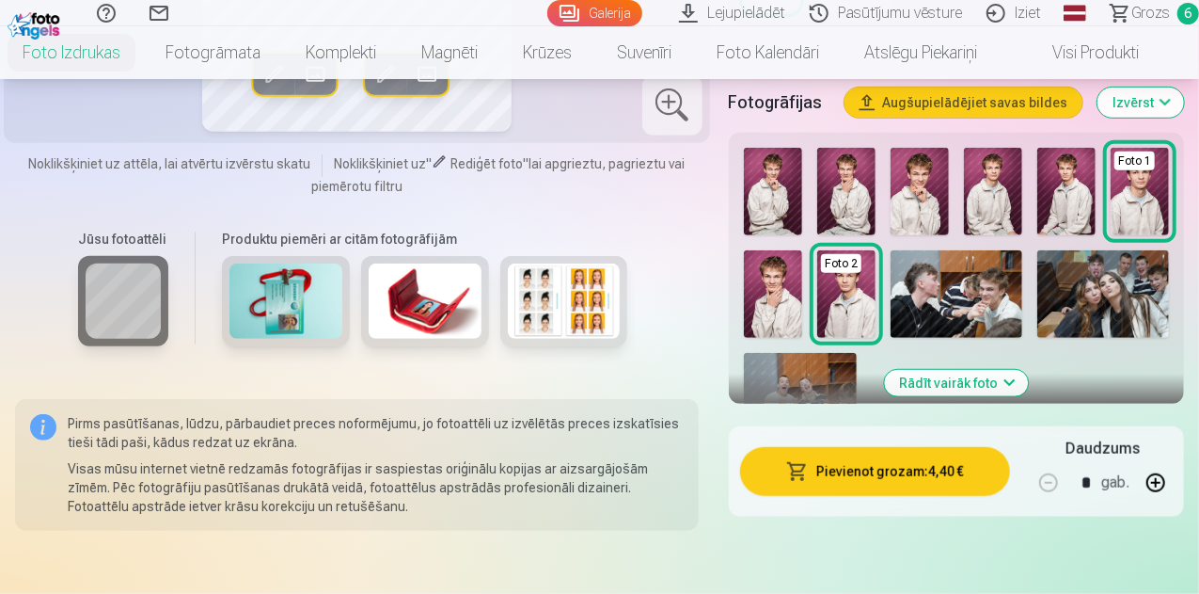
click at [915, 452] on button "Pievienot grozam : 4,40 €" at bounding box center [875, 471] width 270 height 49
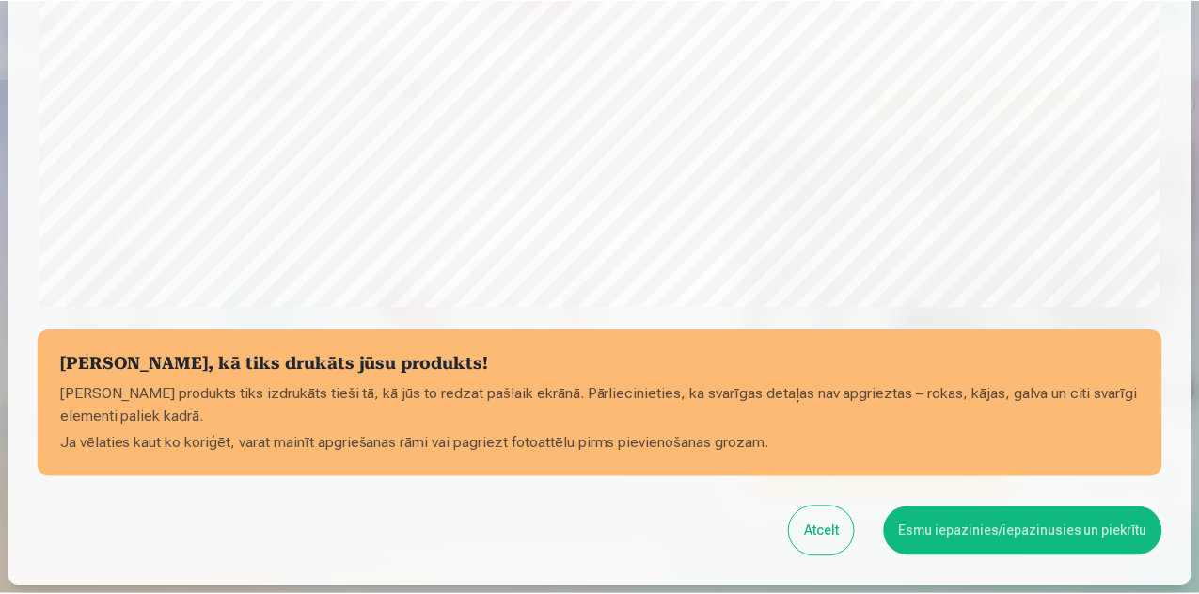
scroll to position [607, 0]
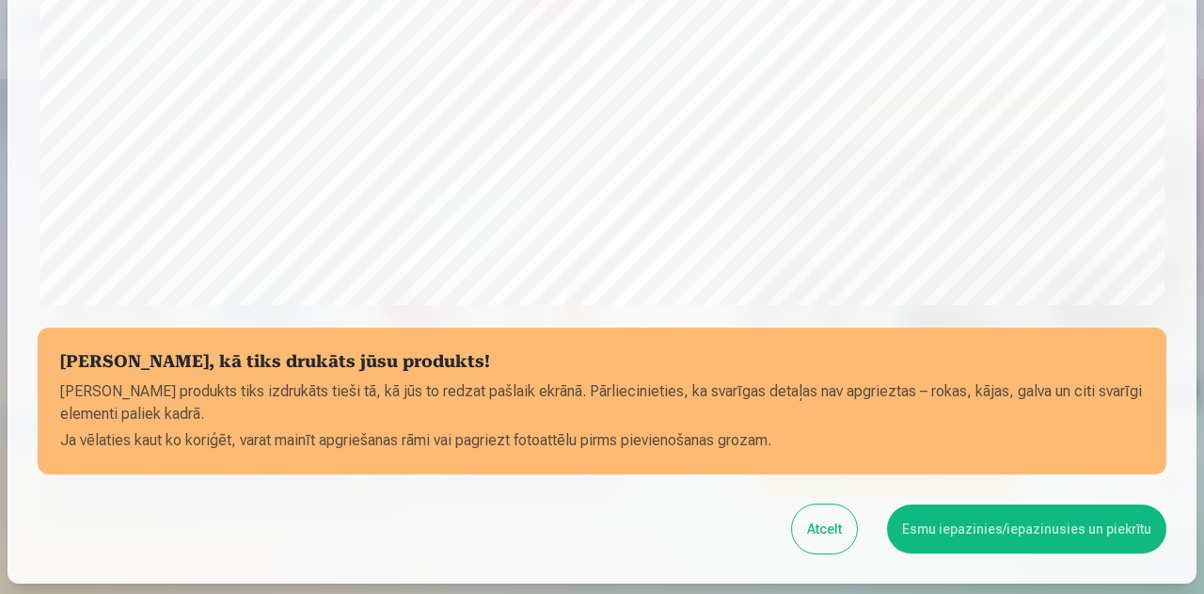
click at [807, 505] on div "Atcelt Esmu iepazinies/iepazinusies un piekrītu" at bounding box center [602, 528] width 1129 height 49
click at [826, 525] on button "Atcelt" at bounding box center [824, 528] width 65 height 49
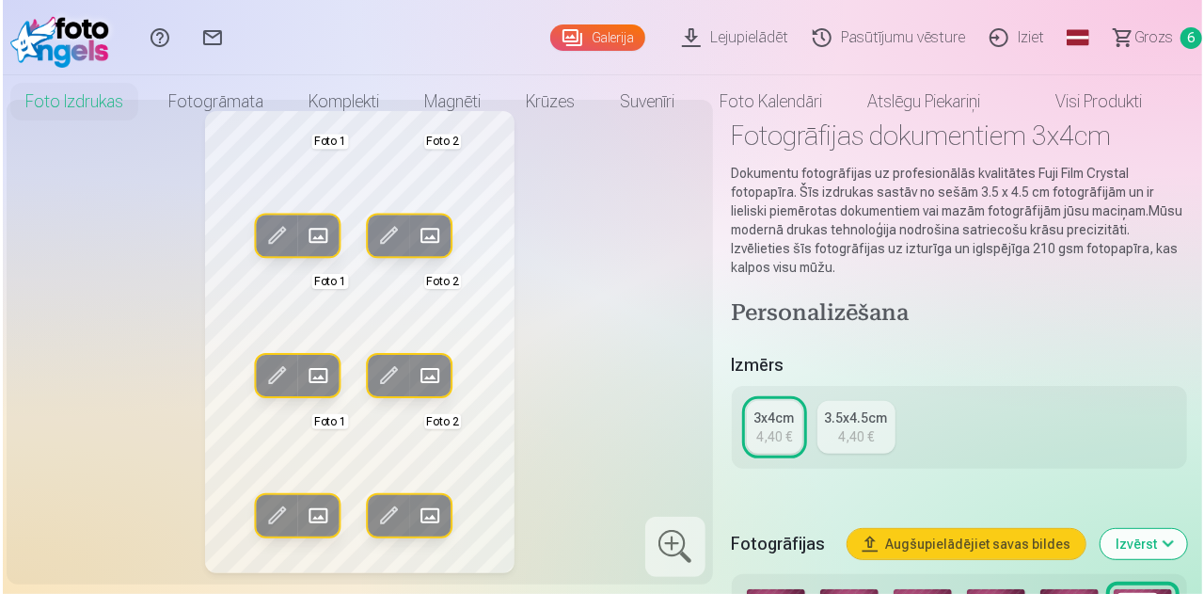
scroll to position [0, 0]
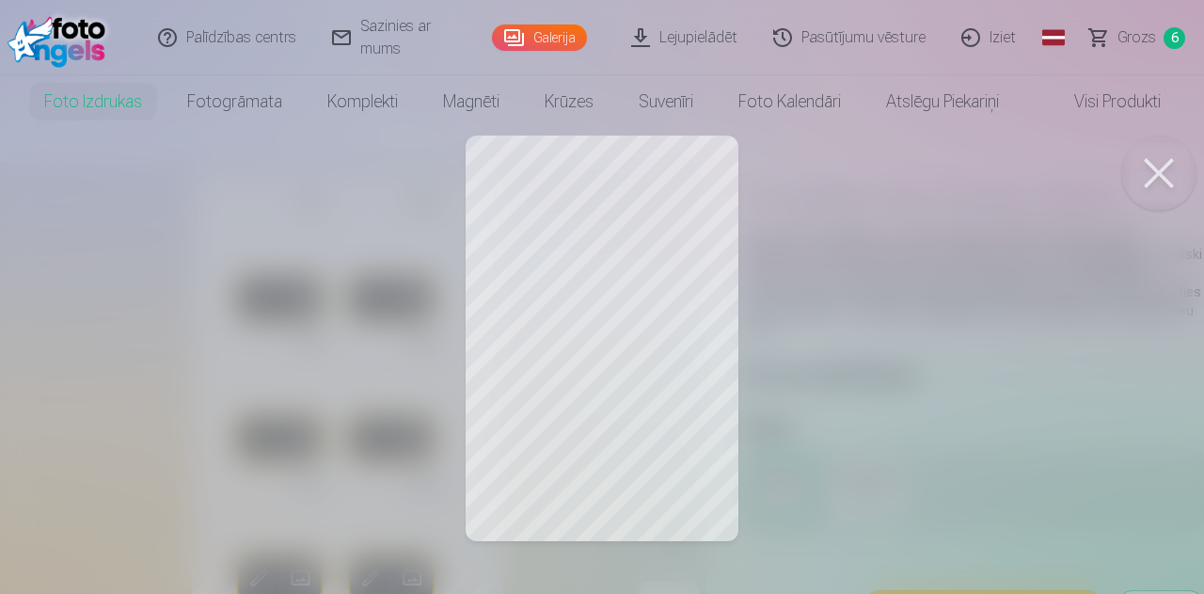
click at [538, 197] on div at bounding box center [602, 297] width 1204 height 594
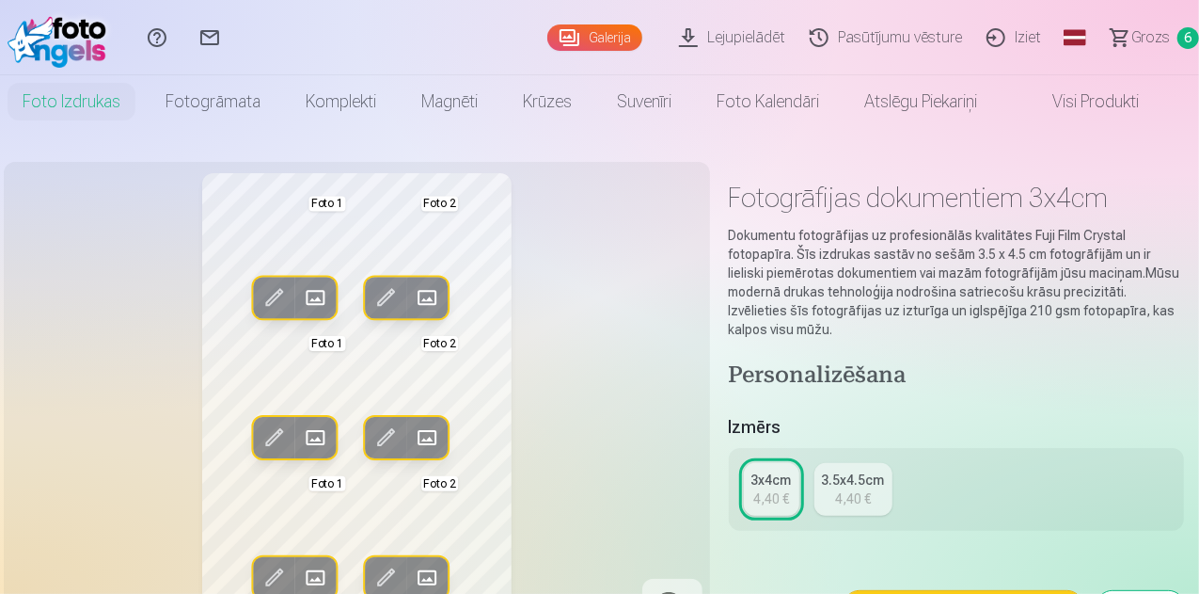
click at [300, 298] on span at bounding box center [315, 297] width 30 height 30
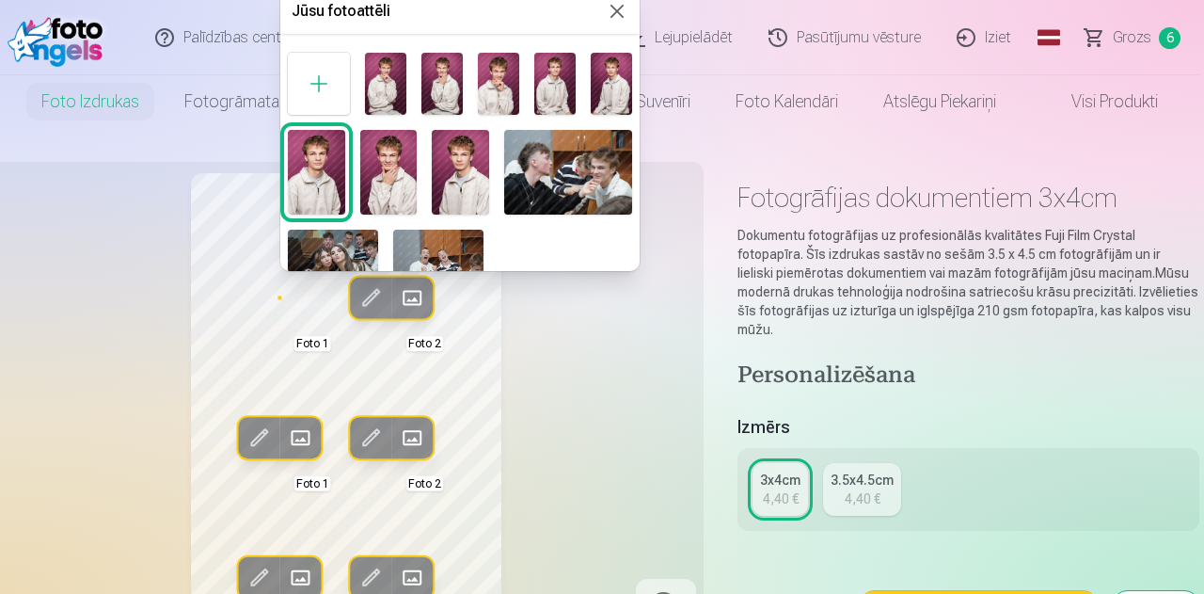
click at [322, 174] on img at bounding box center [316, 173] width 57 height 86
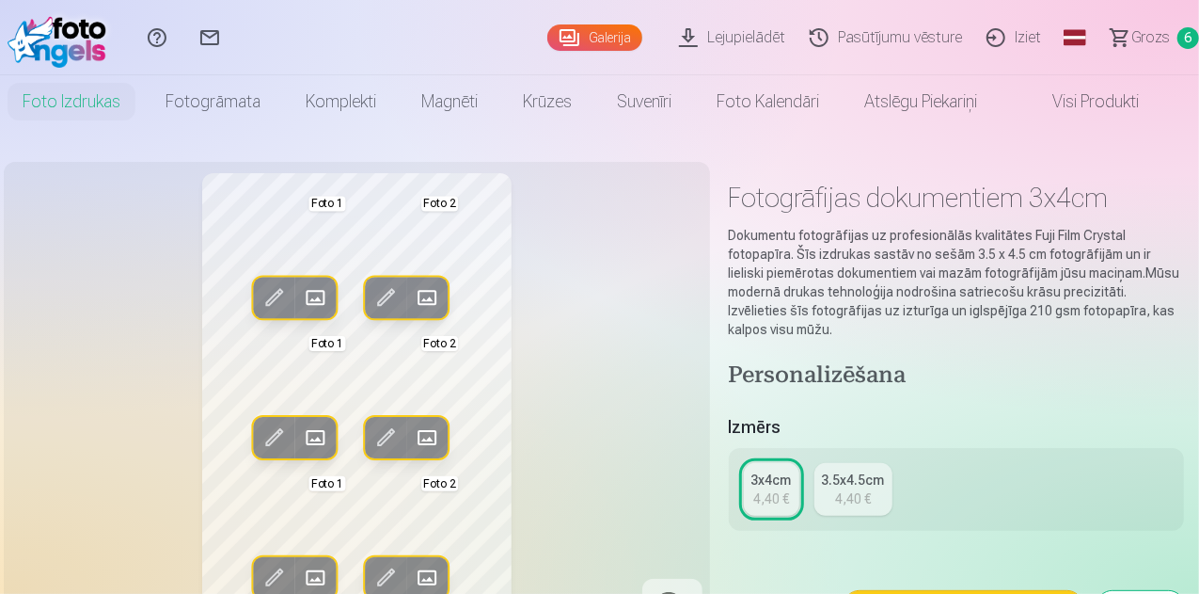
click at [301, 289] on span at bounding box center [315, 297] width 30 height 30
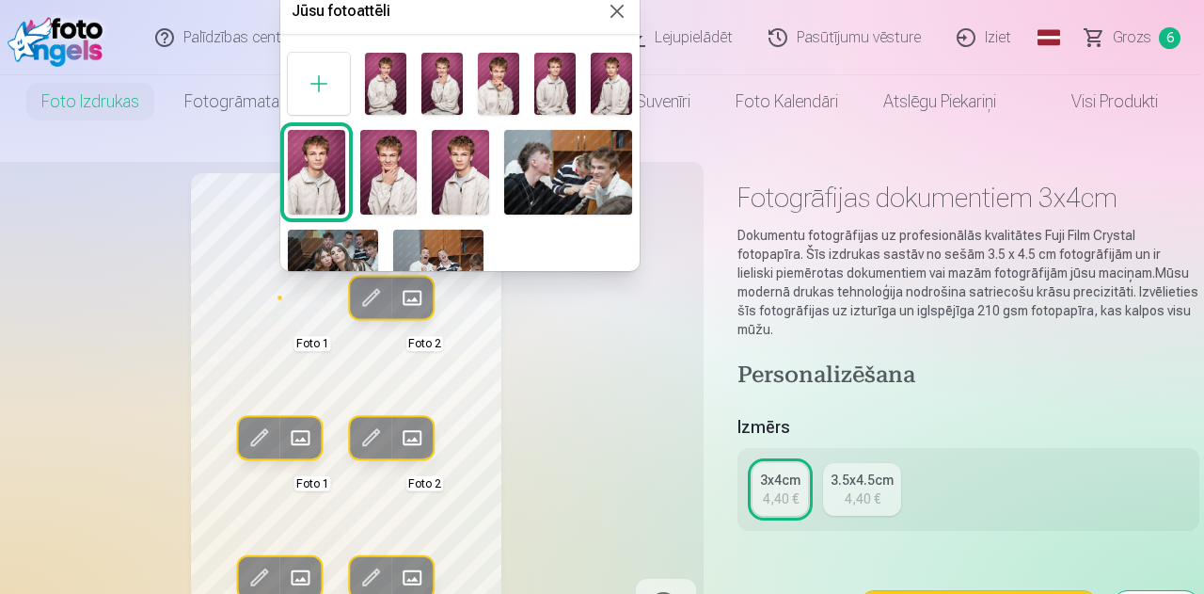
click at [168, 273] on div at bounding box center [602, 297] width 1204 height 594
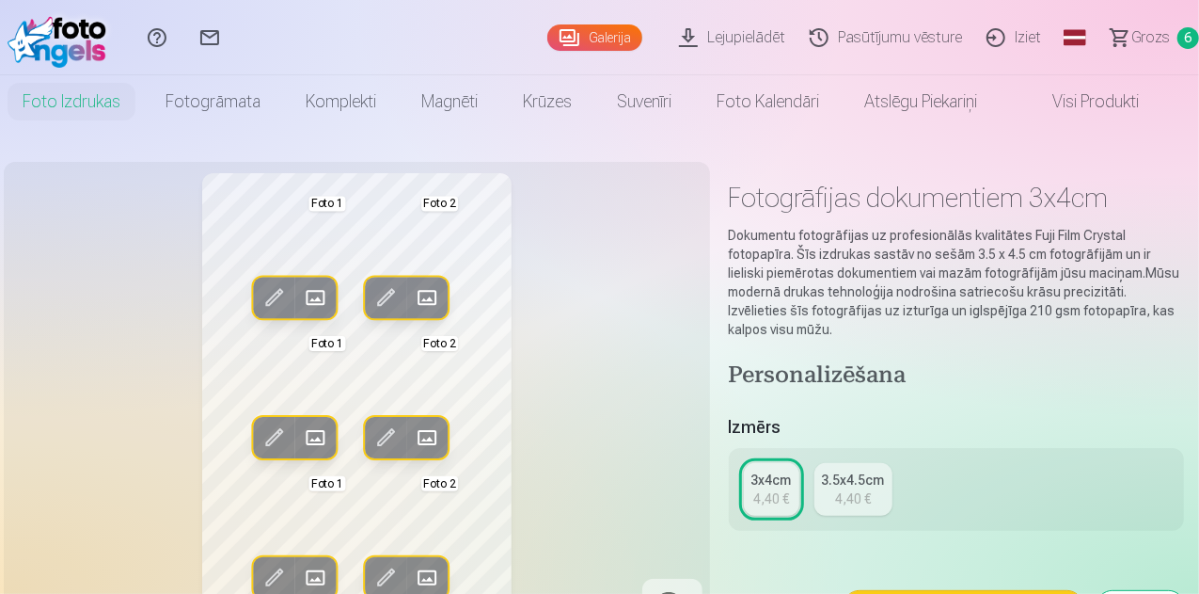
click at [372, 302] on span at bounding box center [387, 297] width 30 height 30
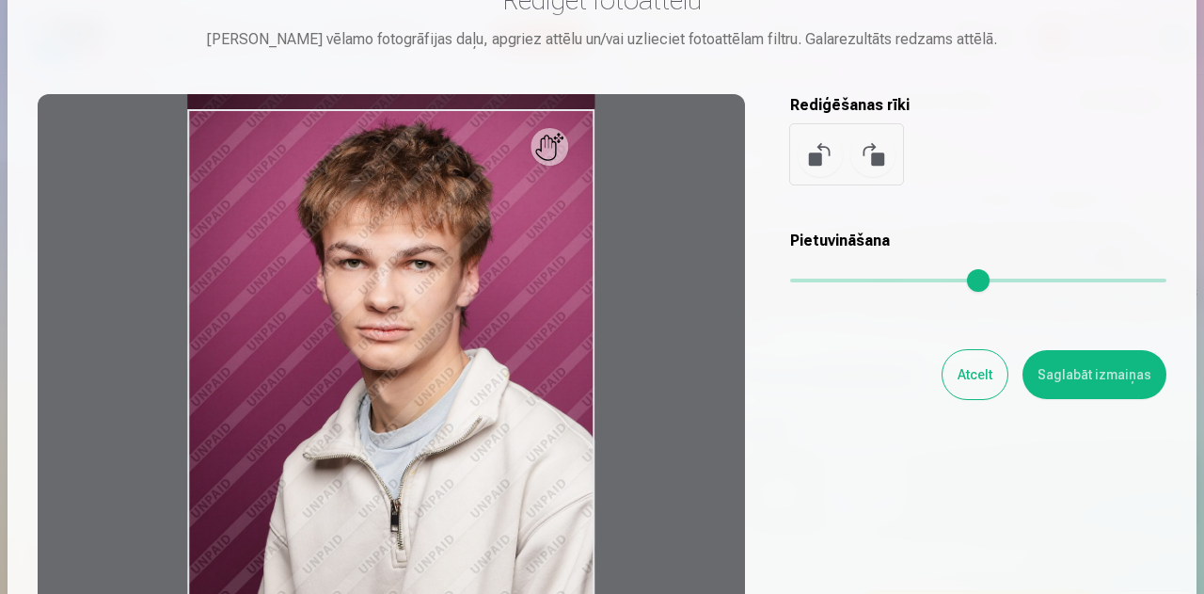
scroll to position [85, 0]
click at [1076, 368] on button "Saglabāt izmaiņas" at bounding box center [1094, 374] width 144 height 49
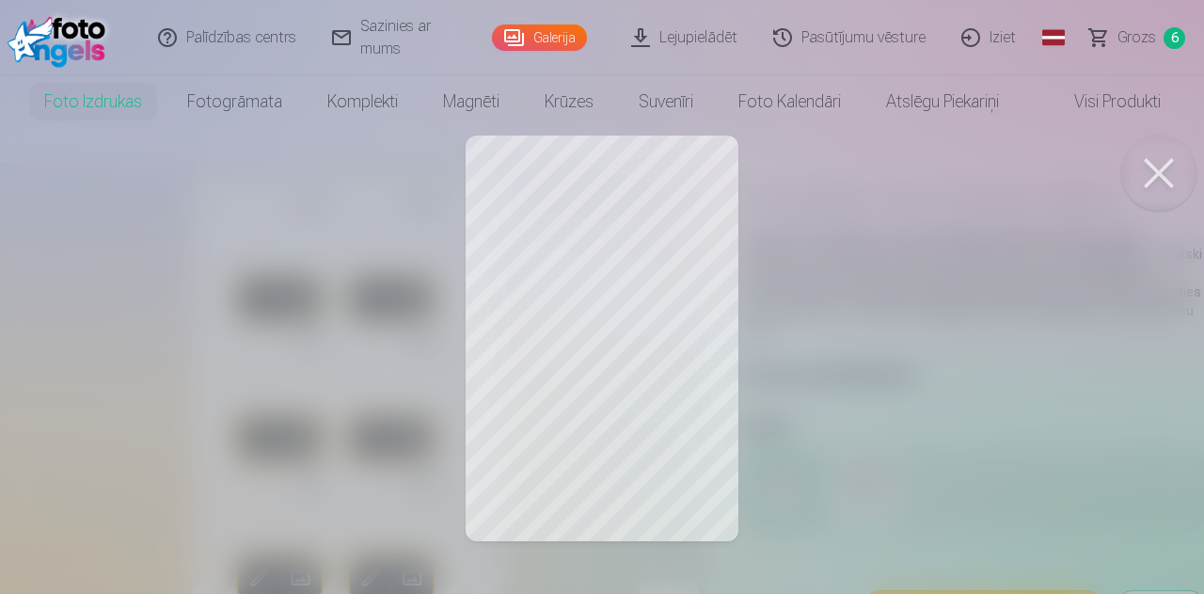
click at [403, 230] on div at bounding box center [602, 297] width 1204 height 594
click at [660, 199] on div at bounding box center [602, 297] width 1204 height 594
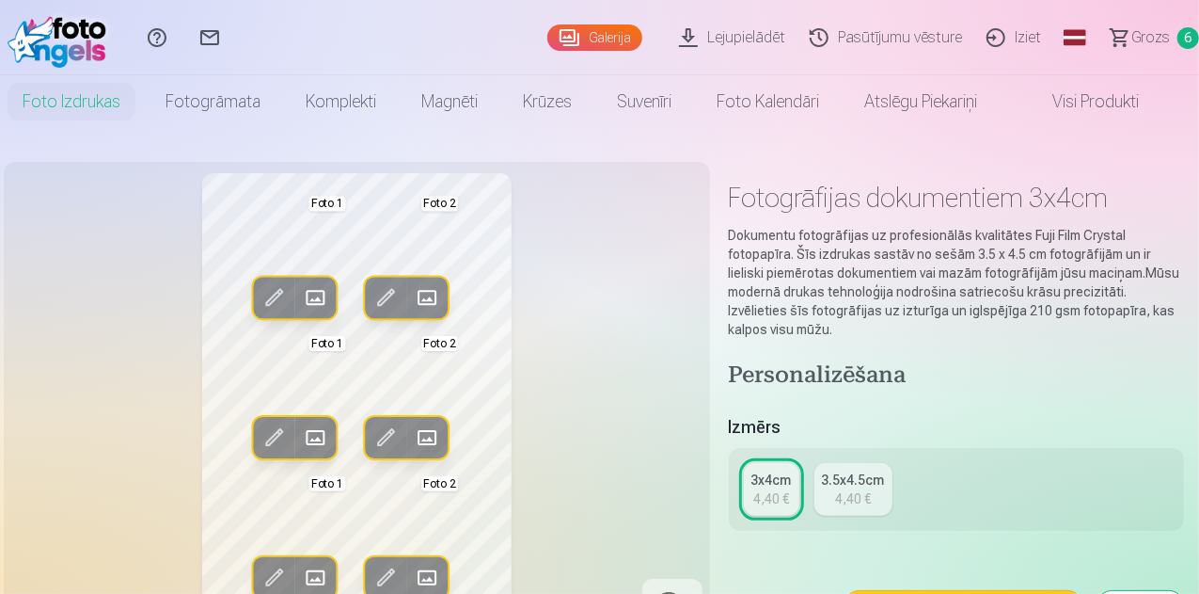
click at [413, 299] on span at bounding box center [428, 297] width 30 height 30
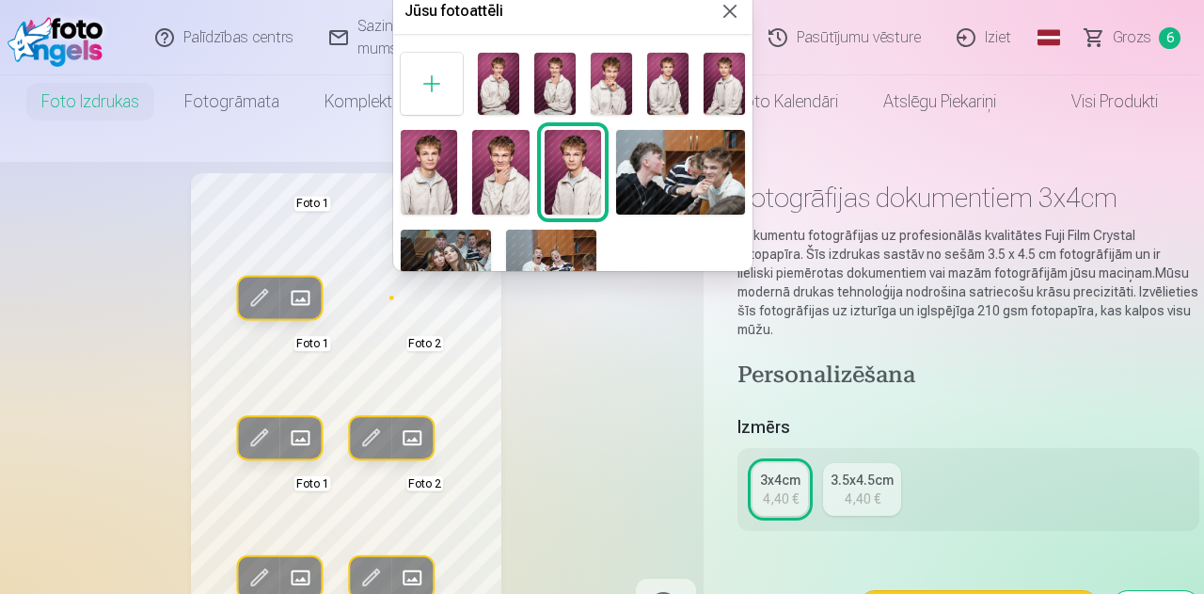
click at [384, 275] on div at bounding box center [602, 297] width 1204 height 594
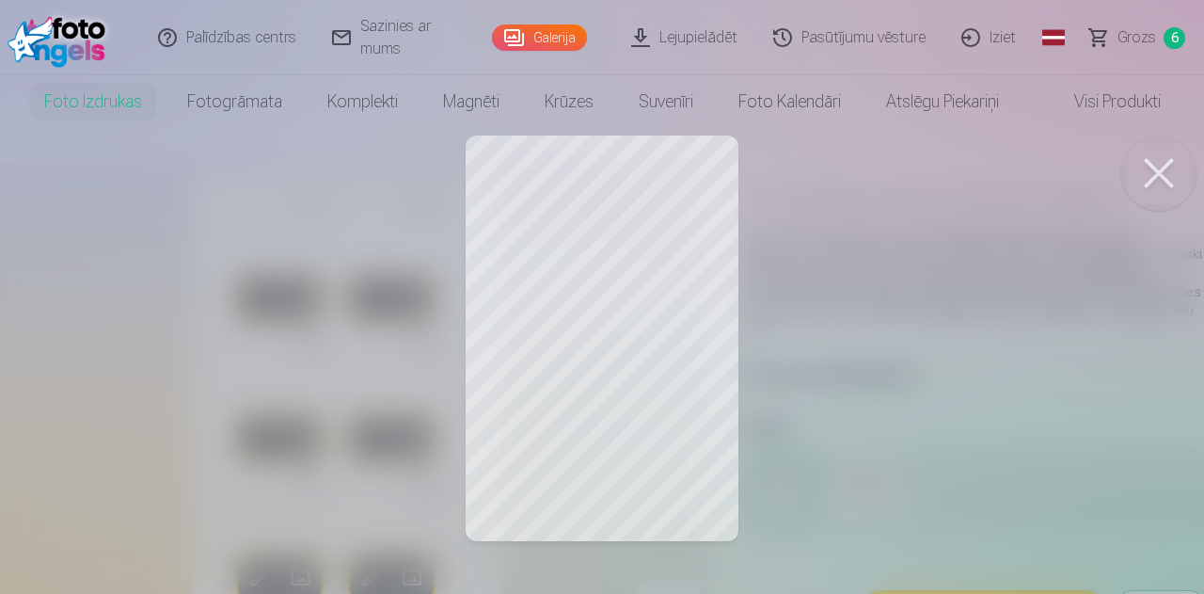
click at [540, 202] on div at bounding box center [602, 297] width 1204 height 594
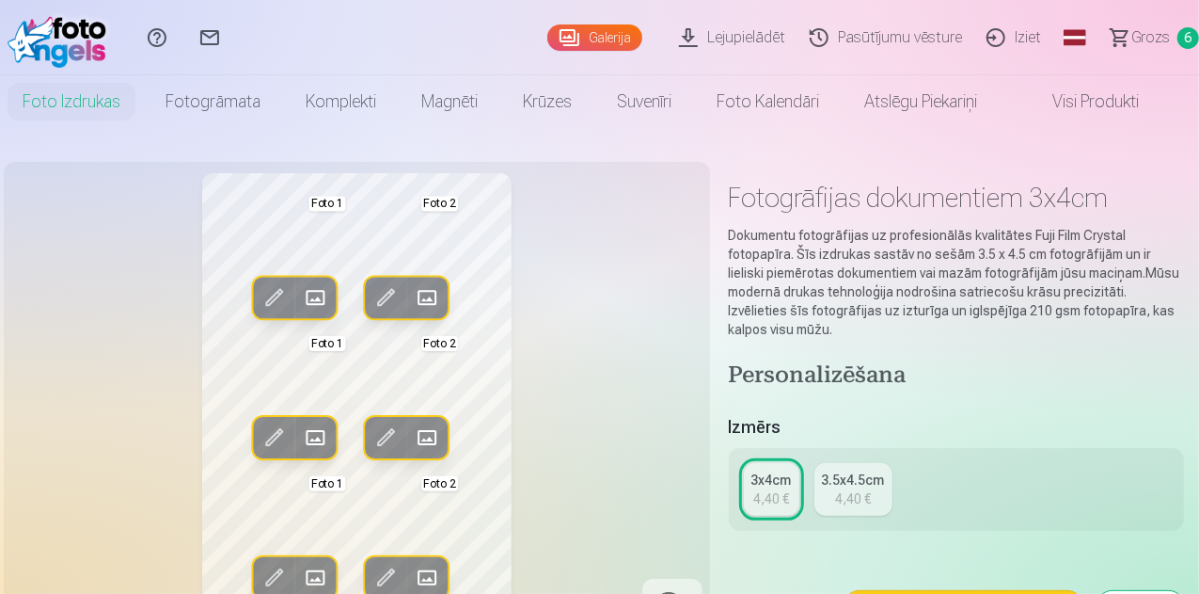
click at [372, 300] on span at bounding box center [387, 297] width 30 height 30
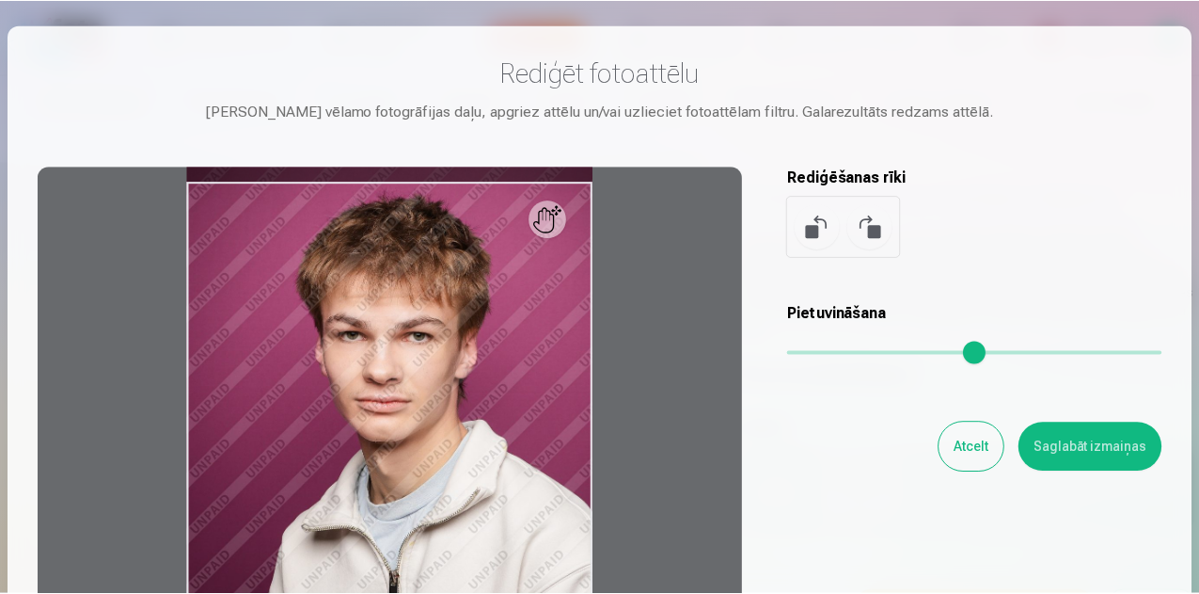
scroll to position [0, 0]
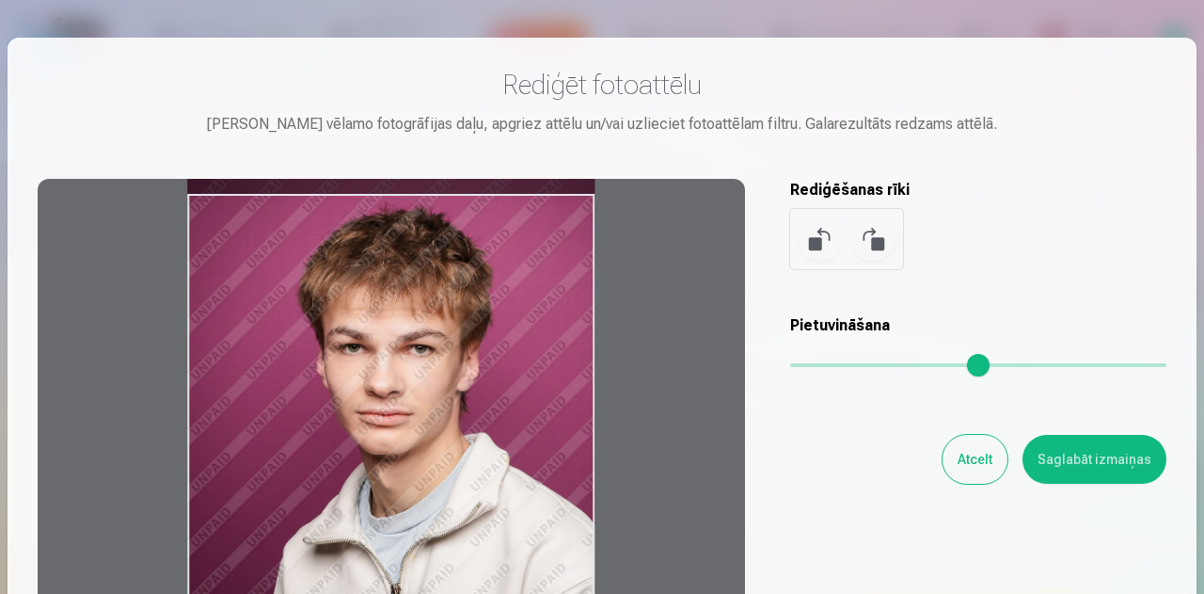
click at [418, 201] on div at bounding box center [391, 474] width 707 height 591
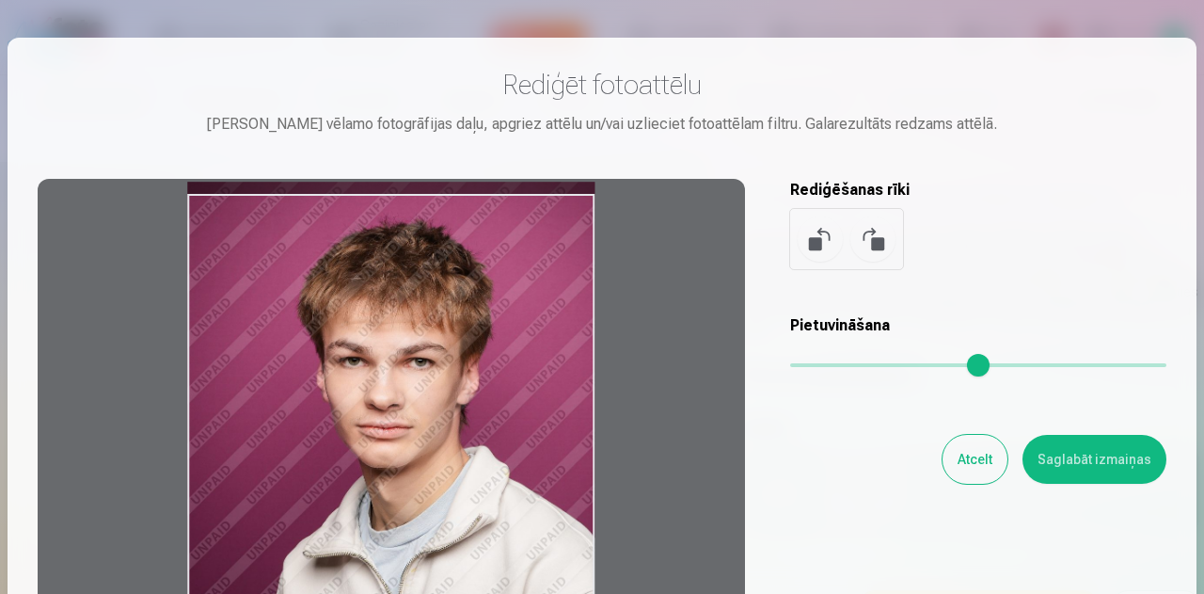
drag, startPoint x: 407, startPoint y: 285, endPoint x: 400, endPoint y: 297, distance: 14.4
click at [400, 297] on div at bounding box center [391, 474] width 707 height 591
click at [1063, 470] on button "Saglabāt izmaiņas" at bounding box center [1094, 459] width 144 height 49
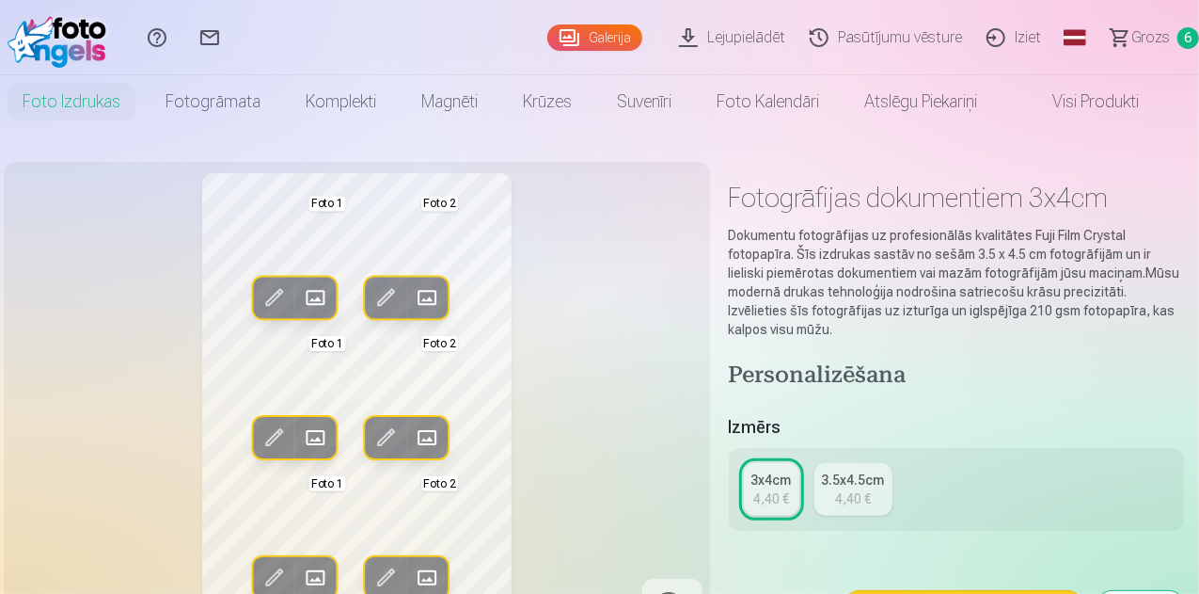
click at [373, 435] on span at bounding box center [387, 437] width 30 height 30
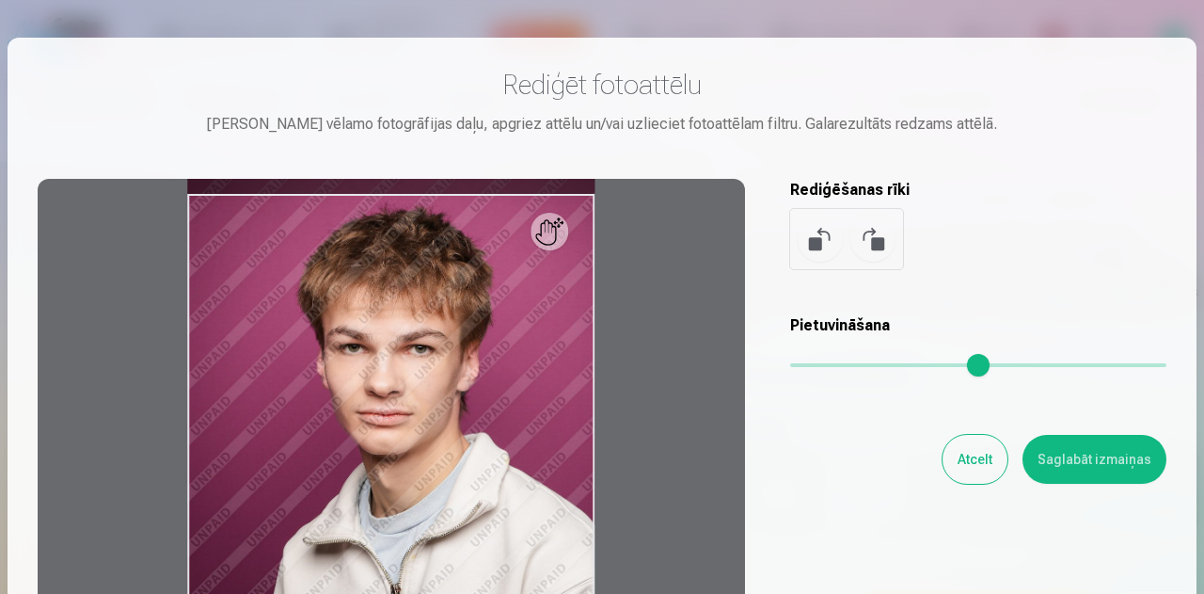
click at [373, 435] on div at bounding box center [391, 474] width 707 height 591
click at [506, 227] on div at bounding box center [391, 474] width 707 height 591
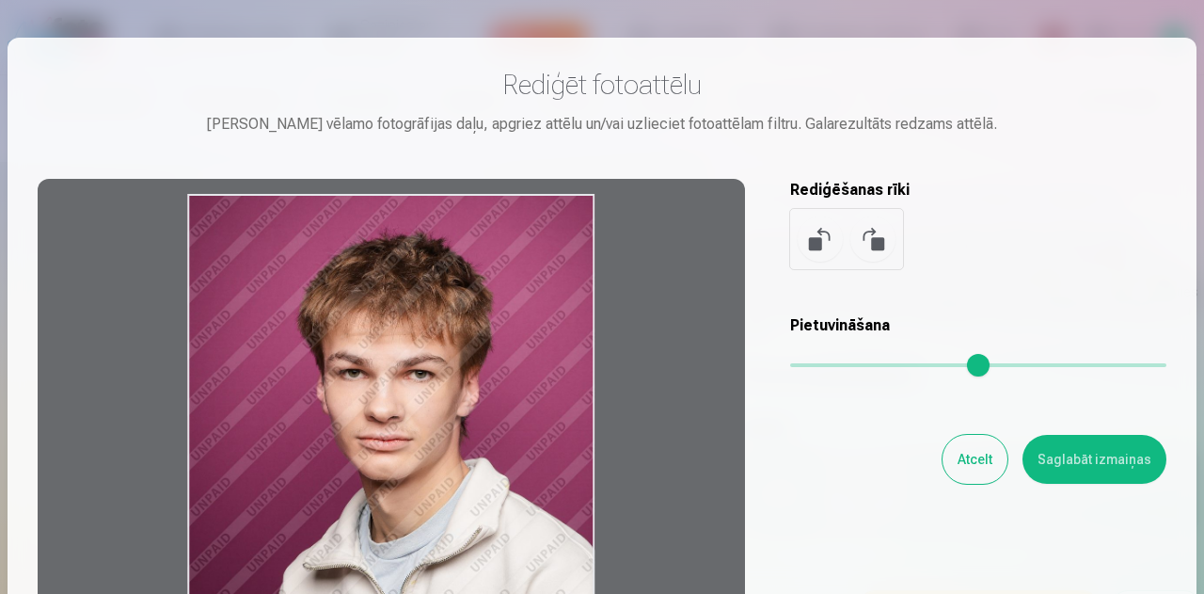
drag, startPoint x: 477, startPoint y: 262, endPoint x: 446, endPoint y: 300, distance: 48.8
click at [453, 293] on div at bounding box center [391, 474] width 707 height 591
click at [1097, 487] on div "Rediģēt fotoattēlu [PERSON_NAME] vēlamo fotogrāfijas daļu, apgriez attēlu un/va…" at bounding box center [602, 419] width 1129 height 702
click at [1087, 460] on button "Saglabāt izmaiņas" at bounding box center [1094, 459] width 144 height 49
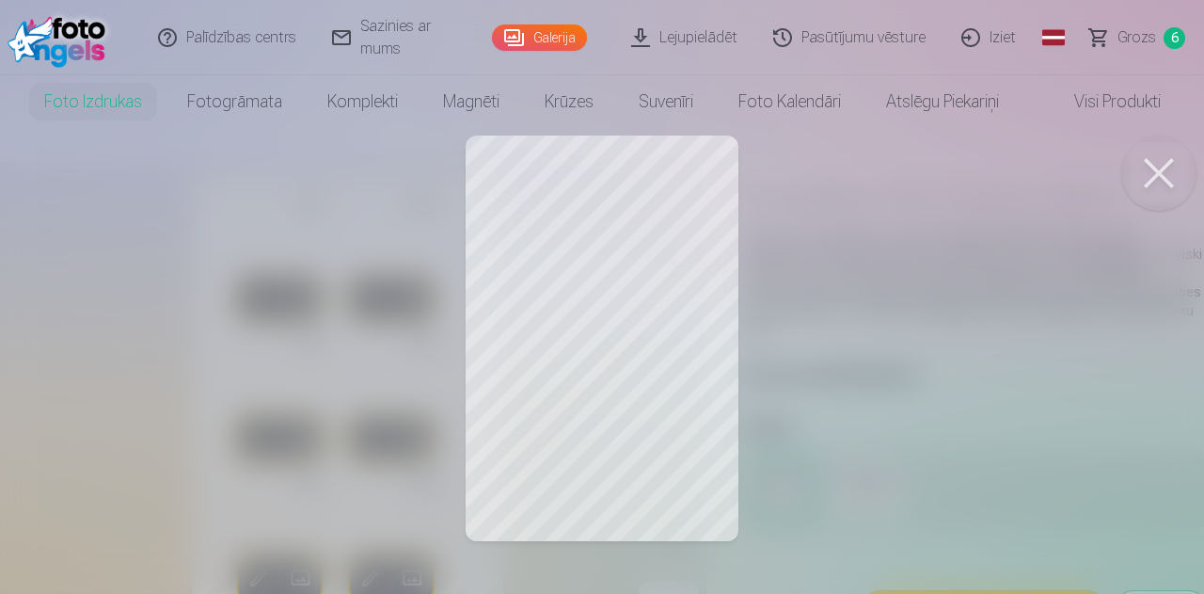
click at [389, 528] on div at bounding box center [602, 297] width 1204 height 594
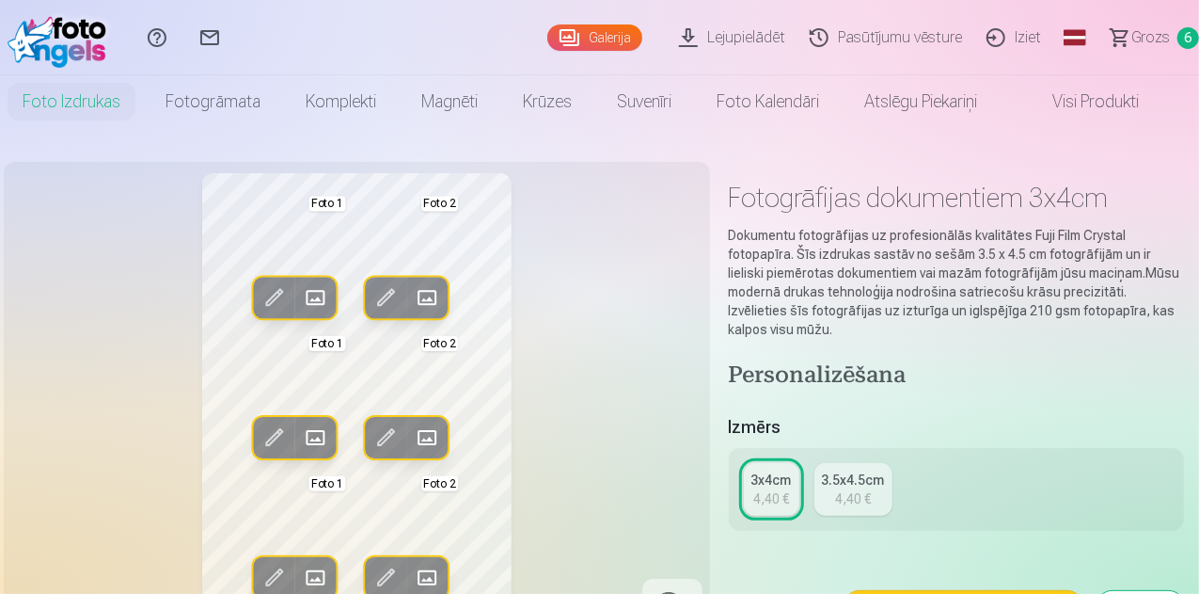
click at [384, 582] on span at bounding box center [387, 577] width 30 height 30
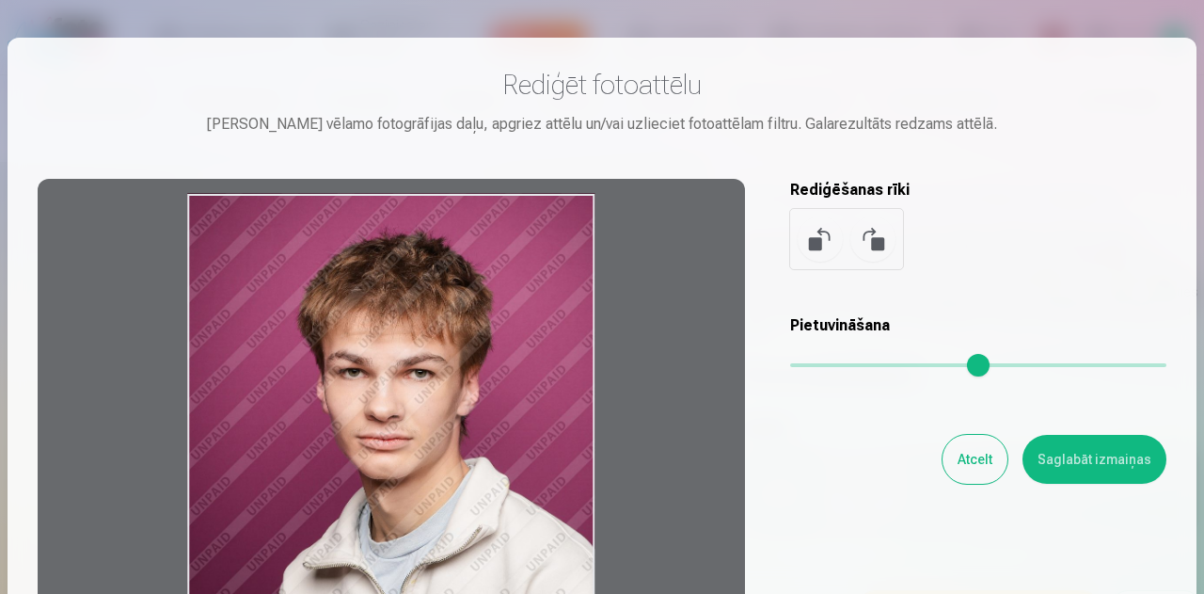
drag, startPoint x: 438, startPoint y: 405, endPoint x: 440, endPoint y: 430, distance: 24.5
click at [440, 430] on div at bounding box center [391, 474] width 707 height 591
click at [1112, 455] on button "Saglabāt izmaiņas" at bounding box center [1094, 459] width 144 height 49
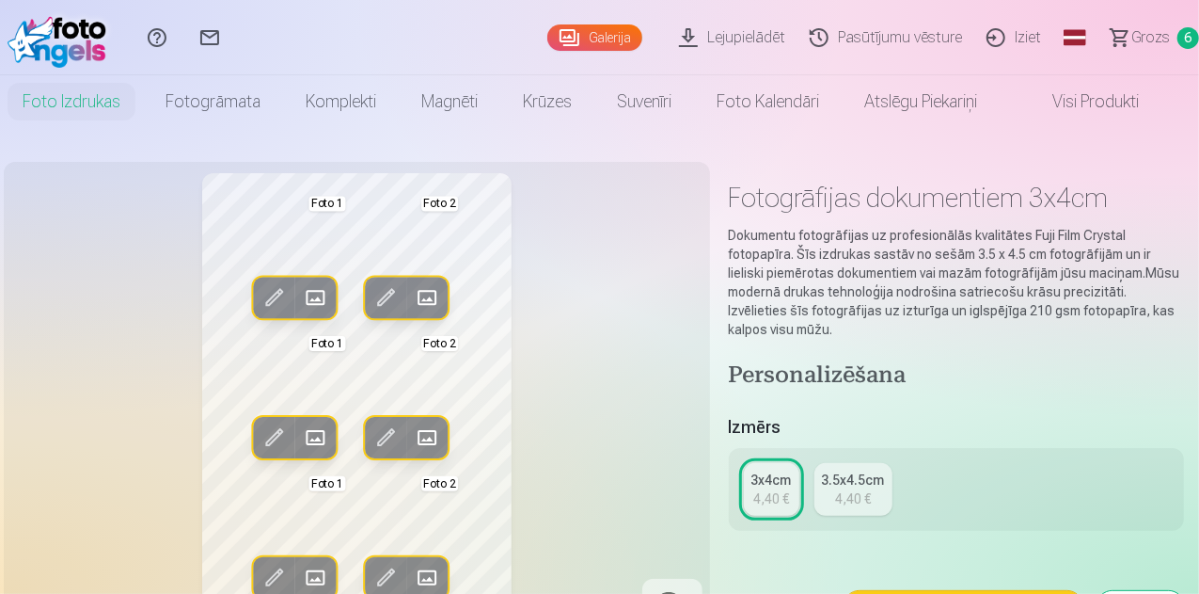
click at [375, 299] on span at bounding box center [387, 297] width 30 height 30
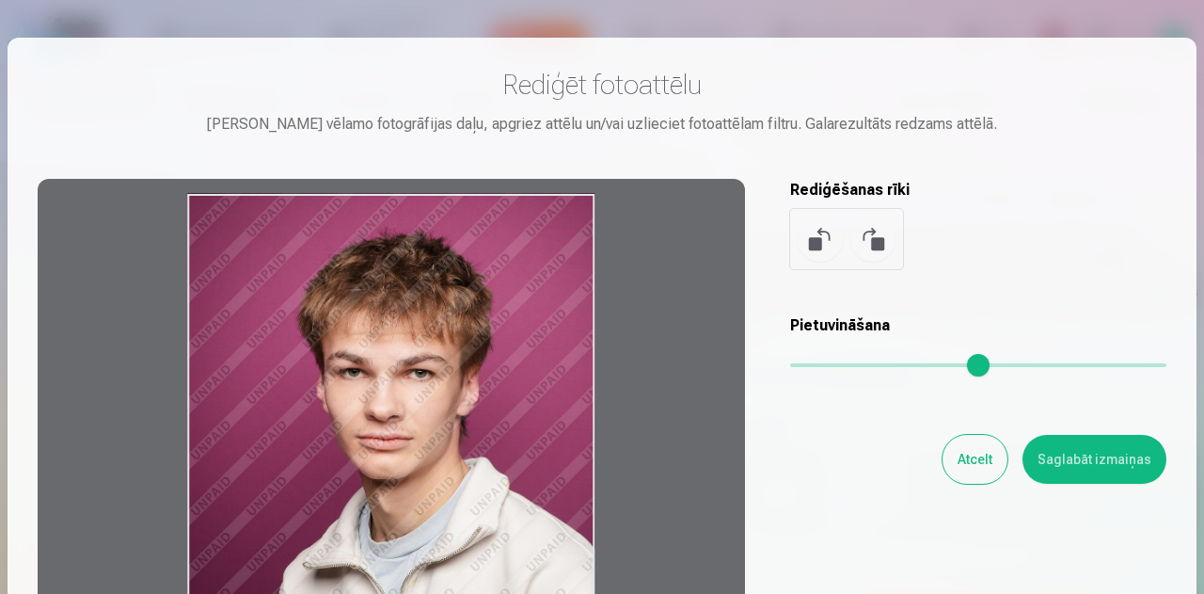
drag, startPoint x: 466, startPoint y: 252, endPoint x: 466, endPoint y: 263, distance: 11.3
click at [466, 263] on div at bounding box center [391, 474] width 707 height 591
click at [1070, 443] on button "Saglabāt izmaiņas" at bounding box center [1094, 459] width 144 height 49
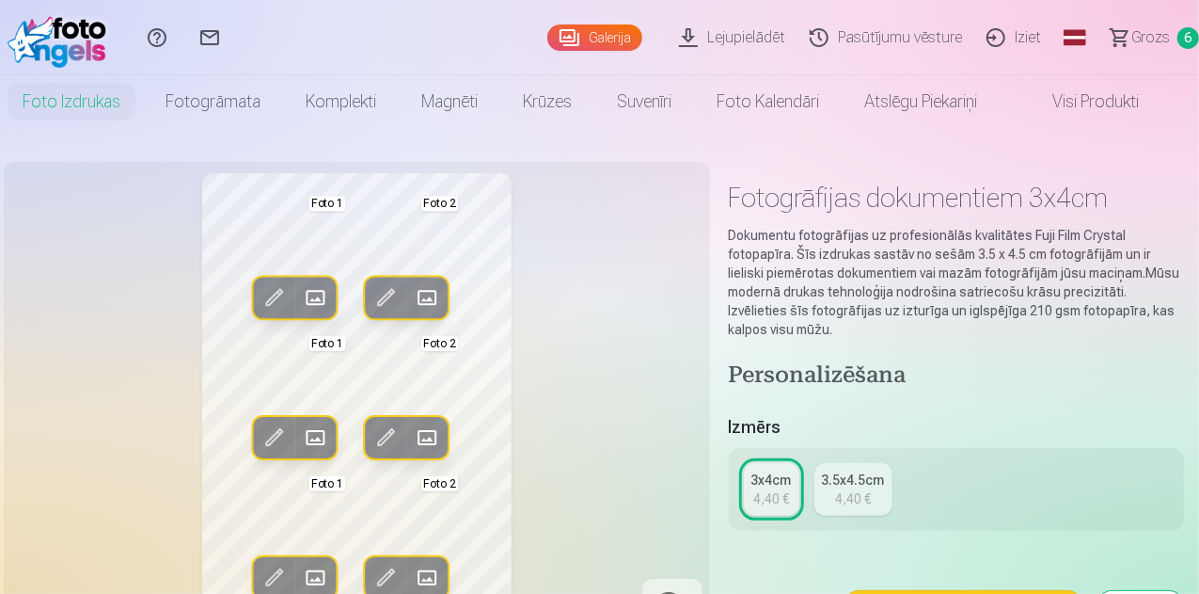
click at [269, 311] on span at bounding box center [274, 297] width 30 height 30
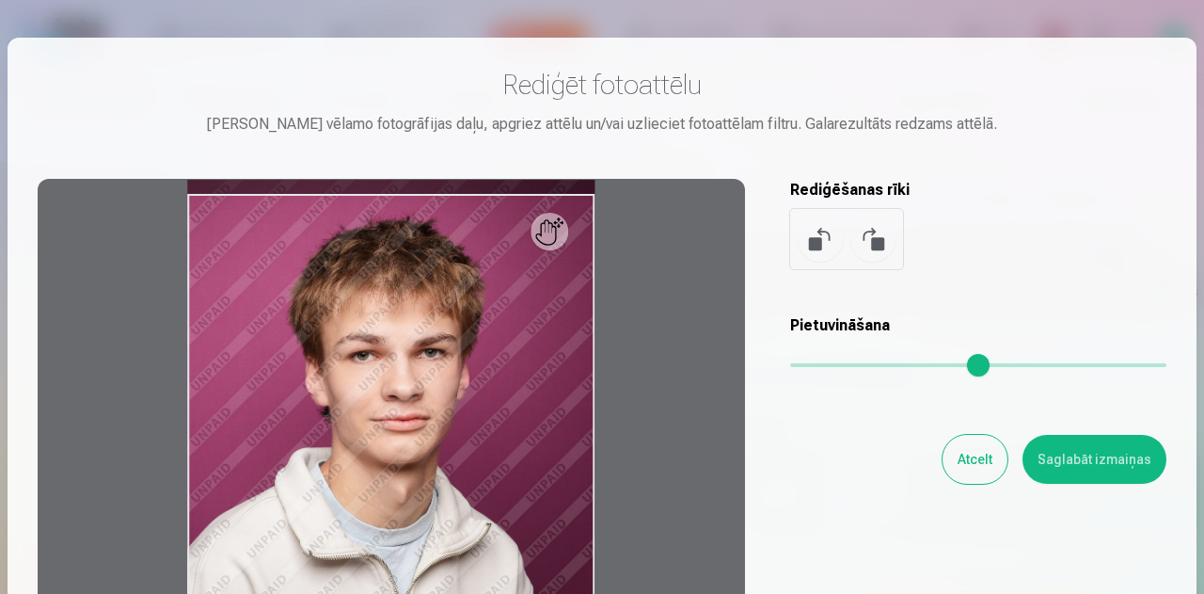
click at [298, 319] on div at bounding box center [391, 474] width 707 height 591
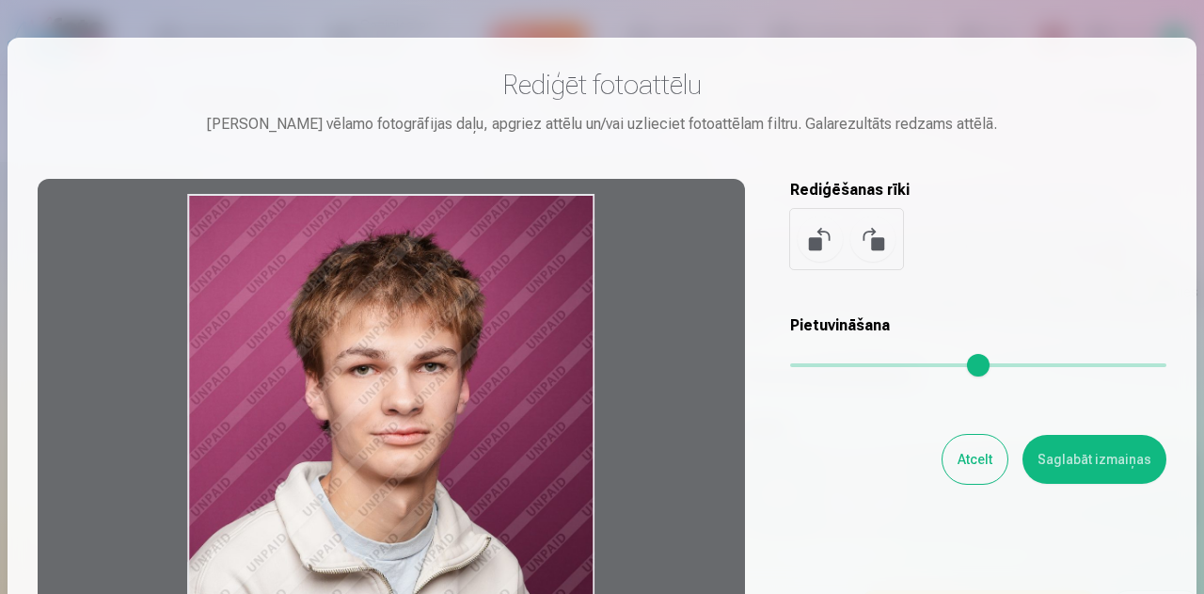
drag, startPoint x: 302, startPoint y: 322, endPoint x: 305, endPoint y: 349, distance: 27.4
click at [305, 349] on div at bounding box center [391, 474] width 707 height 591
click at [1110, 460] on button "Saglabāt izmaiņas" at bounding box center [1094, 459] width 144 height 49
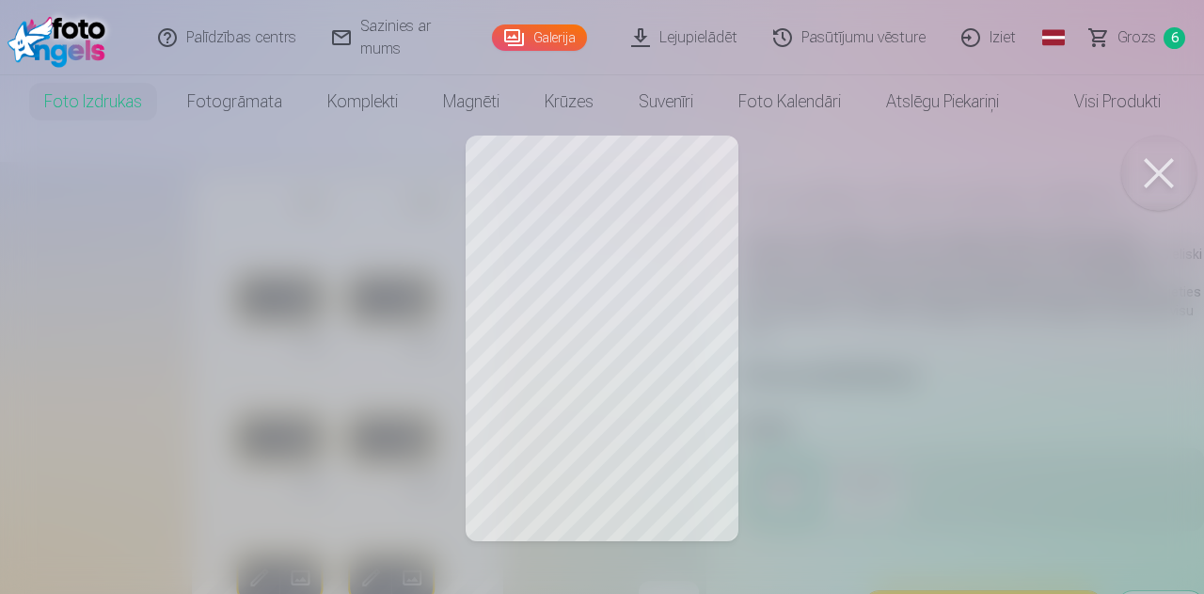
click at [435, 309] on div at bounding box center [602, 297] width 1204 height 594
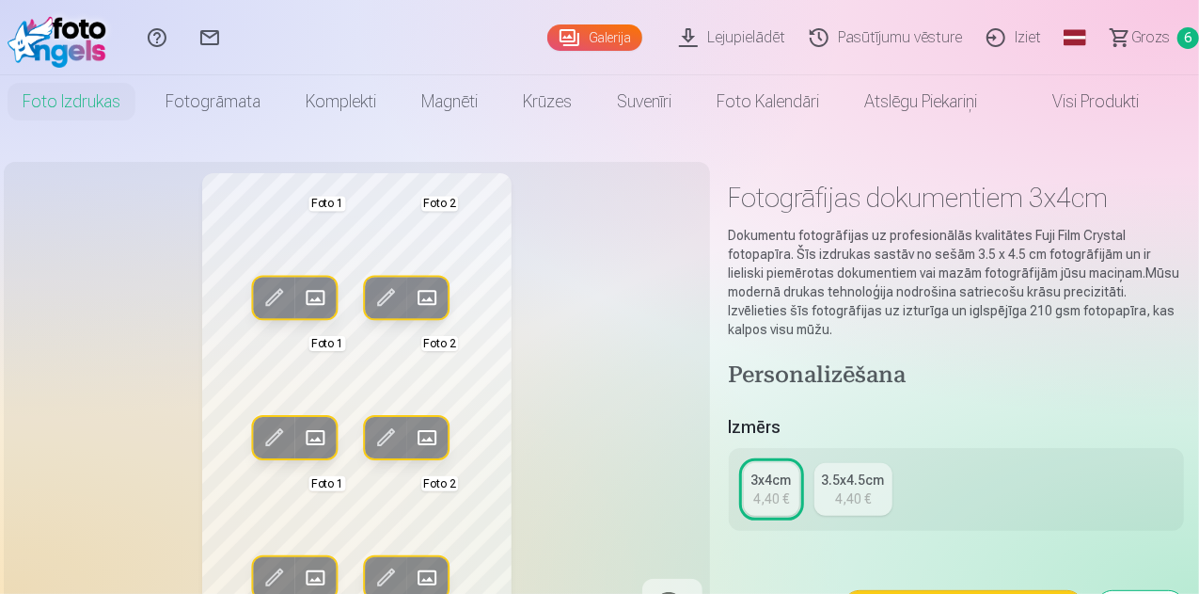
click at [262, 426] on span at bounding box center [274, 437] width 30 height 30
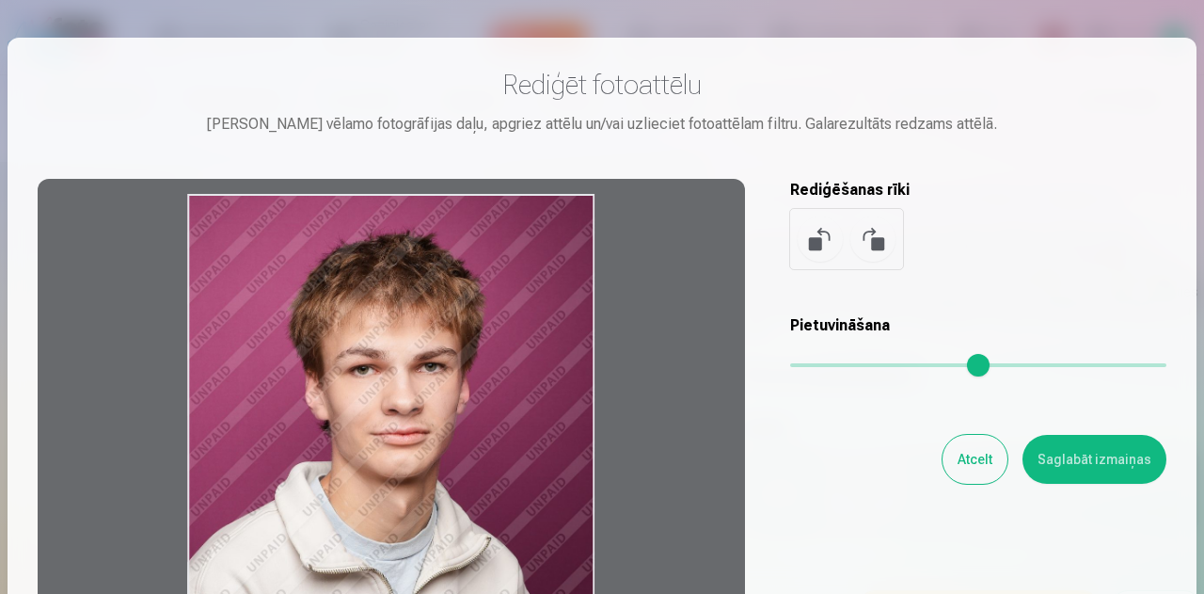
drag, startPoint x: 317, startPoint y: 428, endPoint x: 324, endPoint y: 462, distance: 34.5
click at [324, 462] on div at bounding box center [391, 474] width 707 height 591
click at [1096, 445] on button "Saglabāt izmaiņas" at bounding box center [1094, 459] width 144 height 49
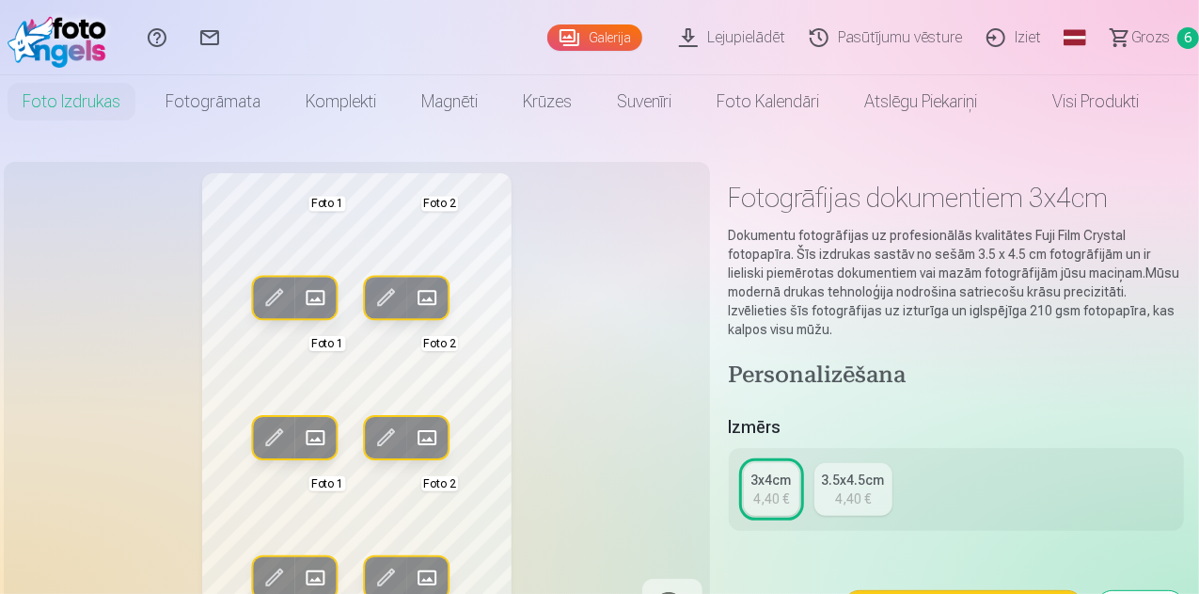
click at [270, 574] on span at bounding box center [274, 577] width 30 height 30
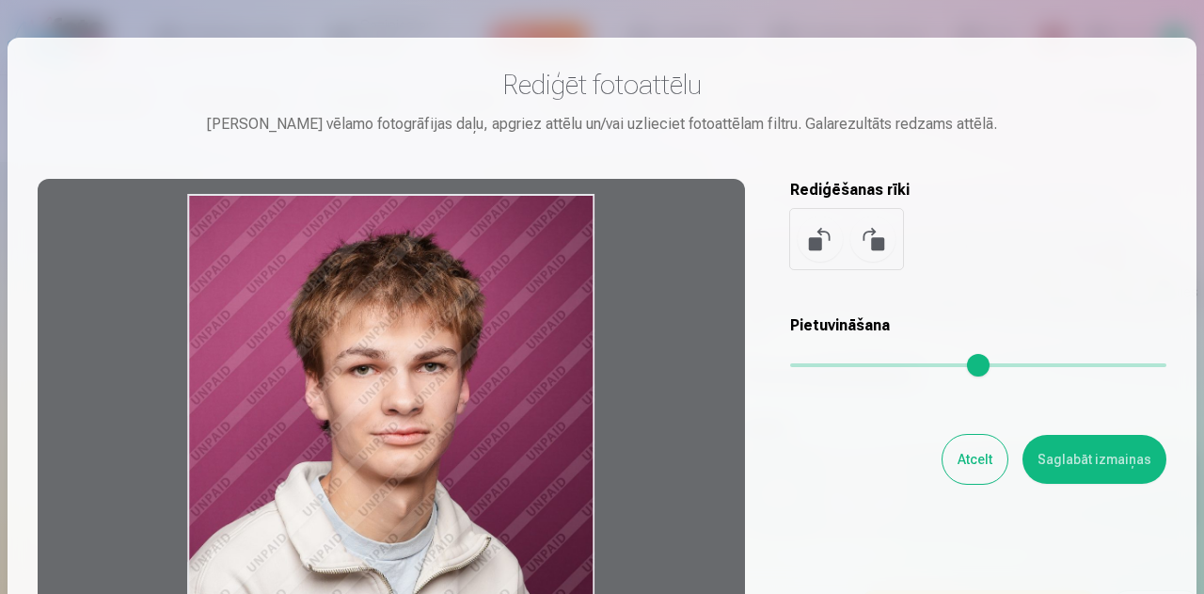
drag, startPoint x: 332, startPoint y: 383, endPoint x: 342, endPoint y: 416, distance: 34.5
click at [342, 416] on div at bounding box center [391, 474] width 707 height 591
click at [1110, 443] on button "Saglabāt izmaiņas" at bounding box center [1094, 459] width 144 height 49
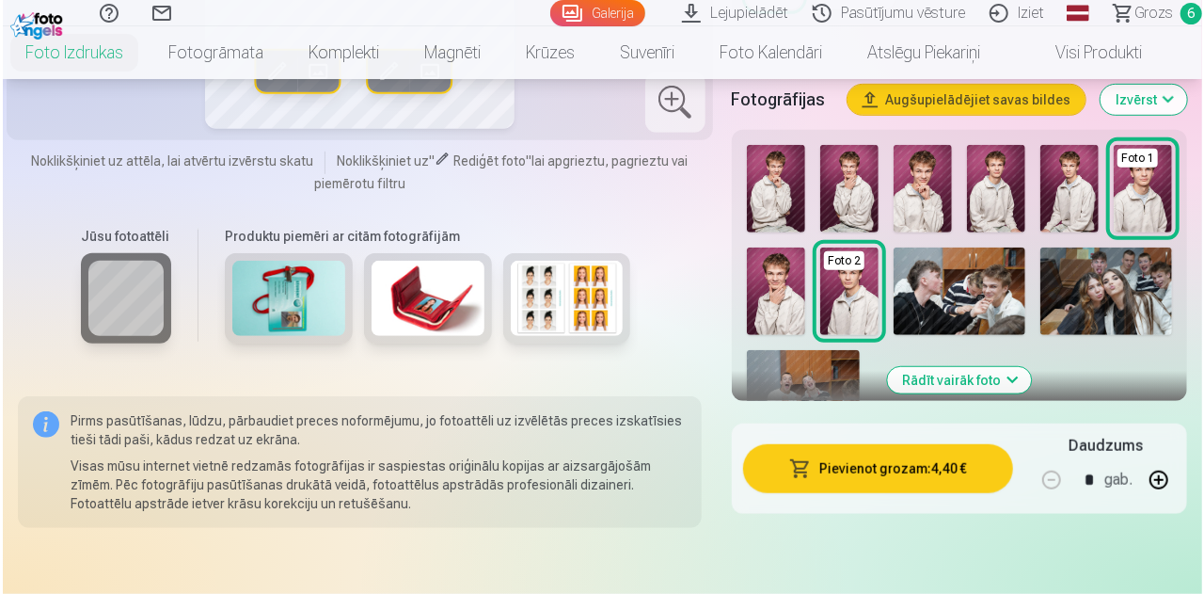
scroll to position [507, 0]
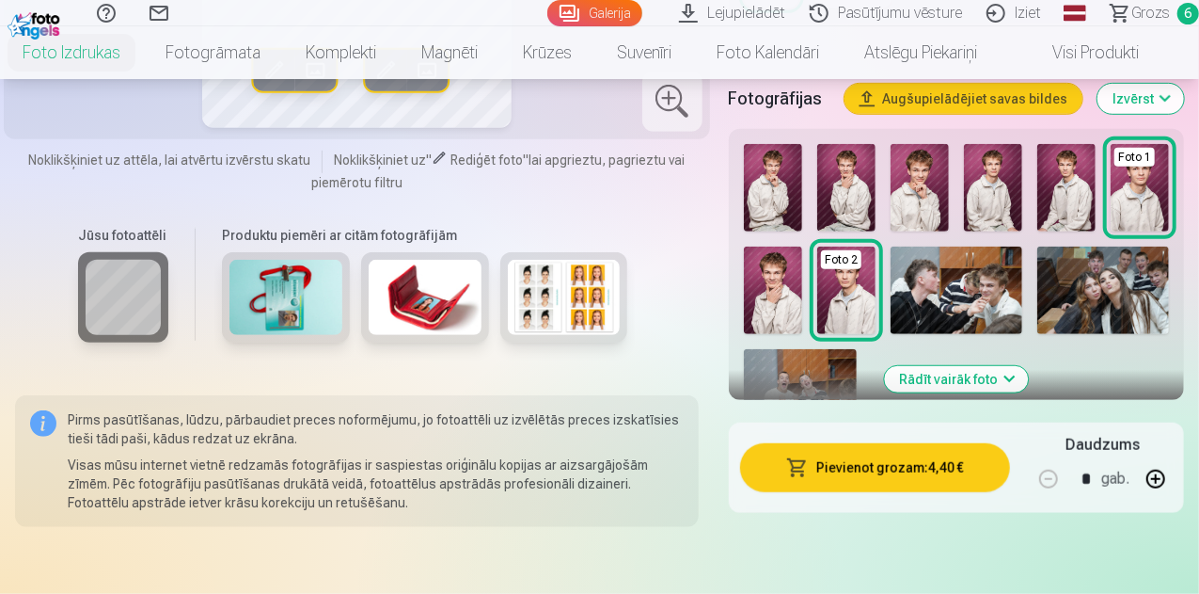
click at [865, 443] on button "Pievienot grozam : 4,40 €" at bounding box center [875, 467] width 270 height 49
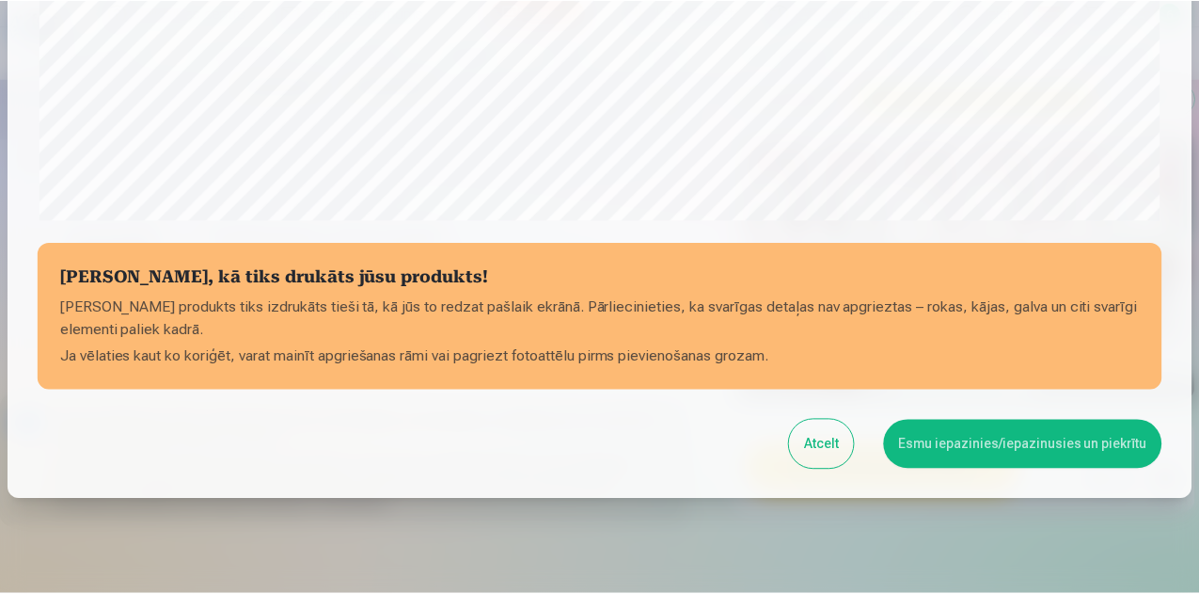
scroll to position [746, 0]
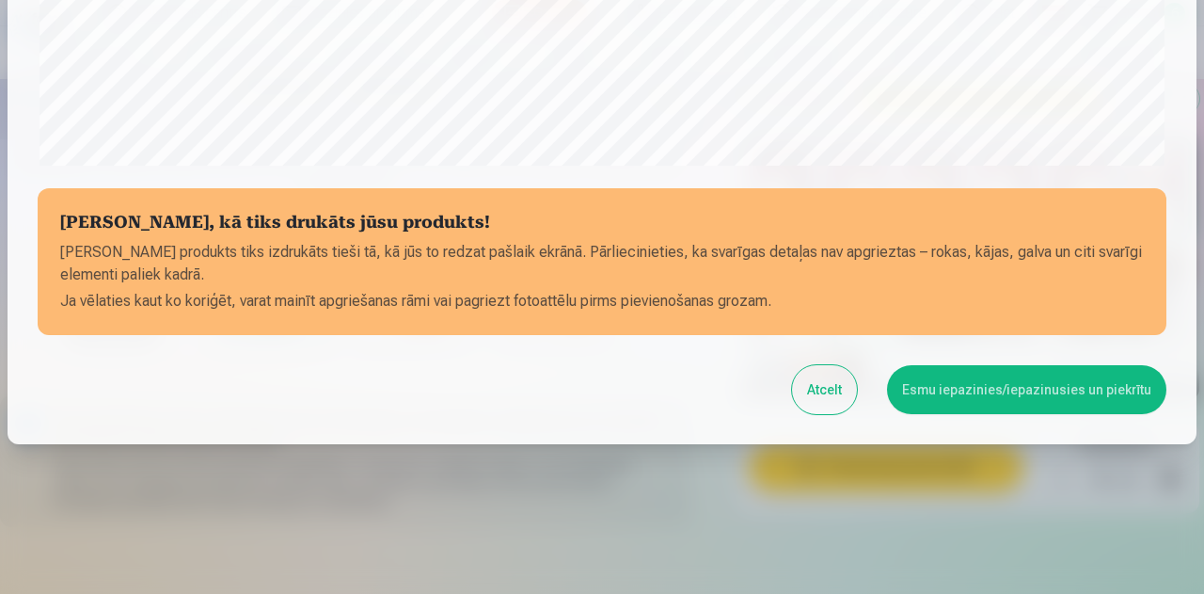
click at [1027, 388] on button "Esmu iepazinies/iepazinusies un piekrītu" at bounding box center [1026, 389] width 279 height 49
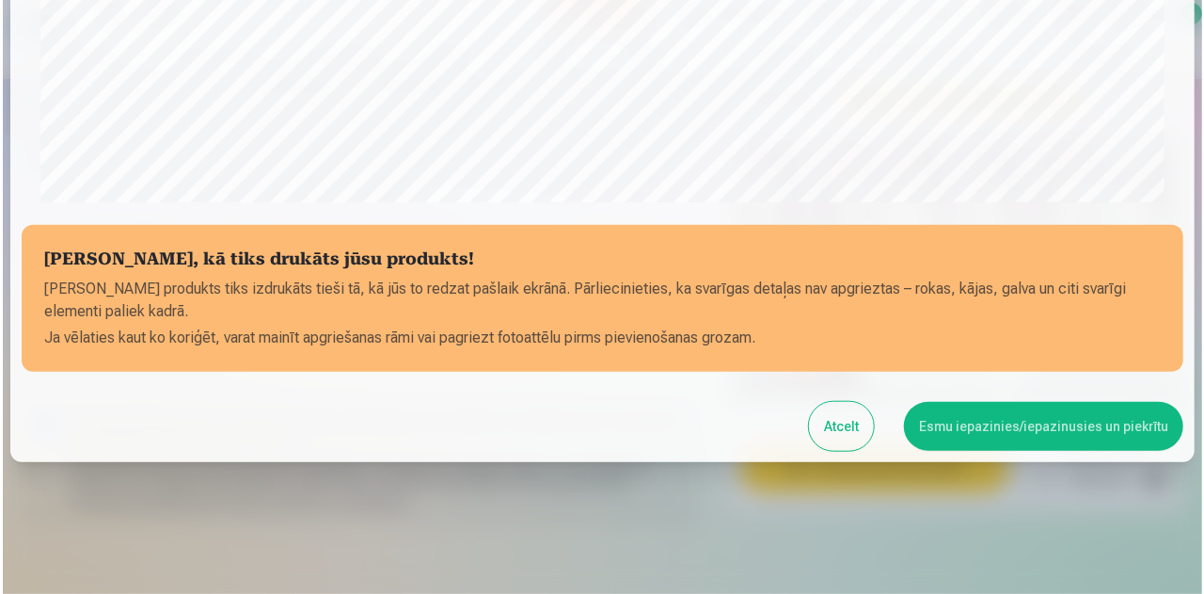
scroll to position [743, 0]
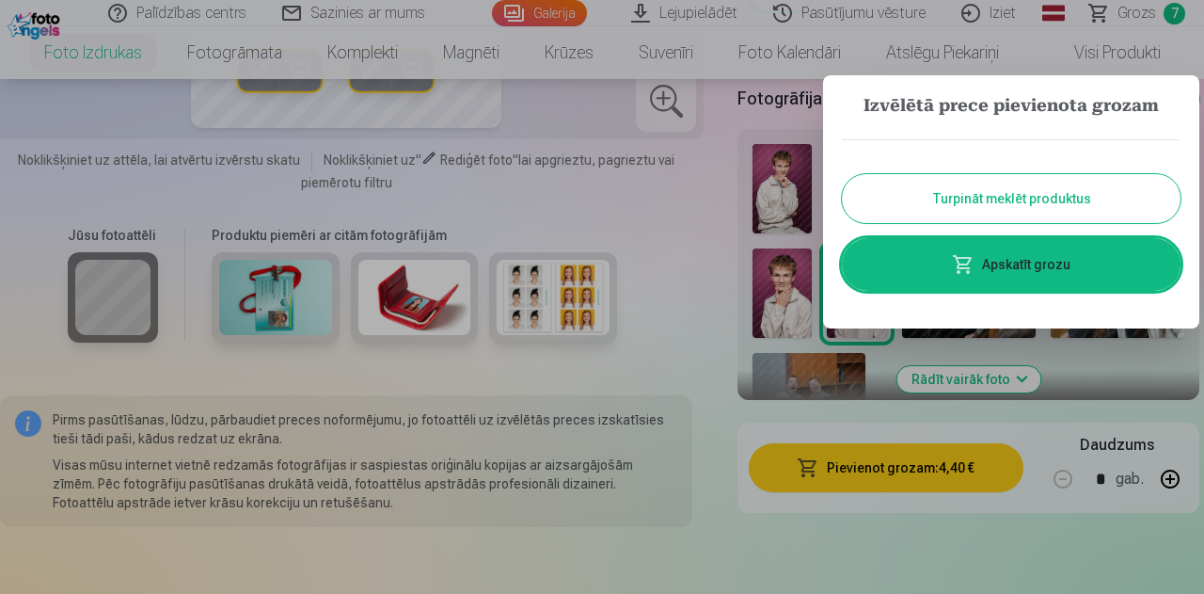
click at [1001, 261] on link "Apskatīt grozu" at bounding box center [1011, 264] width 339 height 53
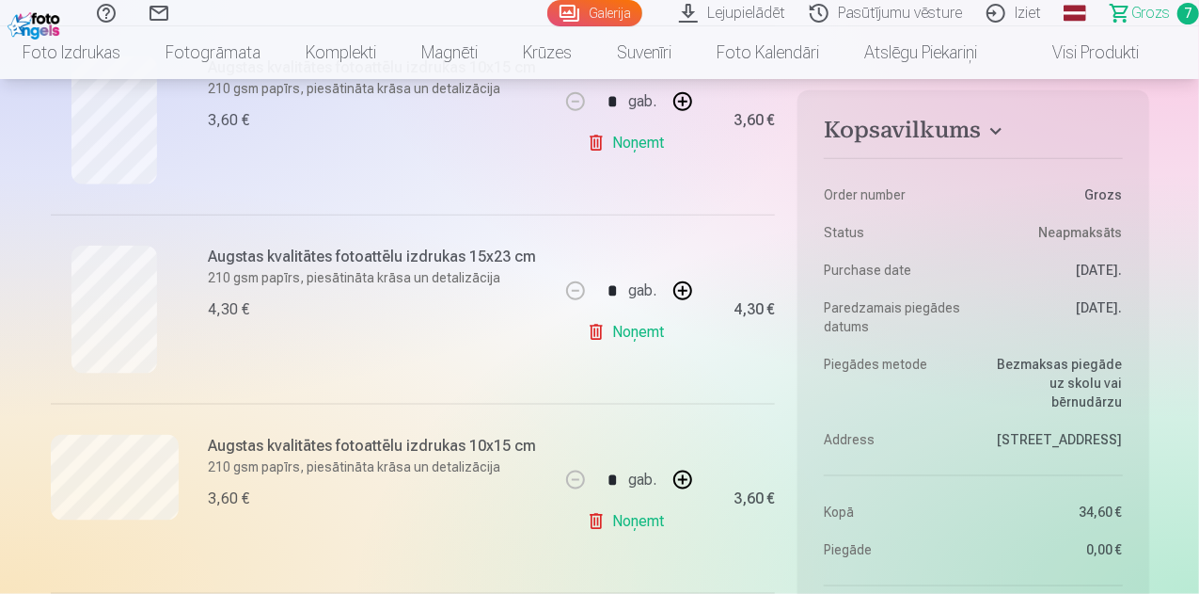
scroll to position [1042, 0]
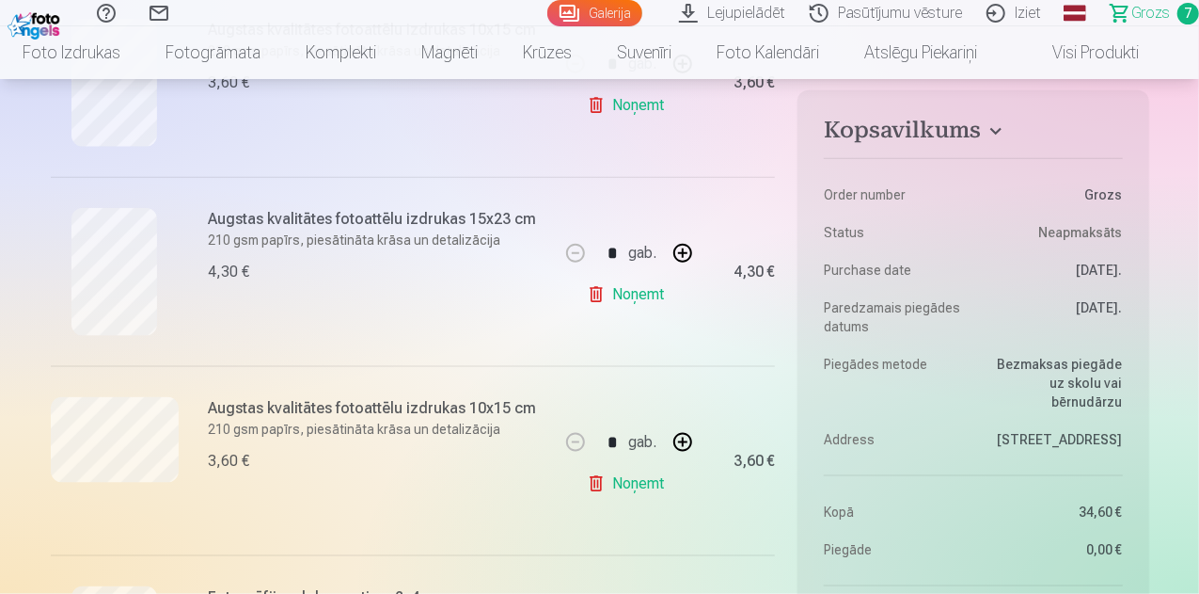
click at [643, 475] on link "Noņemt" at bounding box center [630, 484] width 86 height 38
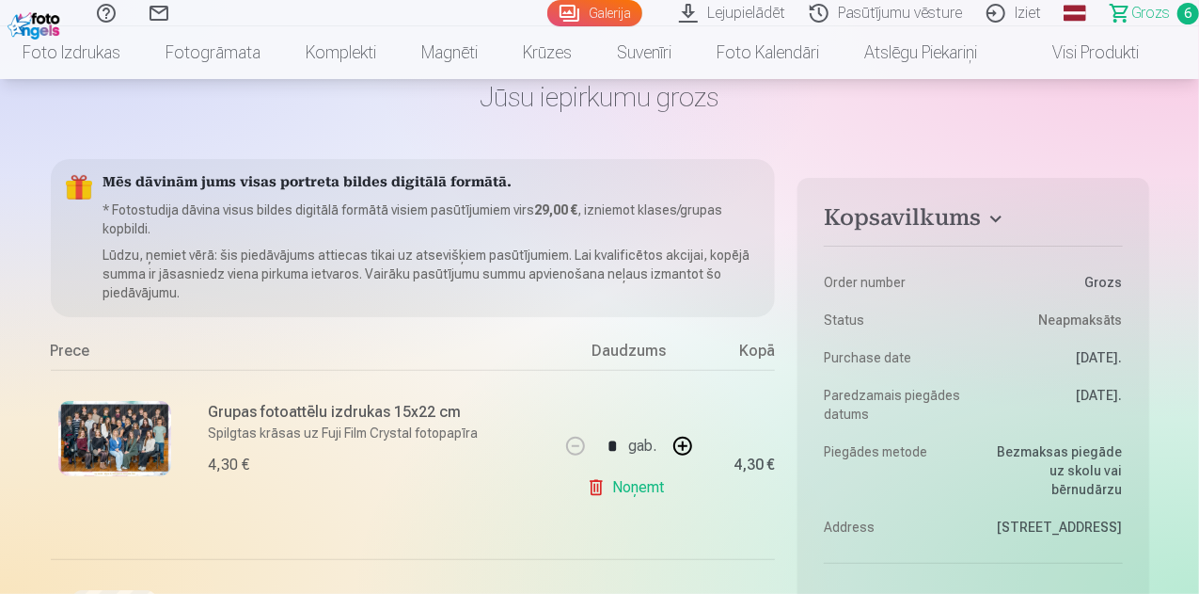
scroll to position [91, 0]
